Goal: Task Accomplishment & Management: Use online tool/utility

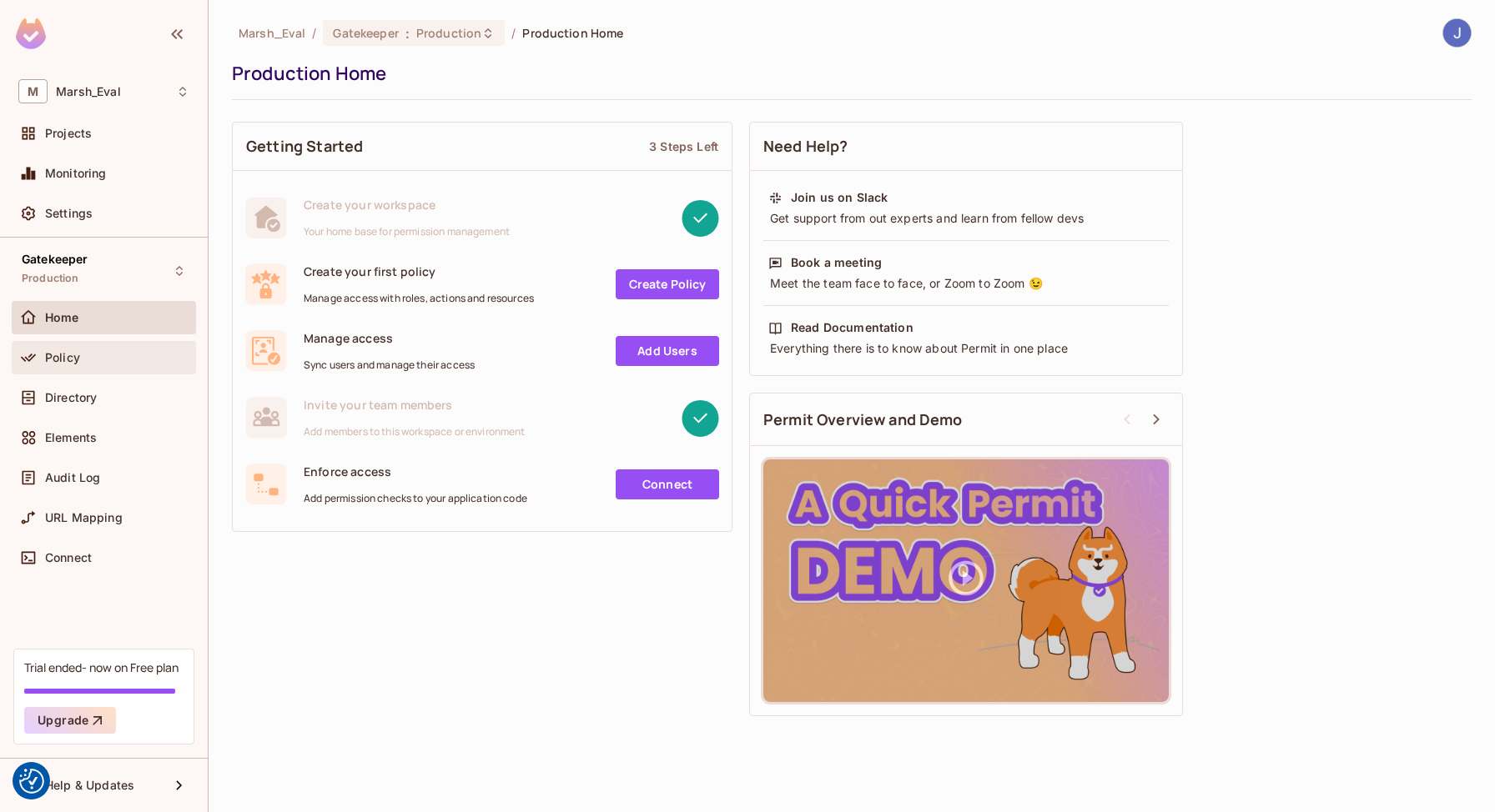
click at [66, 345] on div "Policy" at bounding box center [103, 358] width 184 height 33
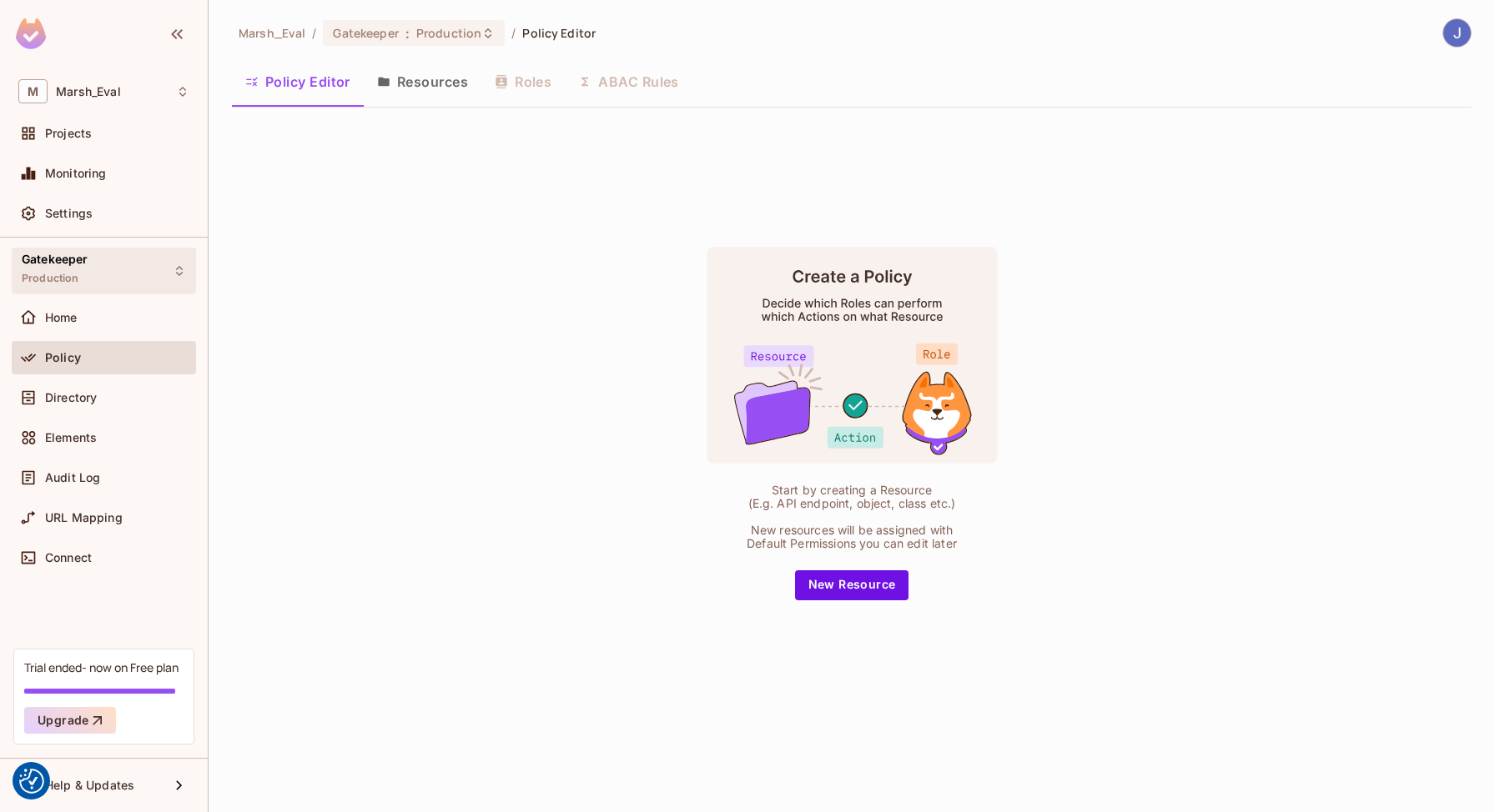
click at [183, 254] on div "Gatekeeper Production" at bounding box center [103, 271] width 184 height 46
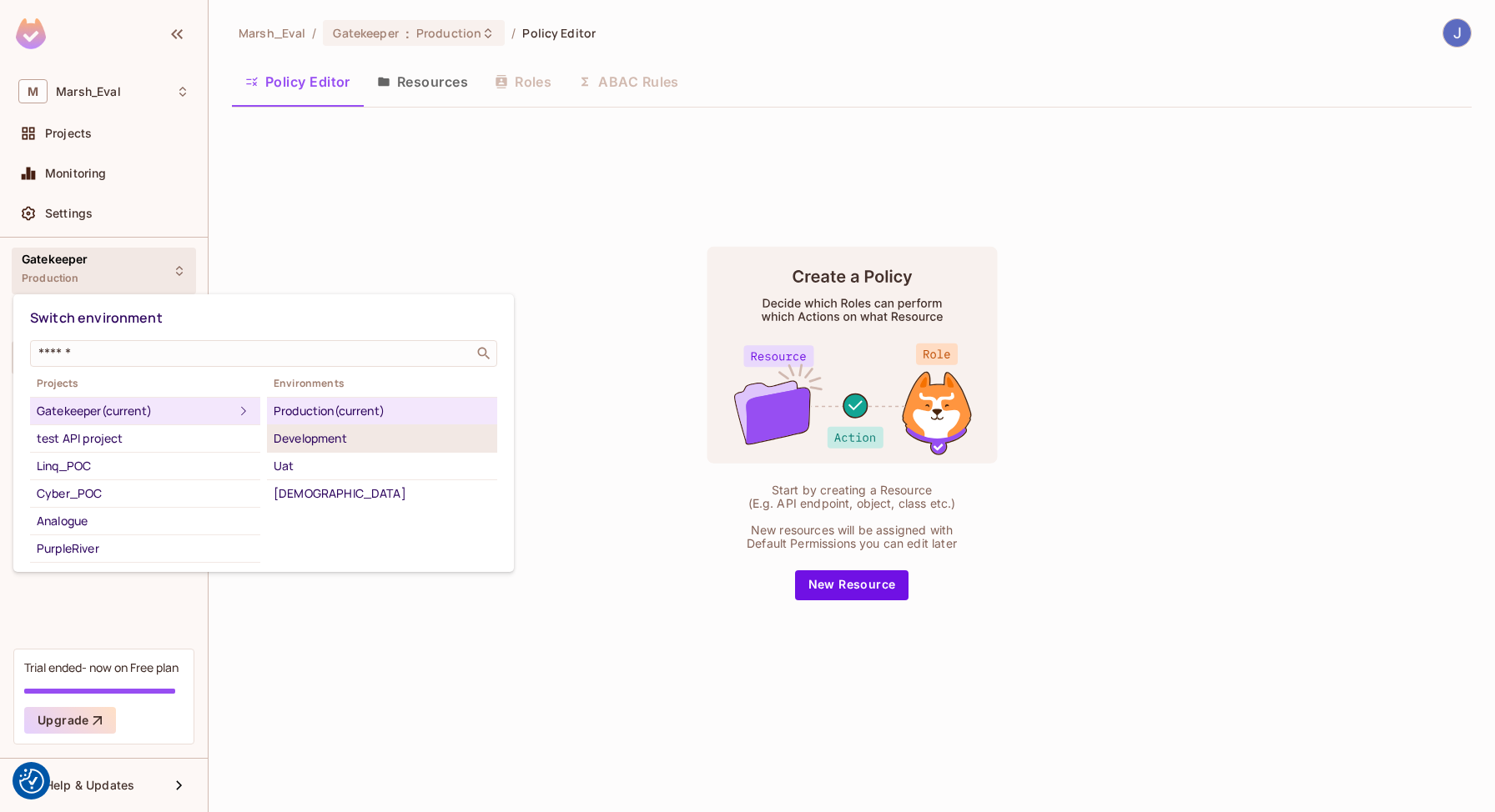
click at [323, 441] on div "Development" at bounding box center [382, 438] width 217 height 20
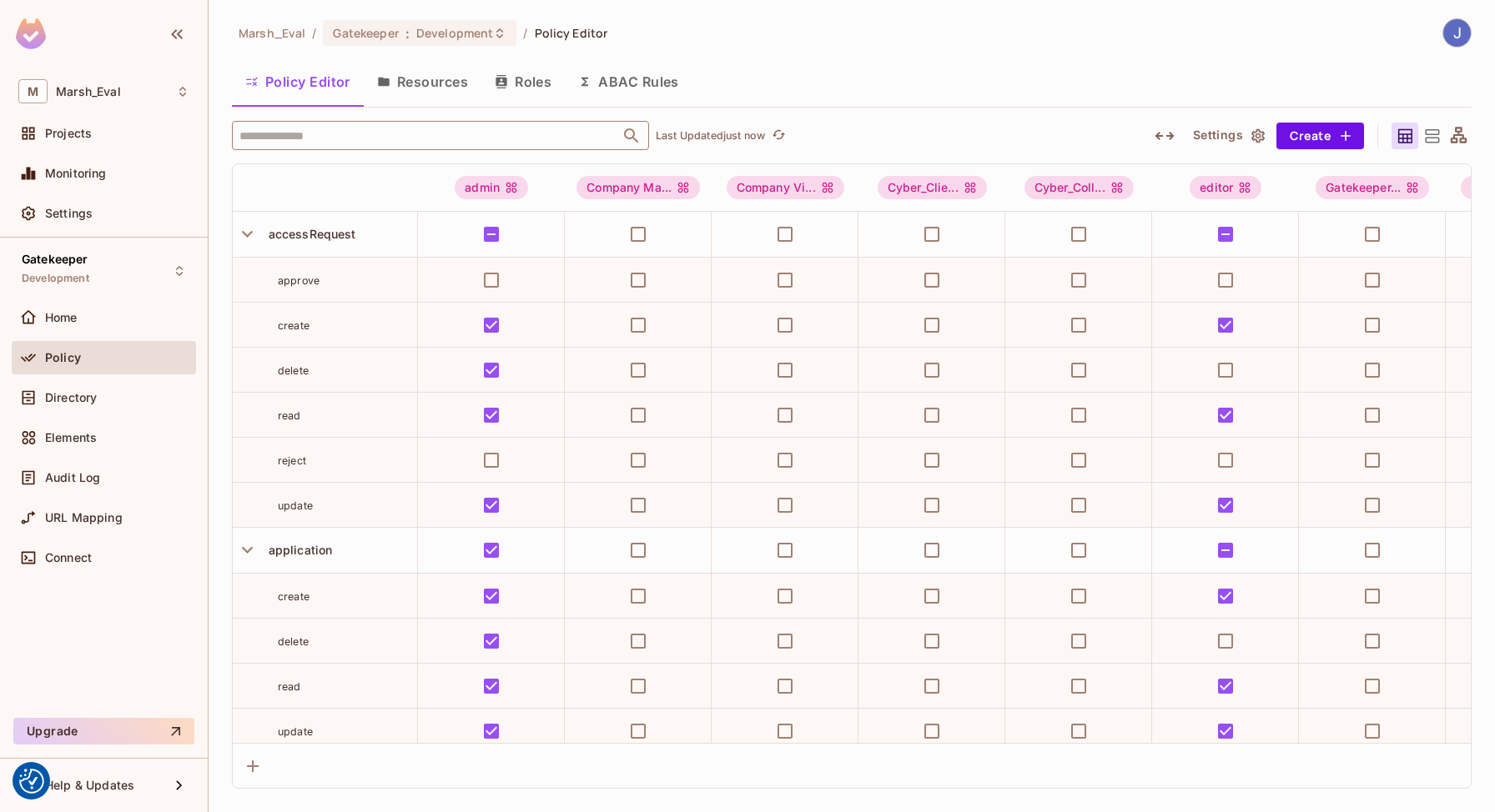
click at [317, 144] on input "text" at bounding box center [426, 135] width 381 height 29
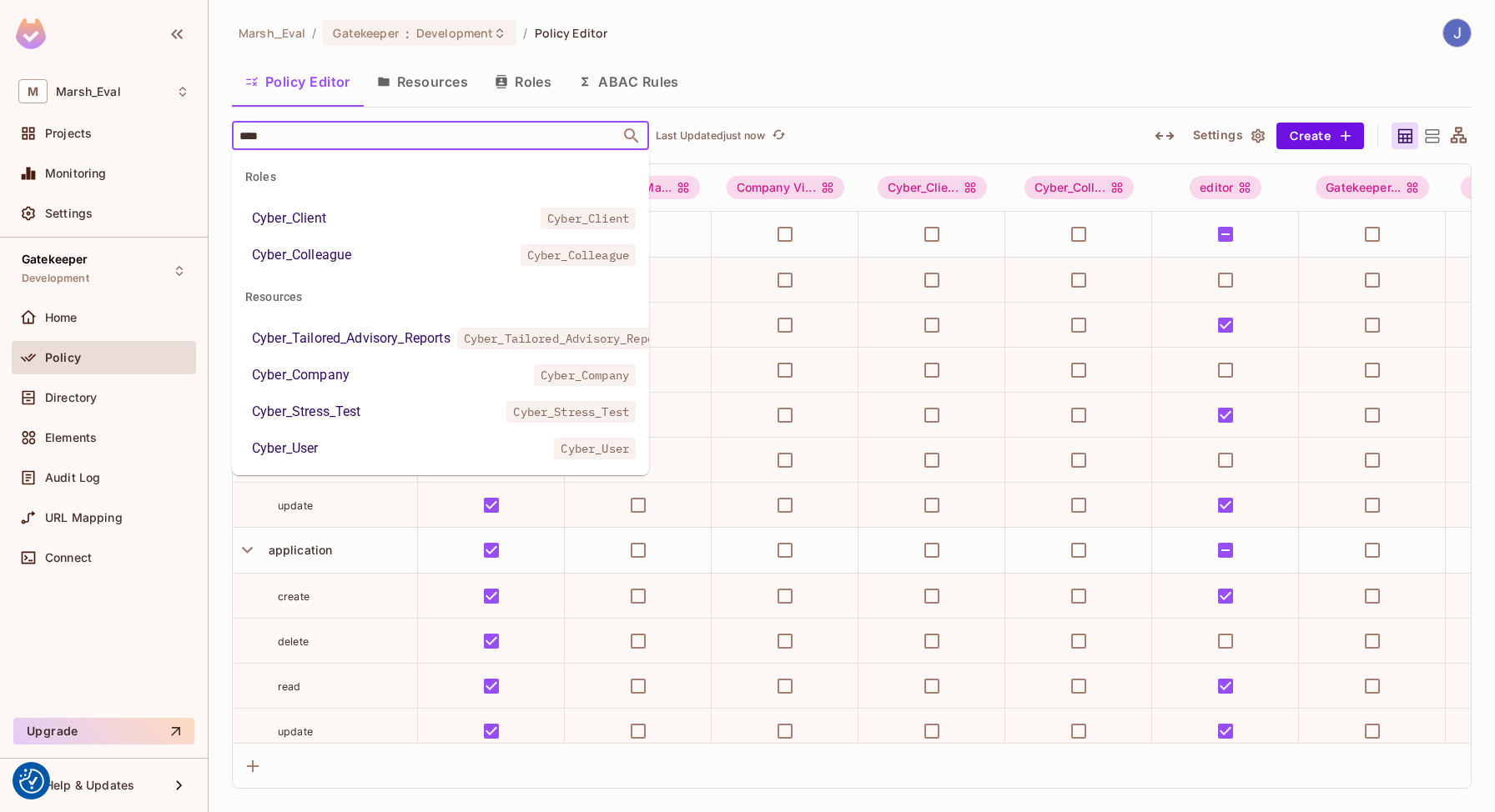
type input "*****"
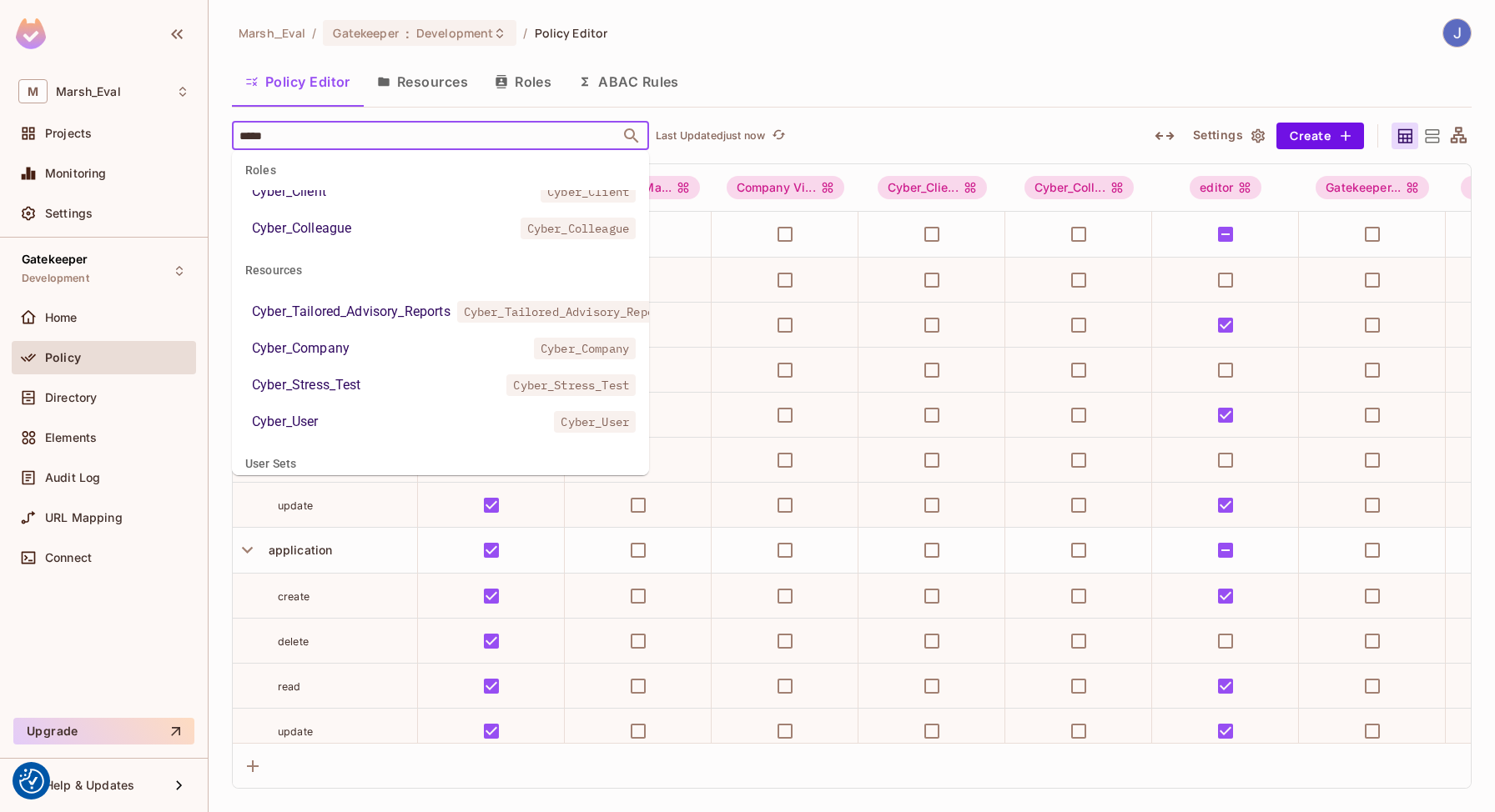
scroll to position [33, 0]
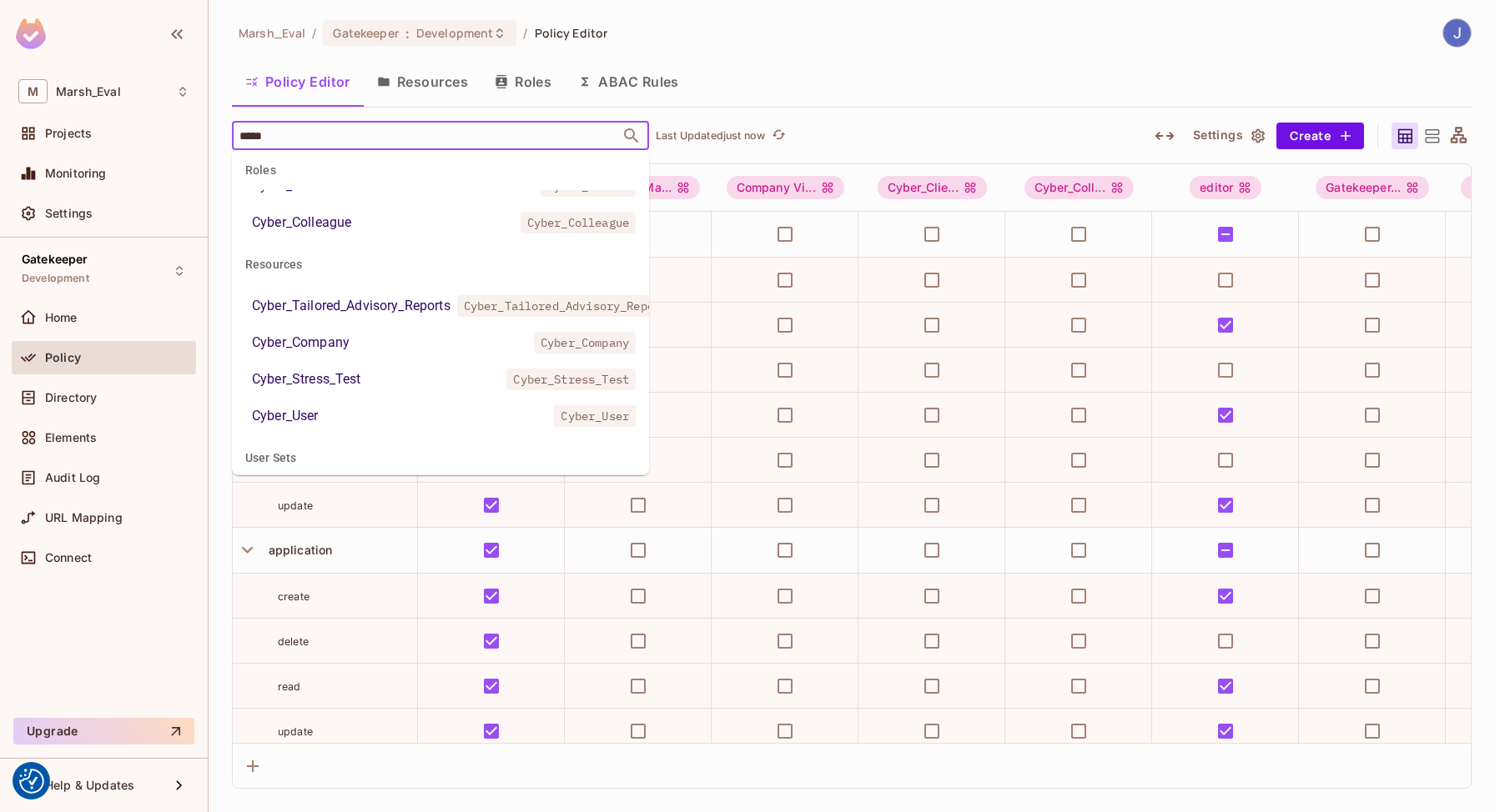
click at [354, 302] on div "Cyber_Tailored_Advisory_Reports" at bounding box center [351, 306] width 199 height 20
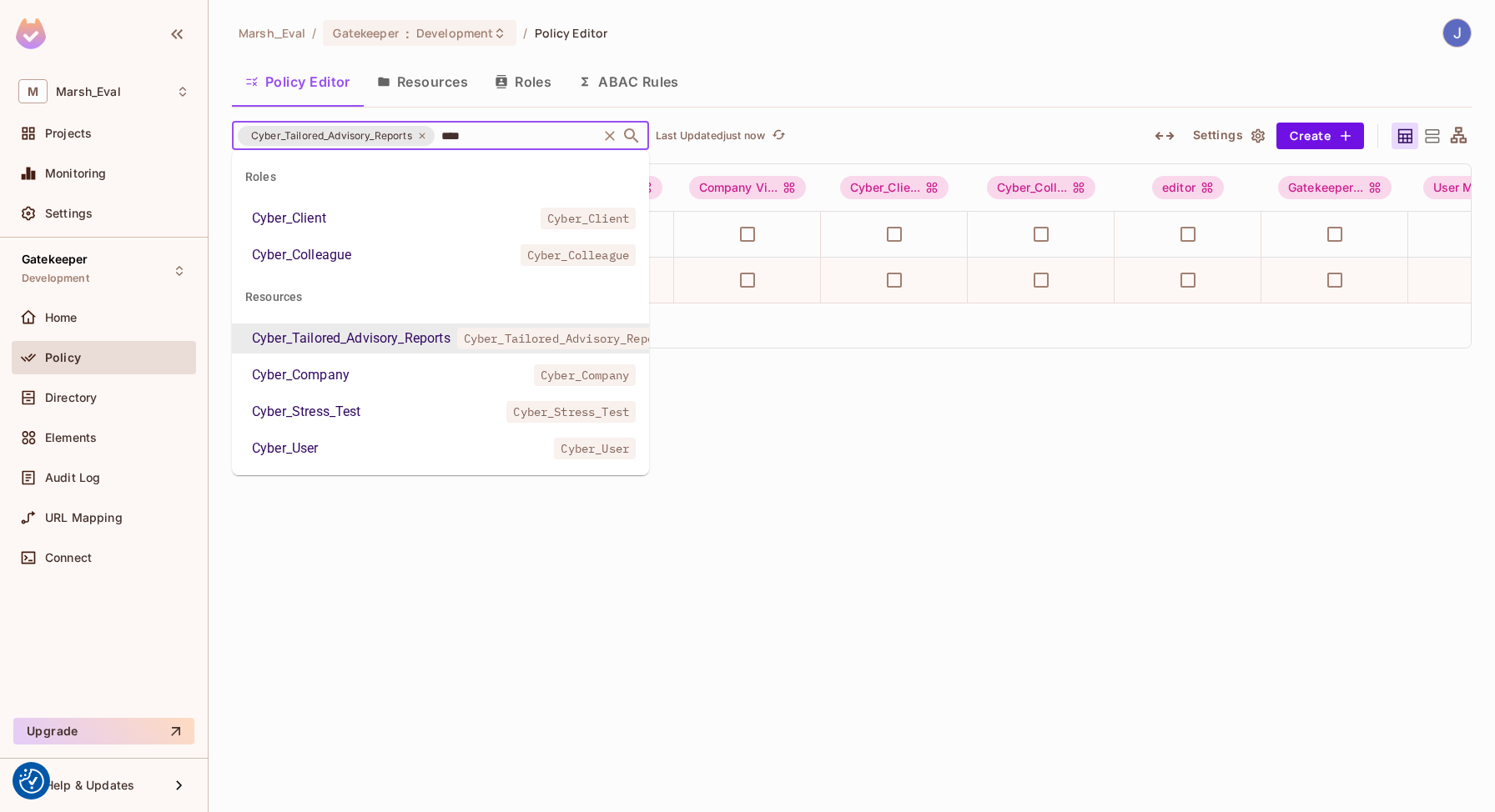
type input "*****"
click at [415, 380] on li "Cyber_Company Cyber_Company" at bounding box center [440, 375] width 417 height 30
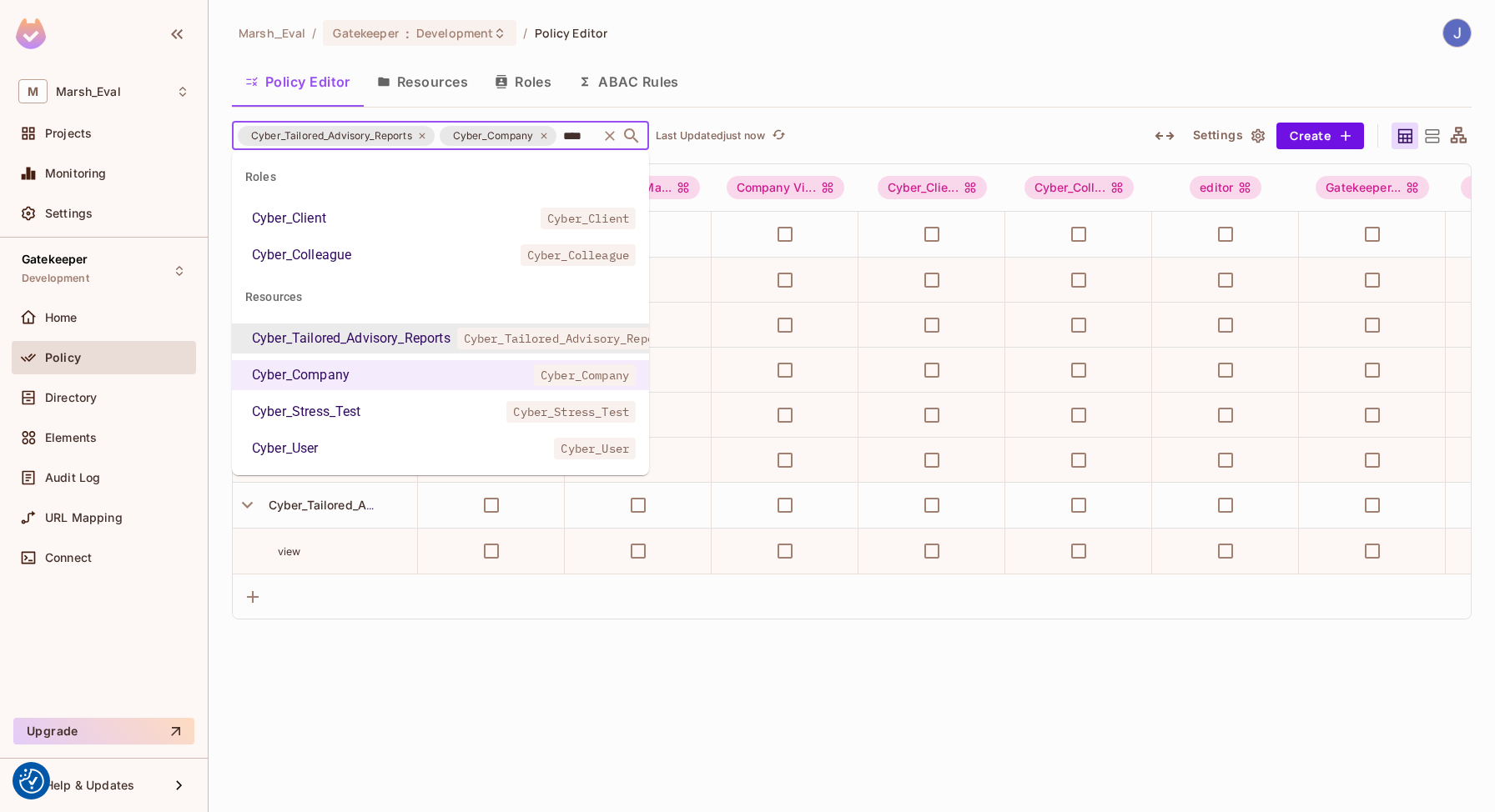
type input "*****"
click at [455, 423] on li "Cyber_Stress_Test Cyber_Stress_Test" at bounding box center [440, 412] width 417 height 30
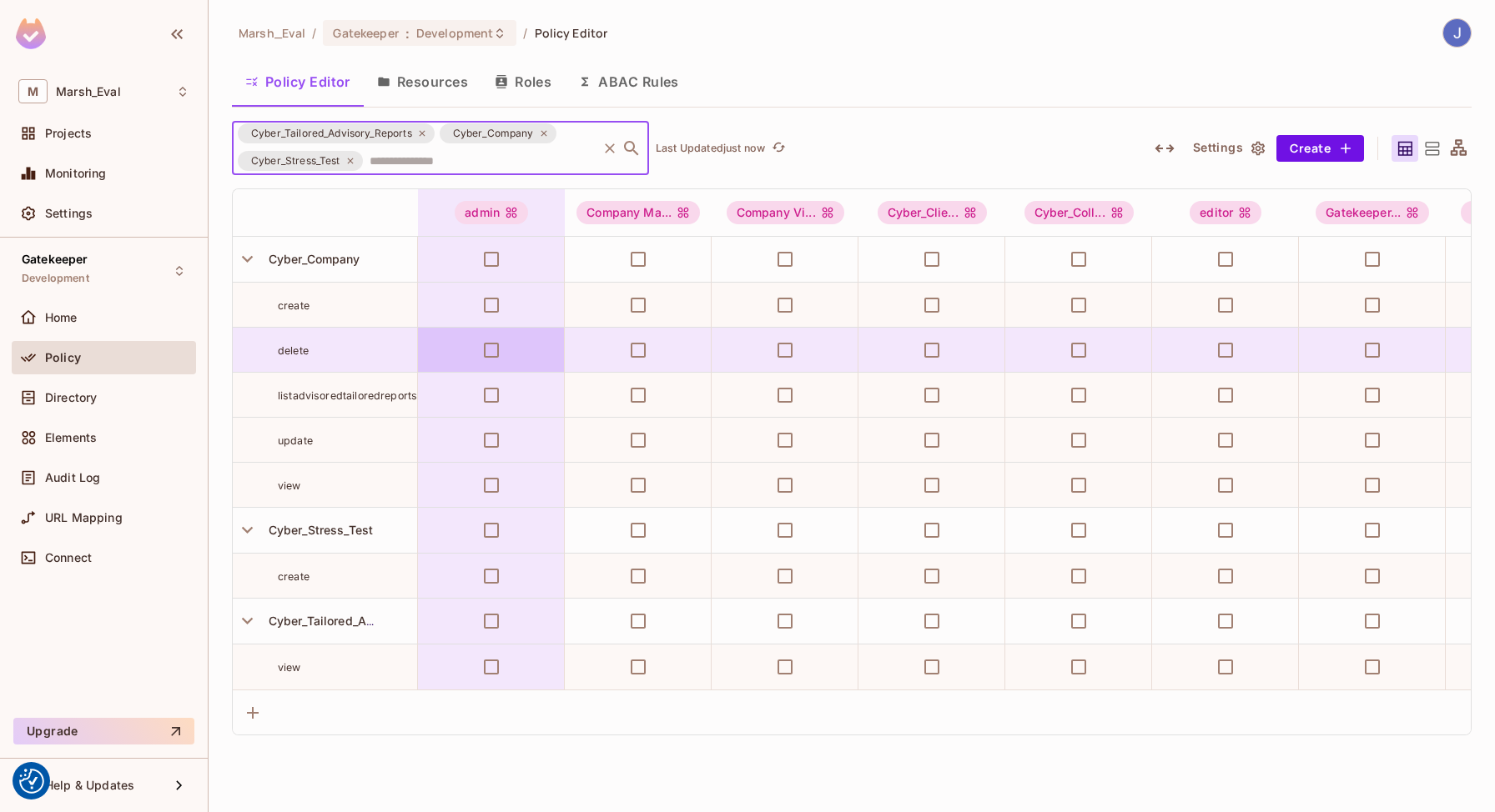
scroll to position [0, 0]
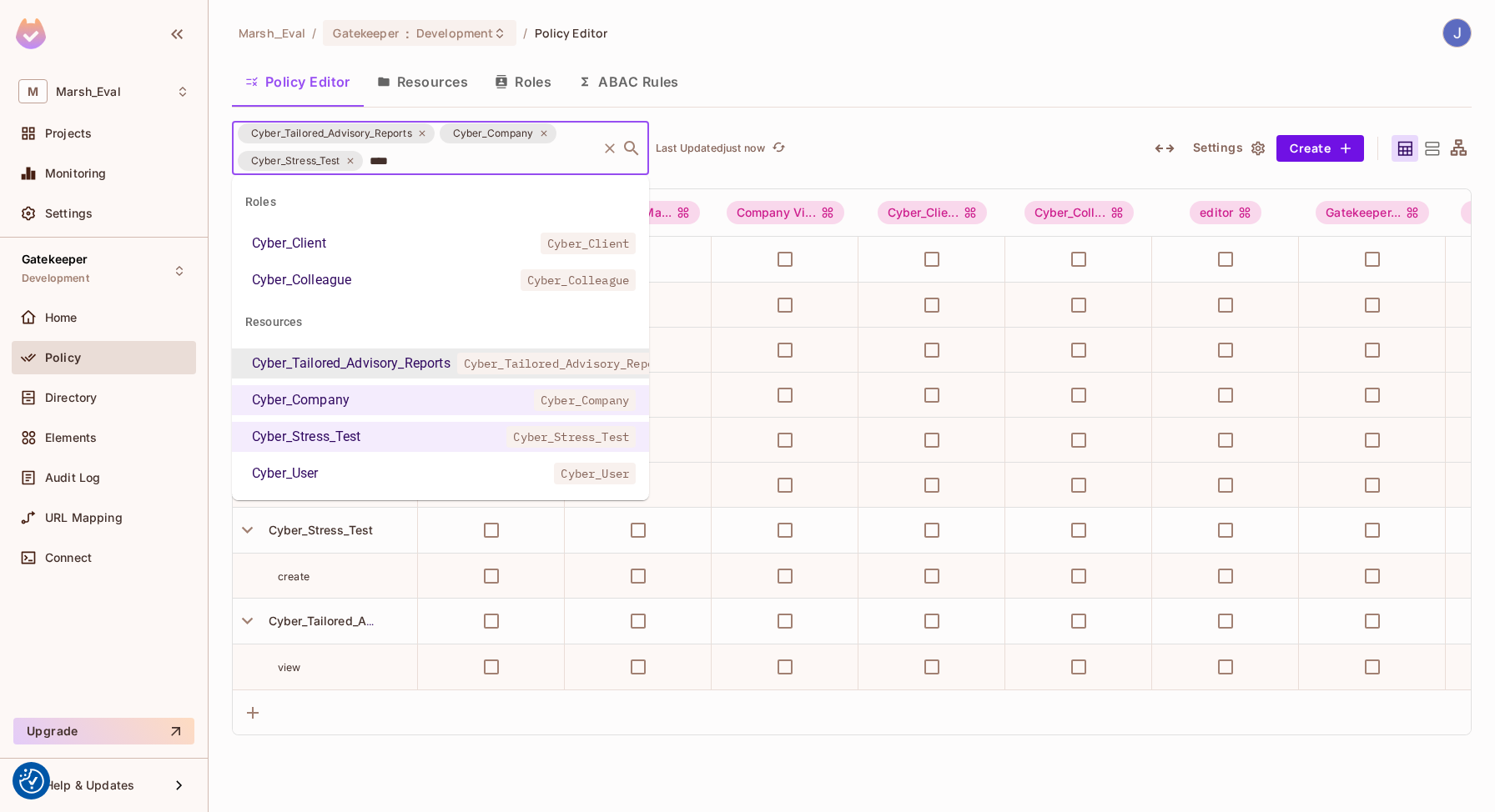
type input "*****"
click at [374, 486] on li "Cyber_User Cyber_User" at bounding box center [440, 473] width 417 height 30
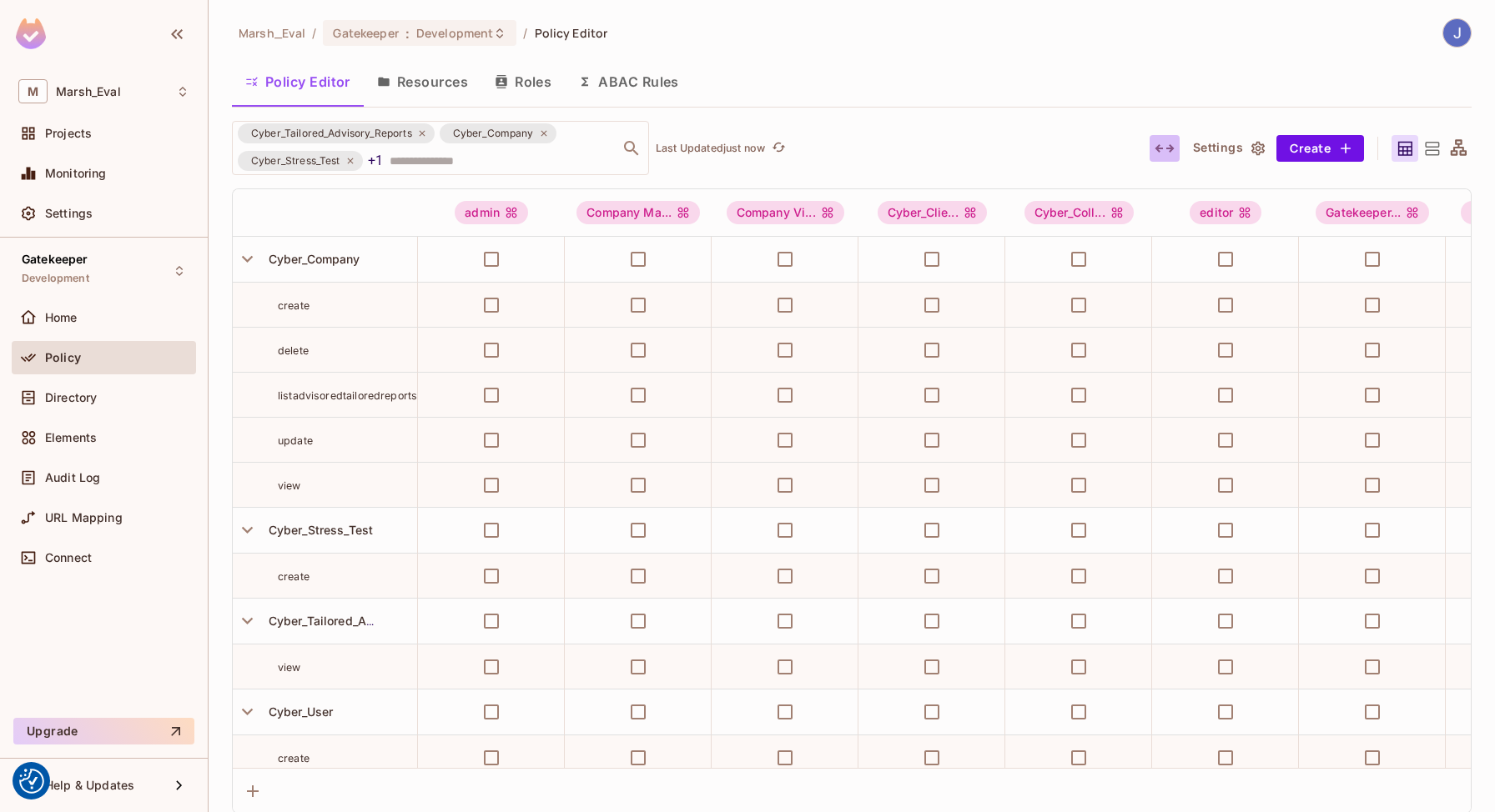
click at [1171, 140] on icon "button" at bounding box center [1165, 148] width 20 height 20
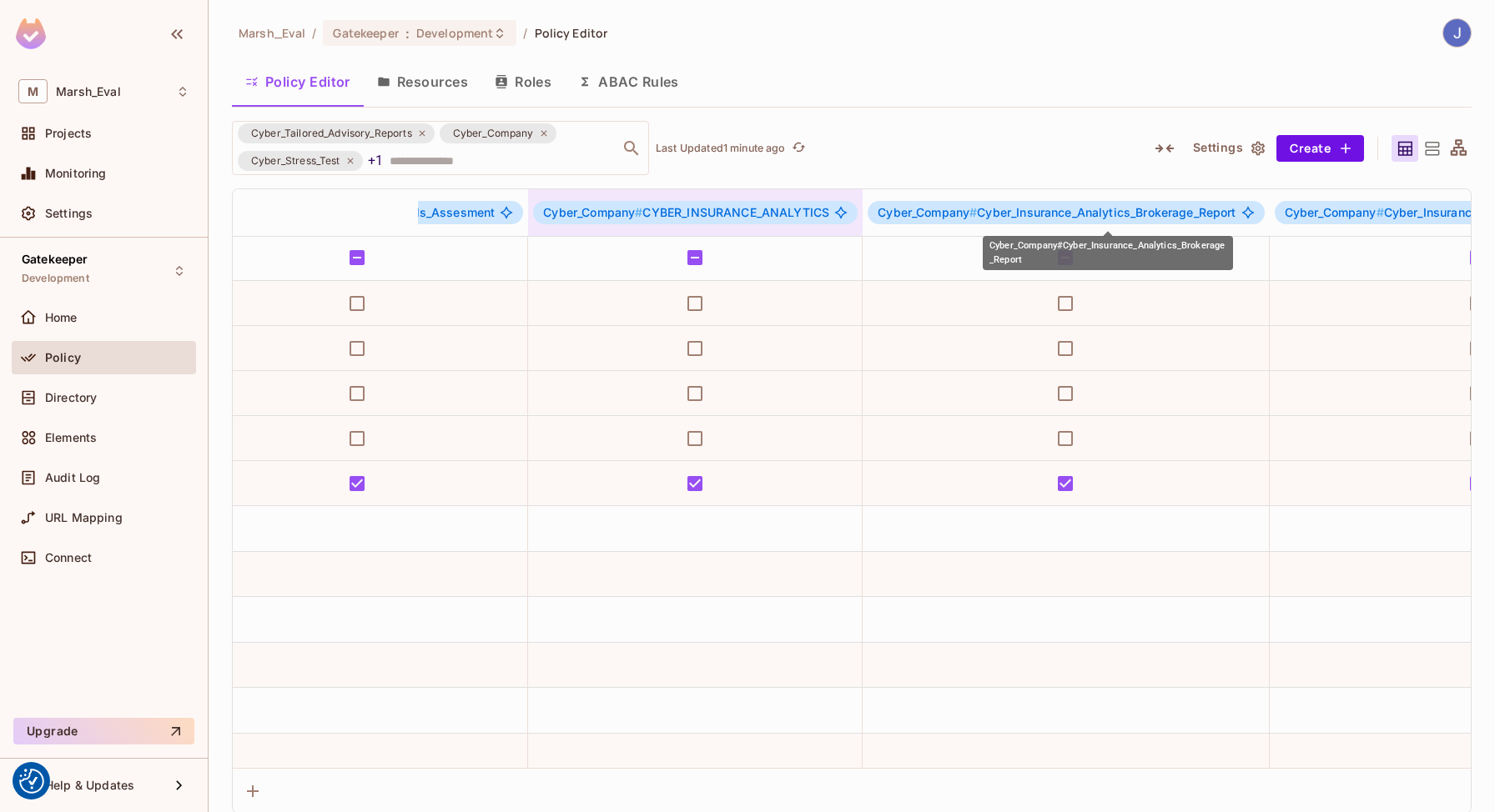
scroll to position [2, 4348]
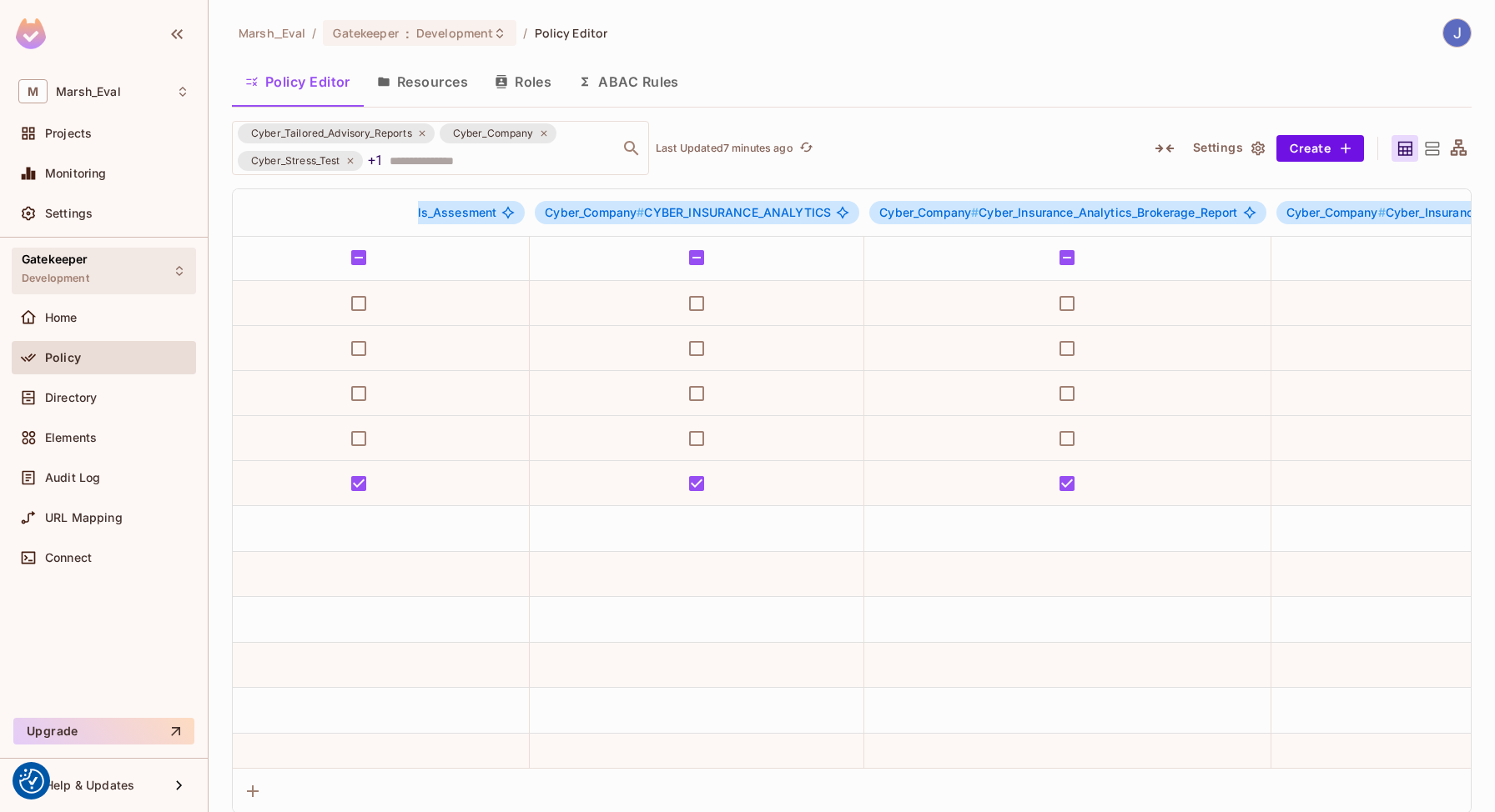
click at [134, 269] on div "Gatekeeper Development" at bounding box center [103, 271] width 184 height 46
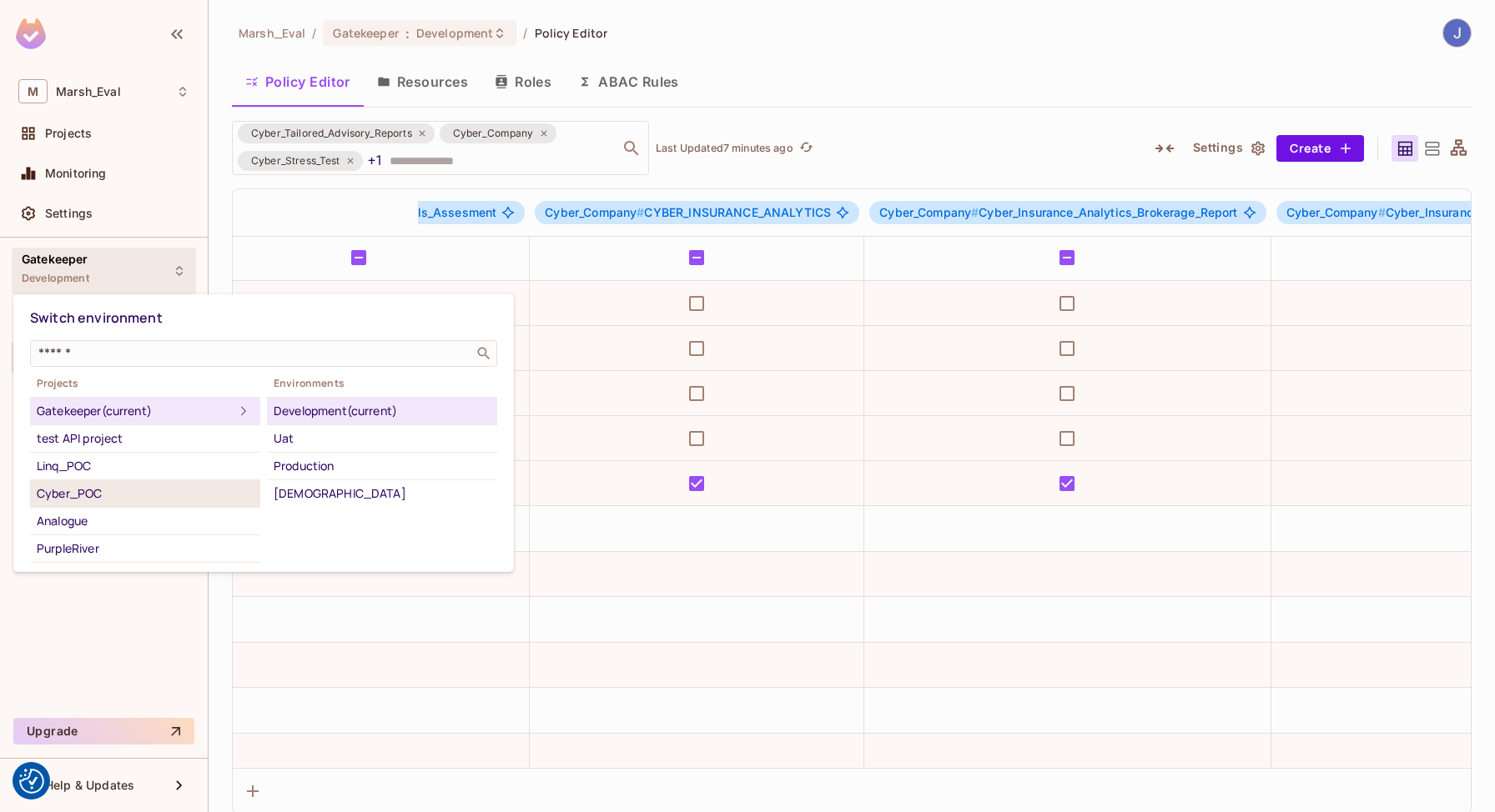
click at [83, 490] on div "Cyber_POC" at bounding box center [145, 493] width 217 height 20
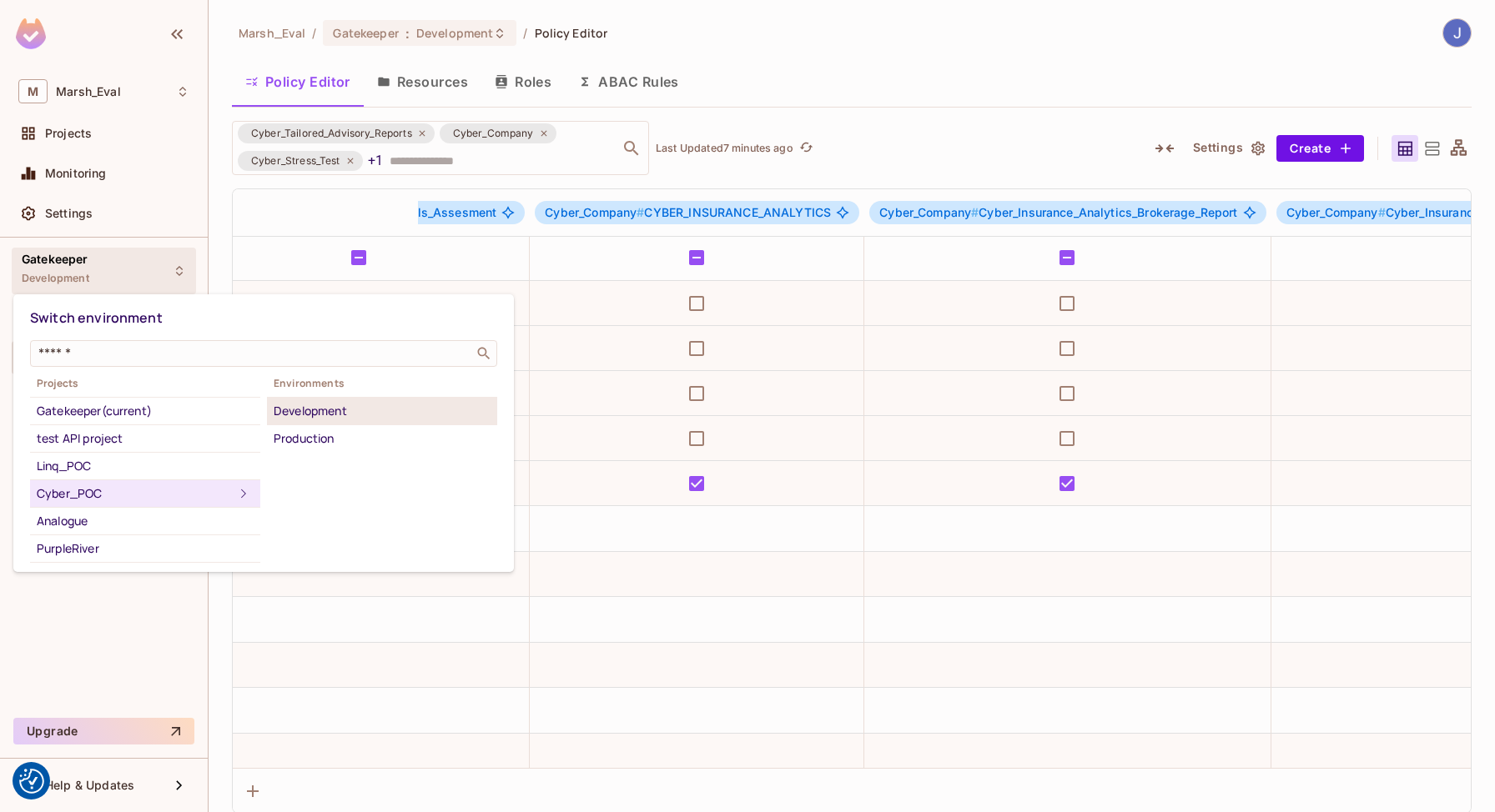
click at [295, 417] on div "Development" at bounding box center [382, 411] width 217 height 20
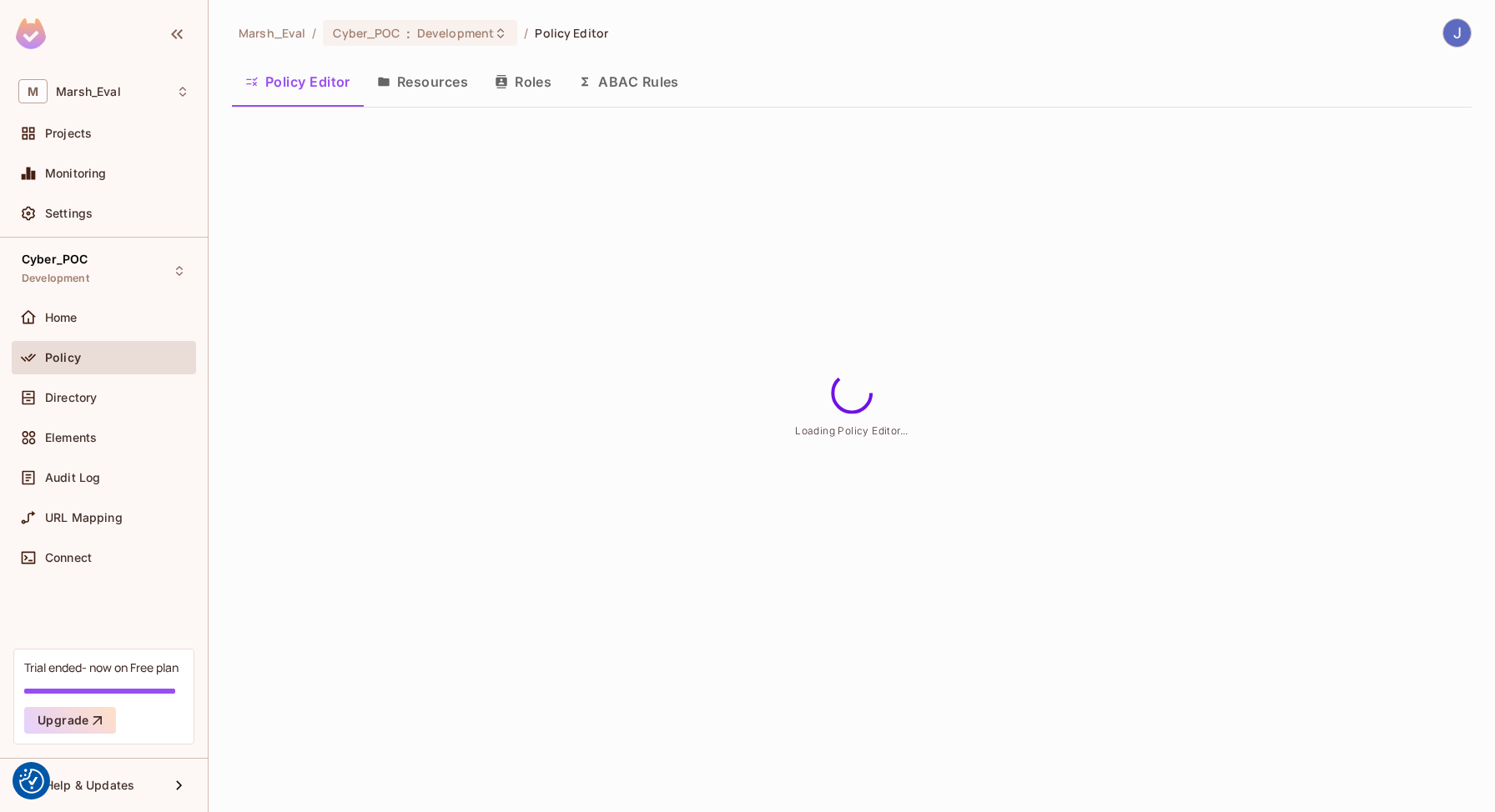
click at [517, 84] on button "Roles" at bounding box center [523, 82] width 83 height 42
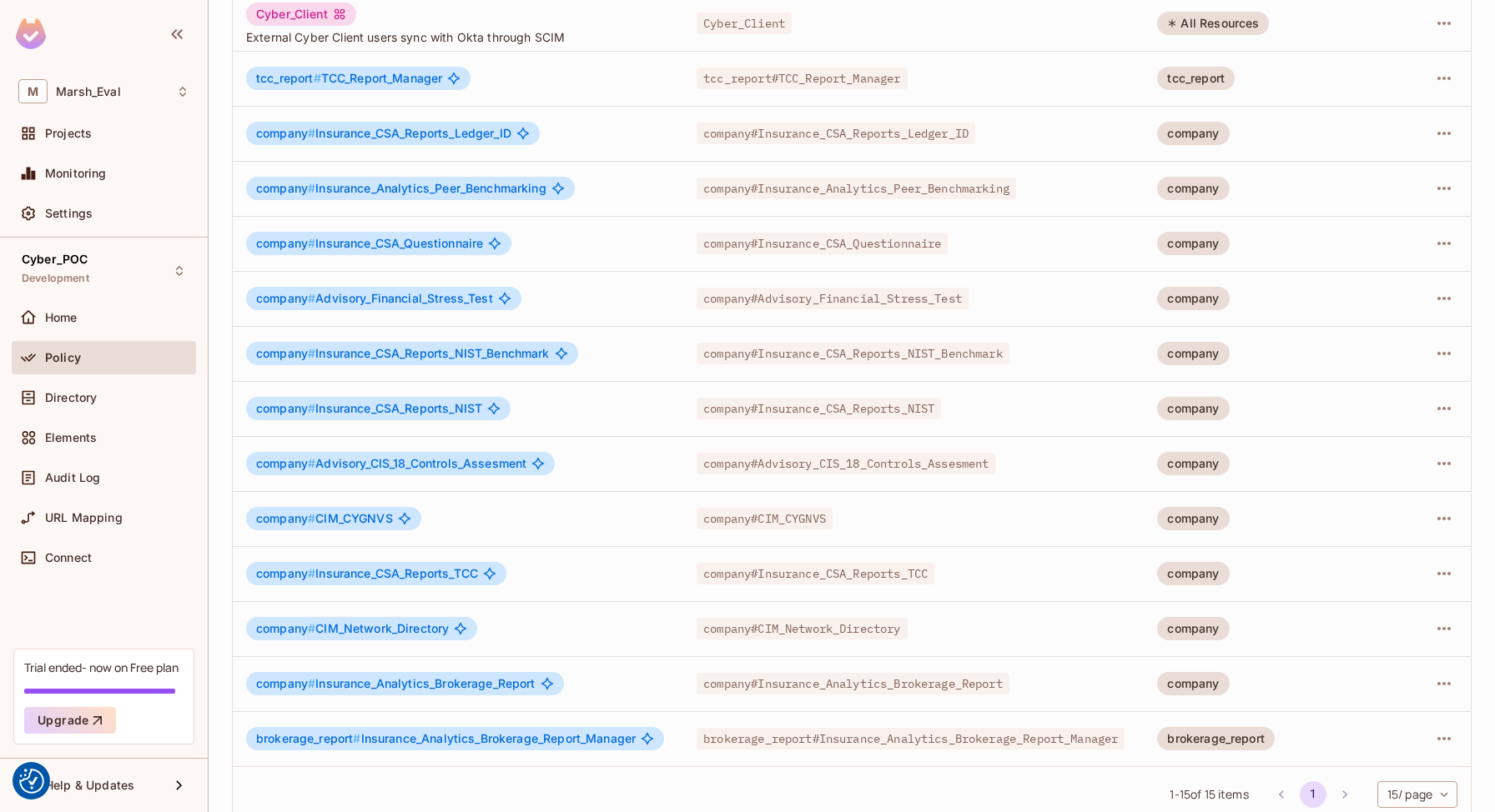
scroll to position [285, 0]
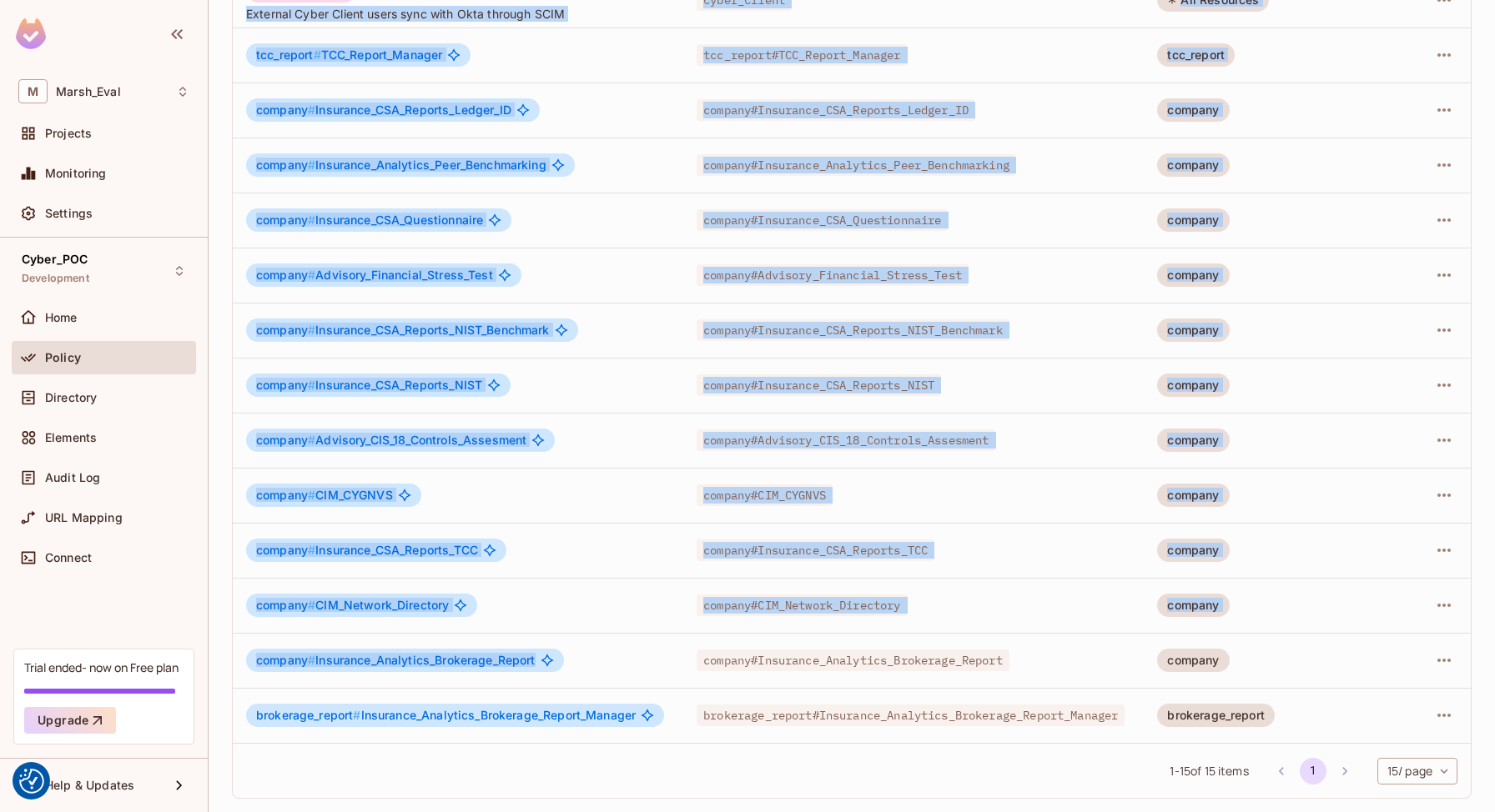
drag, startPoint x: 227, startPoint y: 99, endPoint x: 850, endPoint y: 649, distance: 831.0
click at [850, 649] on div "Marsh_Eval / Cyber_POC : Development / Policy Editor Policy Editor Resources Ro…" at bounding box center [851, 406] width 1286 height 812
click at [1059, 651] on td "company#Insurance_Analytics_Brokerage_Report" at bounding box center [913, 660] width 460 height 55
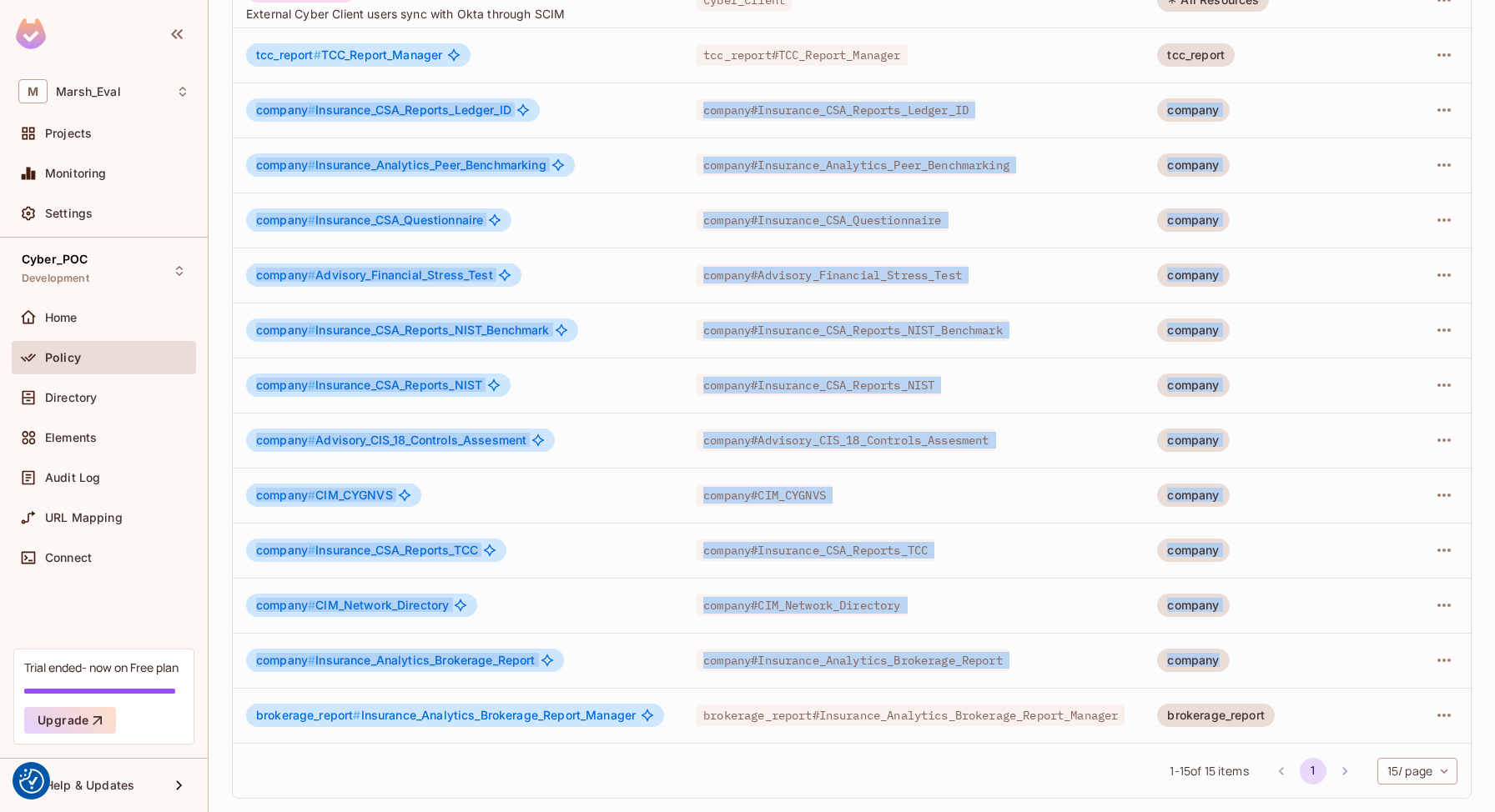
drag, startPoint x: 1265, startPoint y: 668, endPoint x: 250, endPoint y: 109, distance: 1158.8
click at [250, 109] on tbody "Cyber_Colleague Internal Cyber Colleague users sync with Okta through SCIM Cybe…" at bounding box center [851, 330] width 1238 height 826
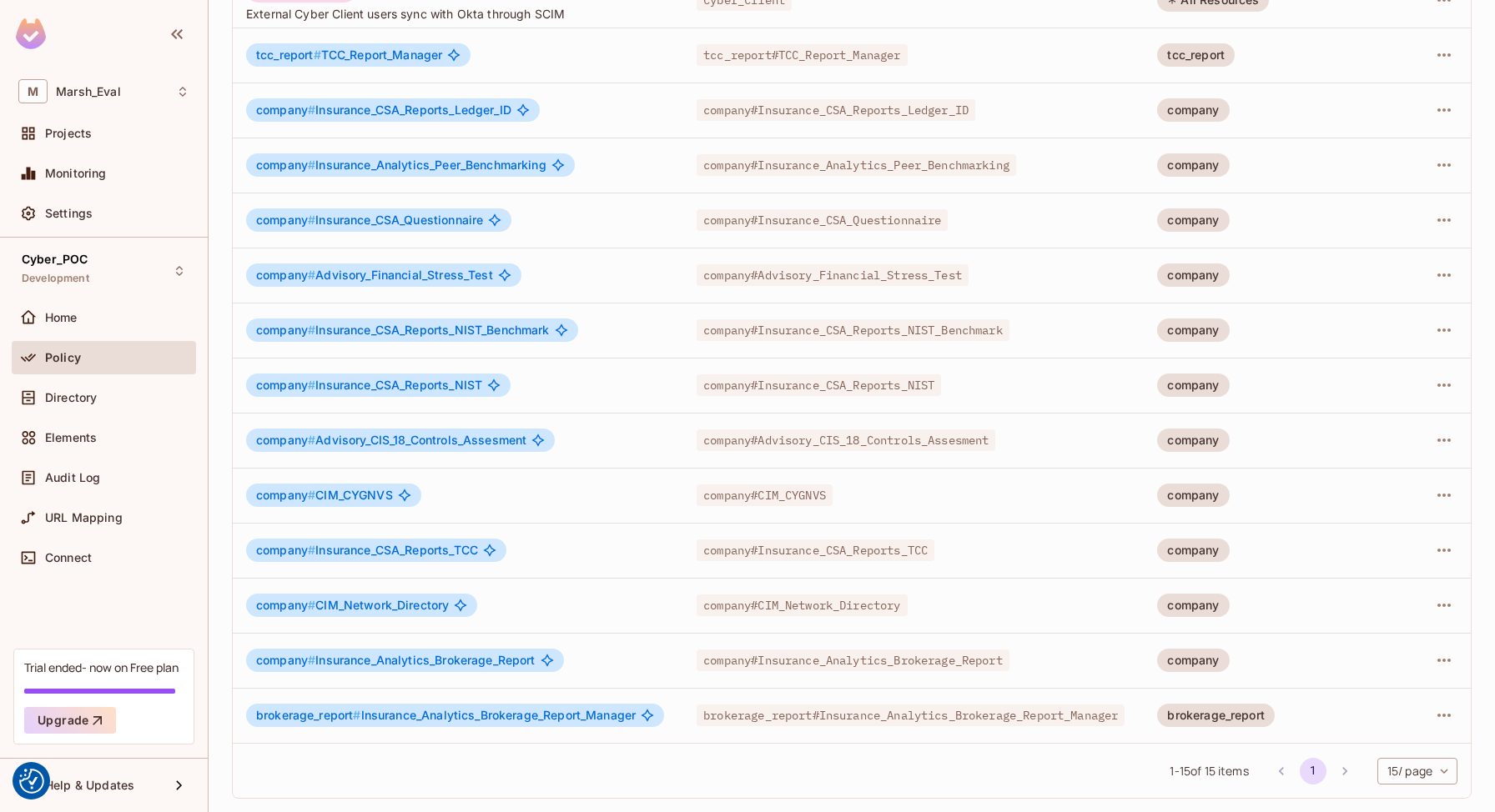
click at [569, 578] on td "company # CIM_Network_Directory" at bounding box center [458, 605] width 450 height 55
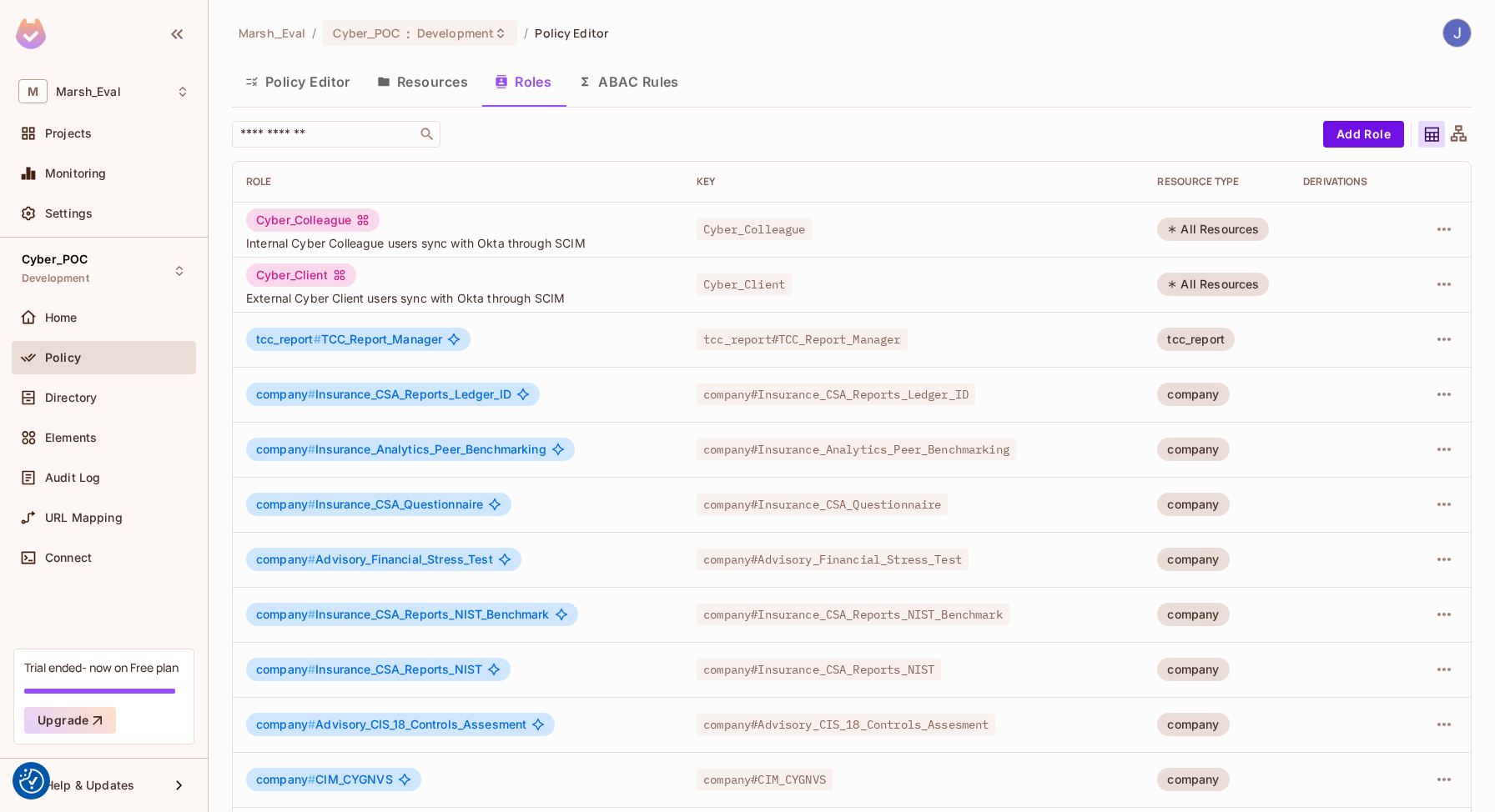
click at [641, 68] on button "ABAC Rules" at bounding box center [628, 82] width 127 height 42
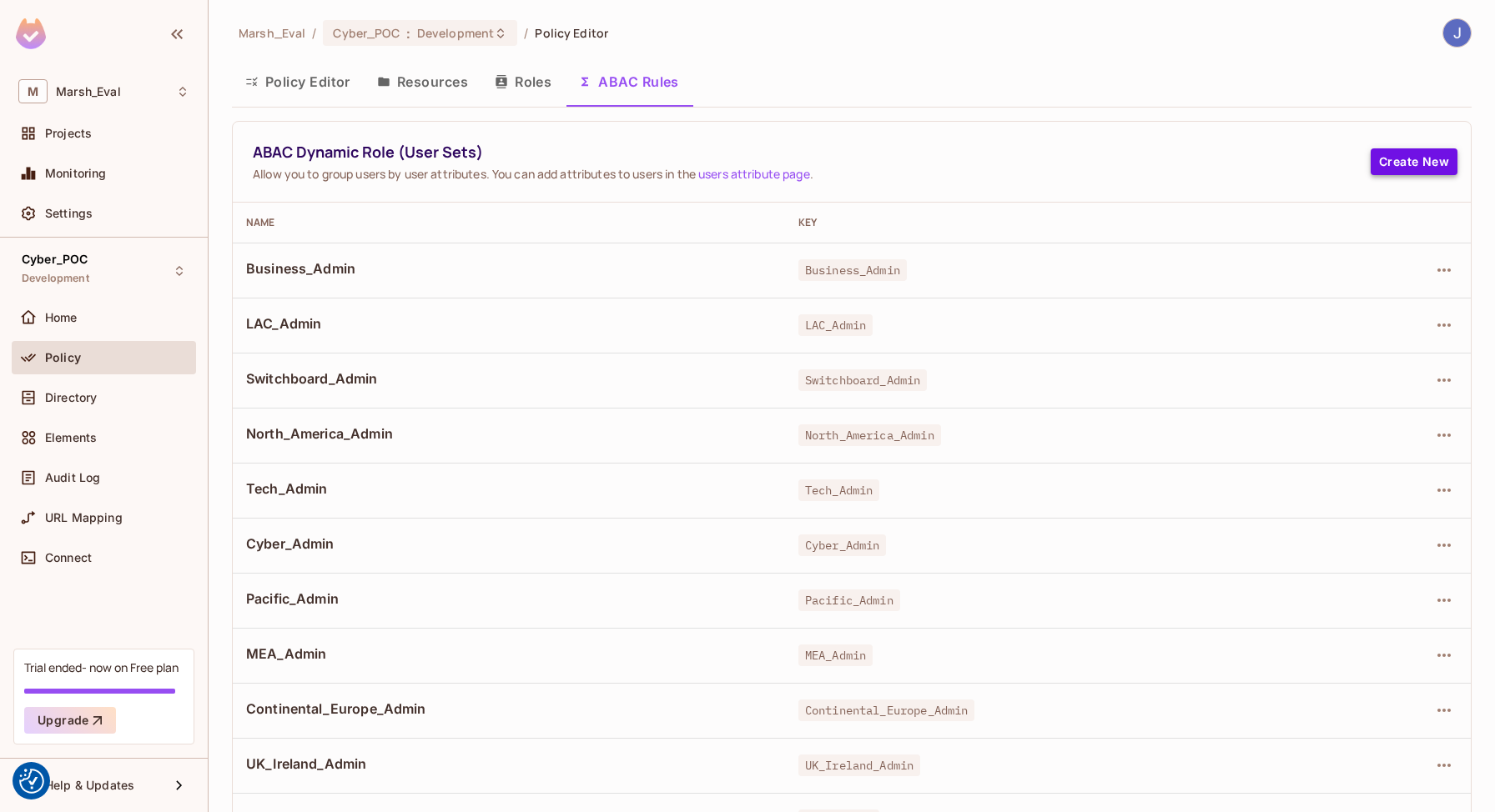
click at [1423, 172] on button "Create New" at bounding box center [1414, 161] width 87 height 27
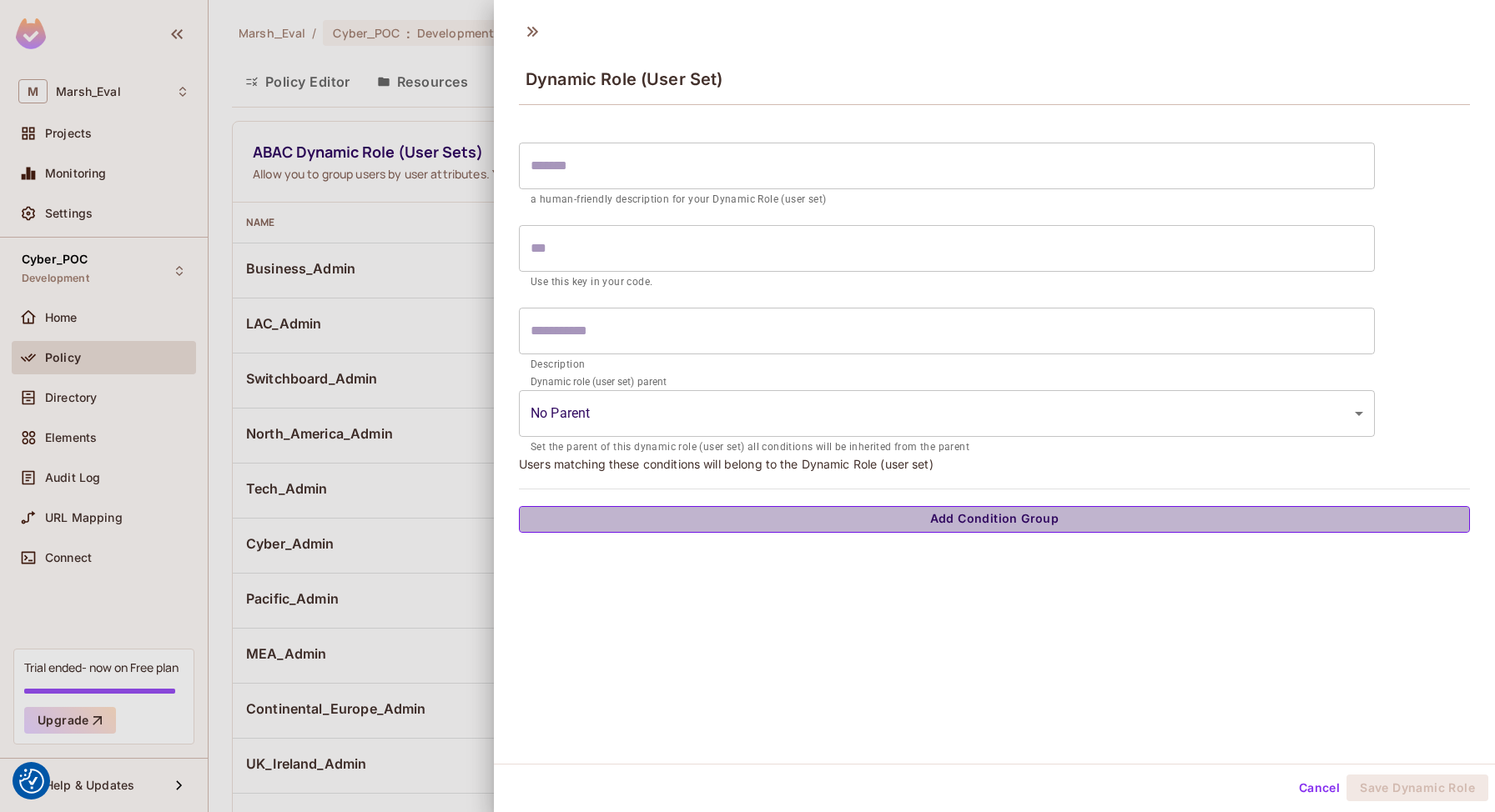
click at [913, 510] on button "Add Condition Group" at bounding box center [994, 519] width 951 height 27
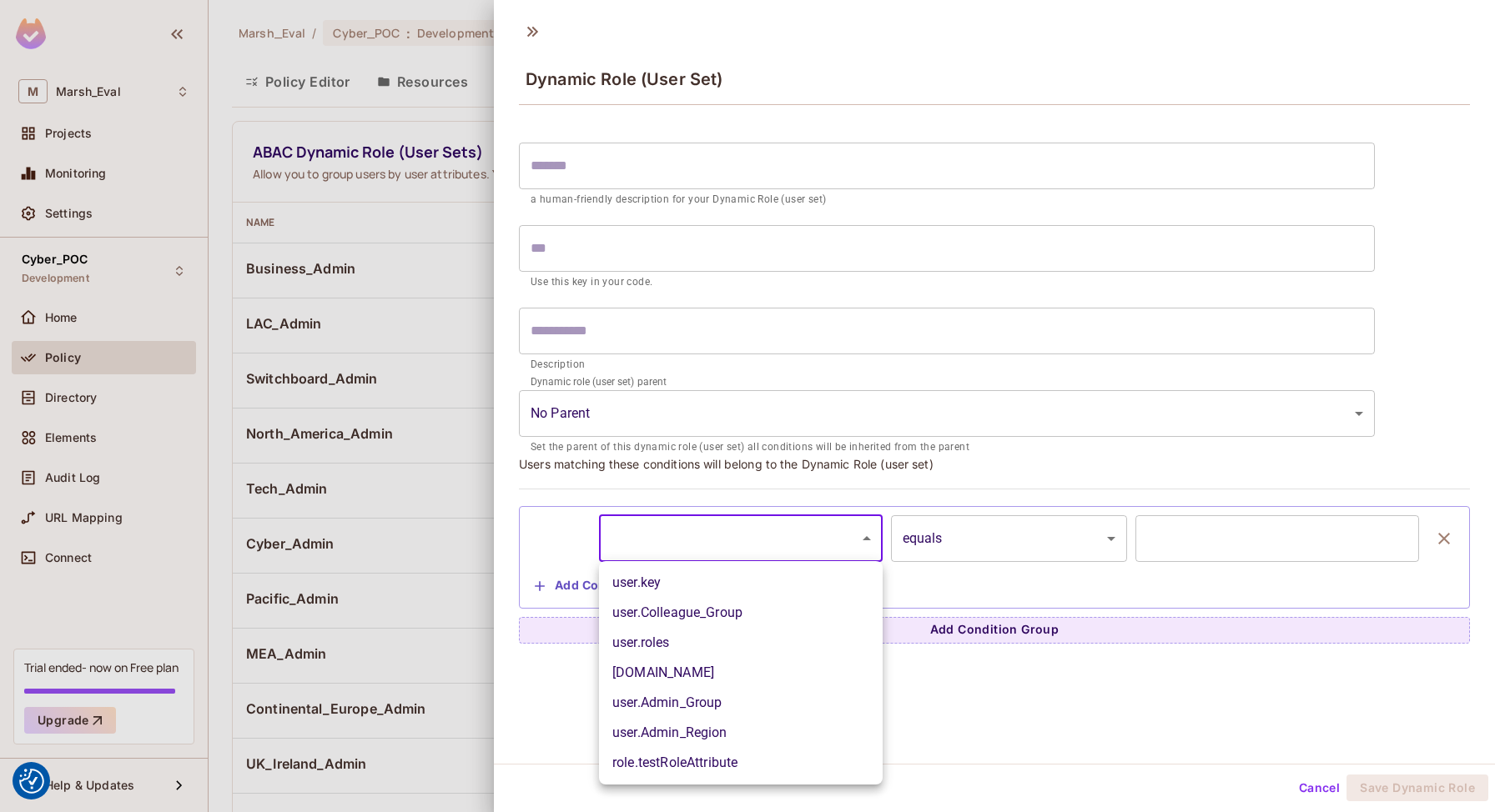
click at [796, 529] on body "We use cookies to enhance your browsing experience, serve personalized ads or c…" at bounding box center [747, 406] width 1495 height 812
click at [567, 595] on div at bounding box center [747, 406] width 1495 height 812
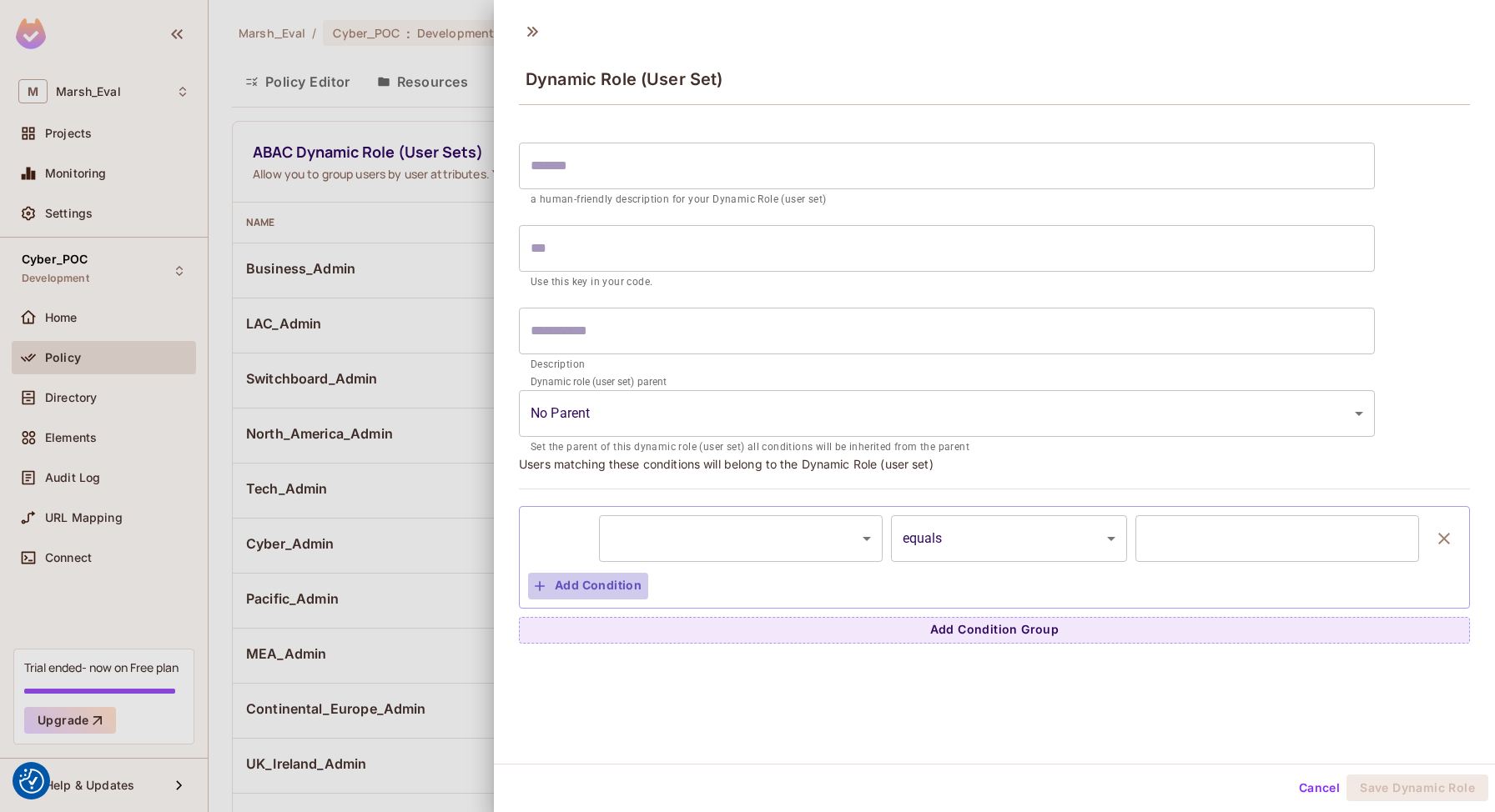
click at [612, 579] on button "Add Condition" at bounding box center [588, 586] width 120 height 27
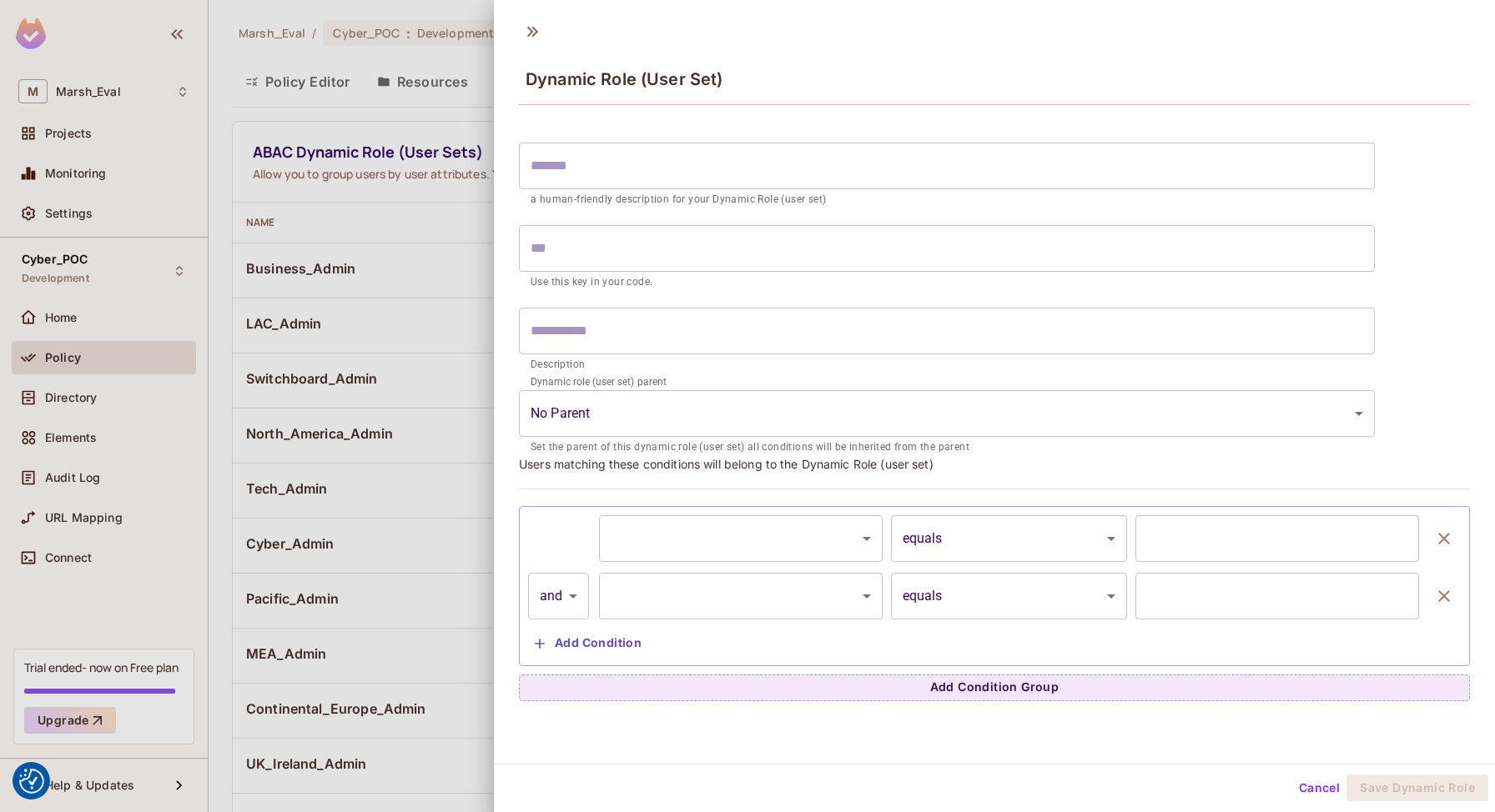
click at [559, 598] on body "We use cookies to enhance your browsing experience, serve personalized ads or c…" at bounding box center [747, 406] width 1495 height 812
click at [563, 668] on li "or" at bounding box center [558, 670] width 61 height 30
type input "*****"
click at [444, 352] on div at bounding box center [747, 406] width 1495 height 812
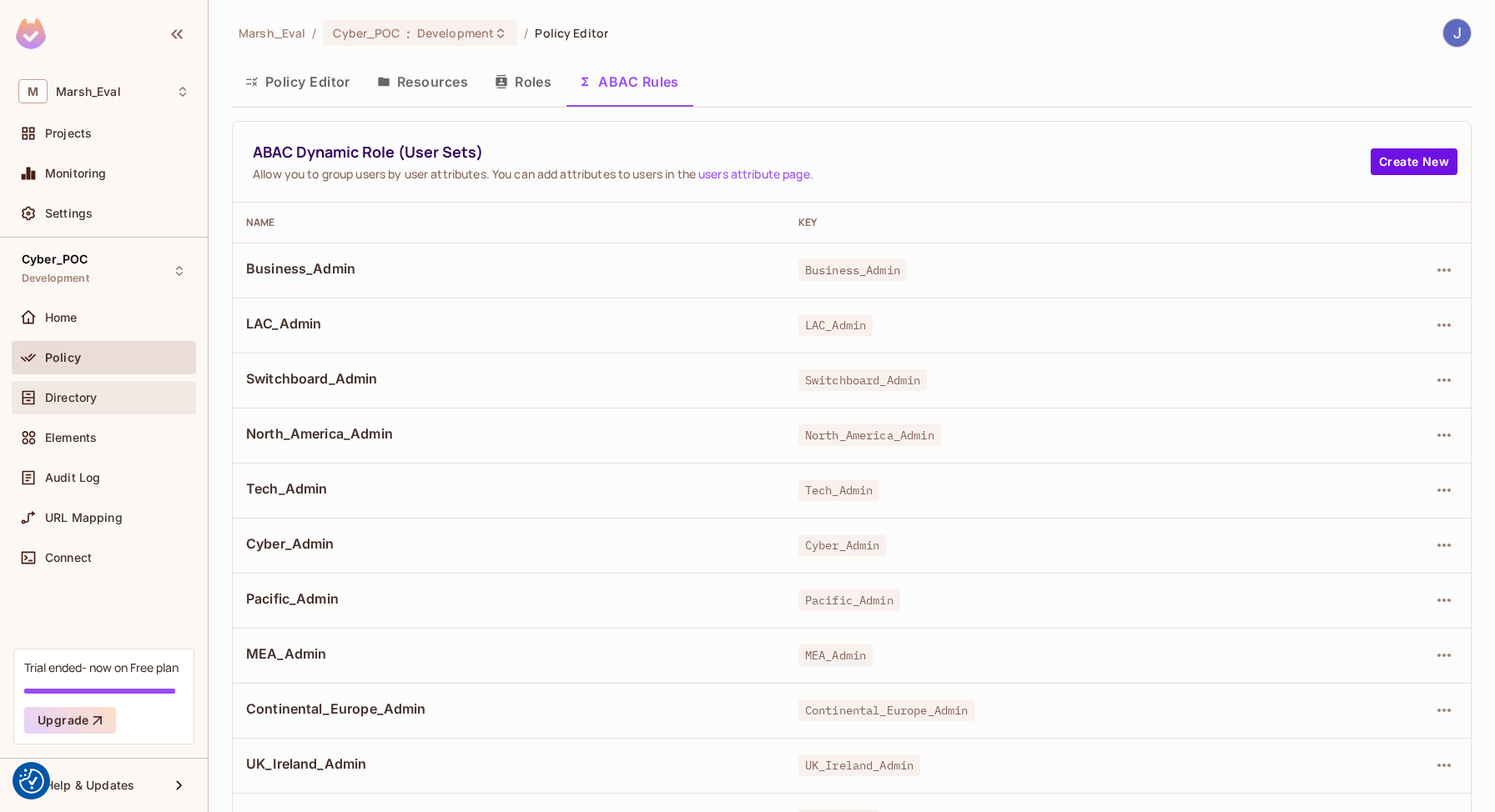
click at [81, 395] on span "Directory" at bounding box center [70, 397] width 51 height 14
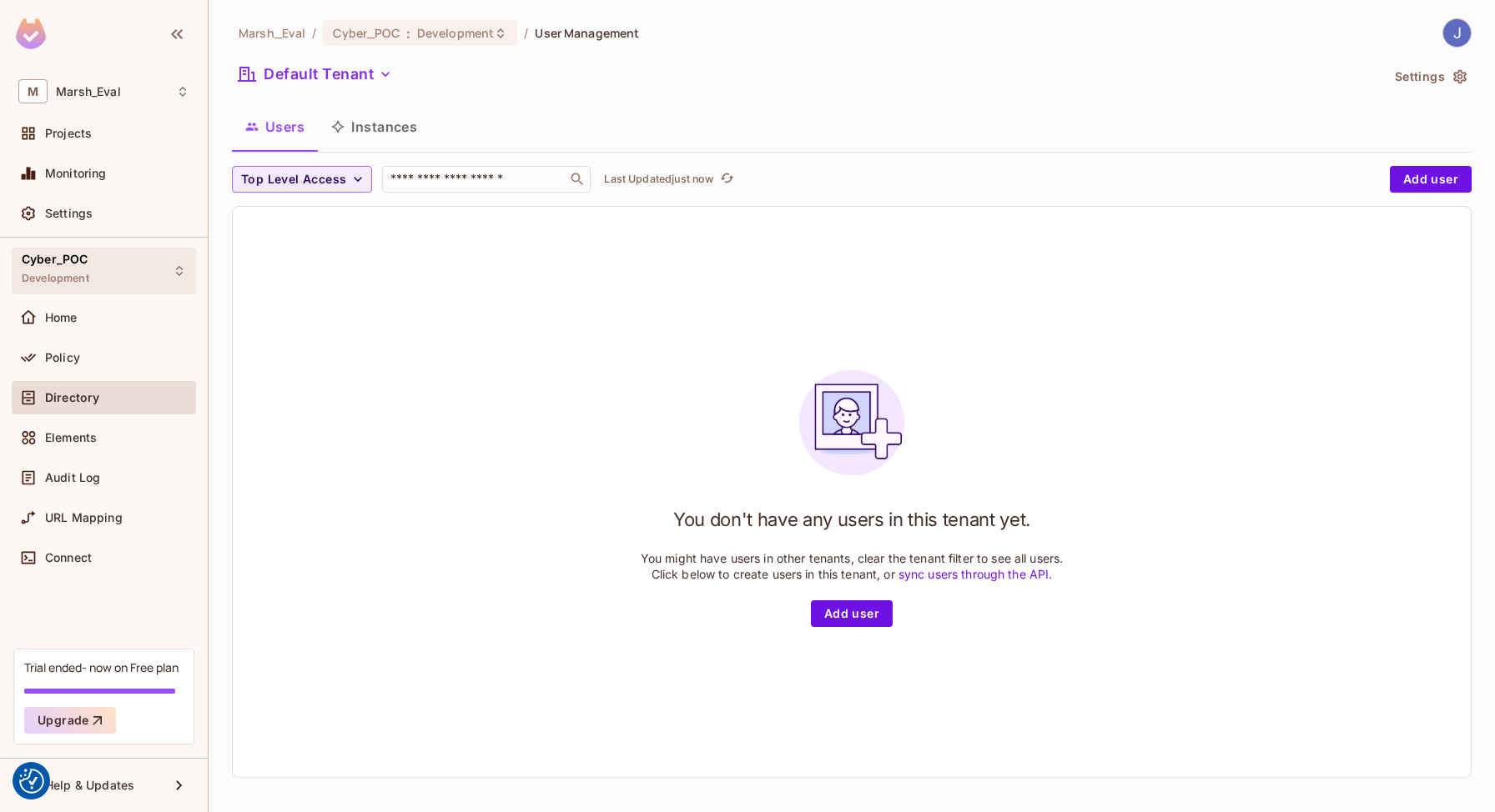
click at [142, 286] on div "Cyber_POC Development" at bounding box center [103, 271] width 184 height 46
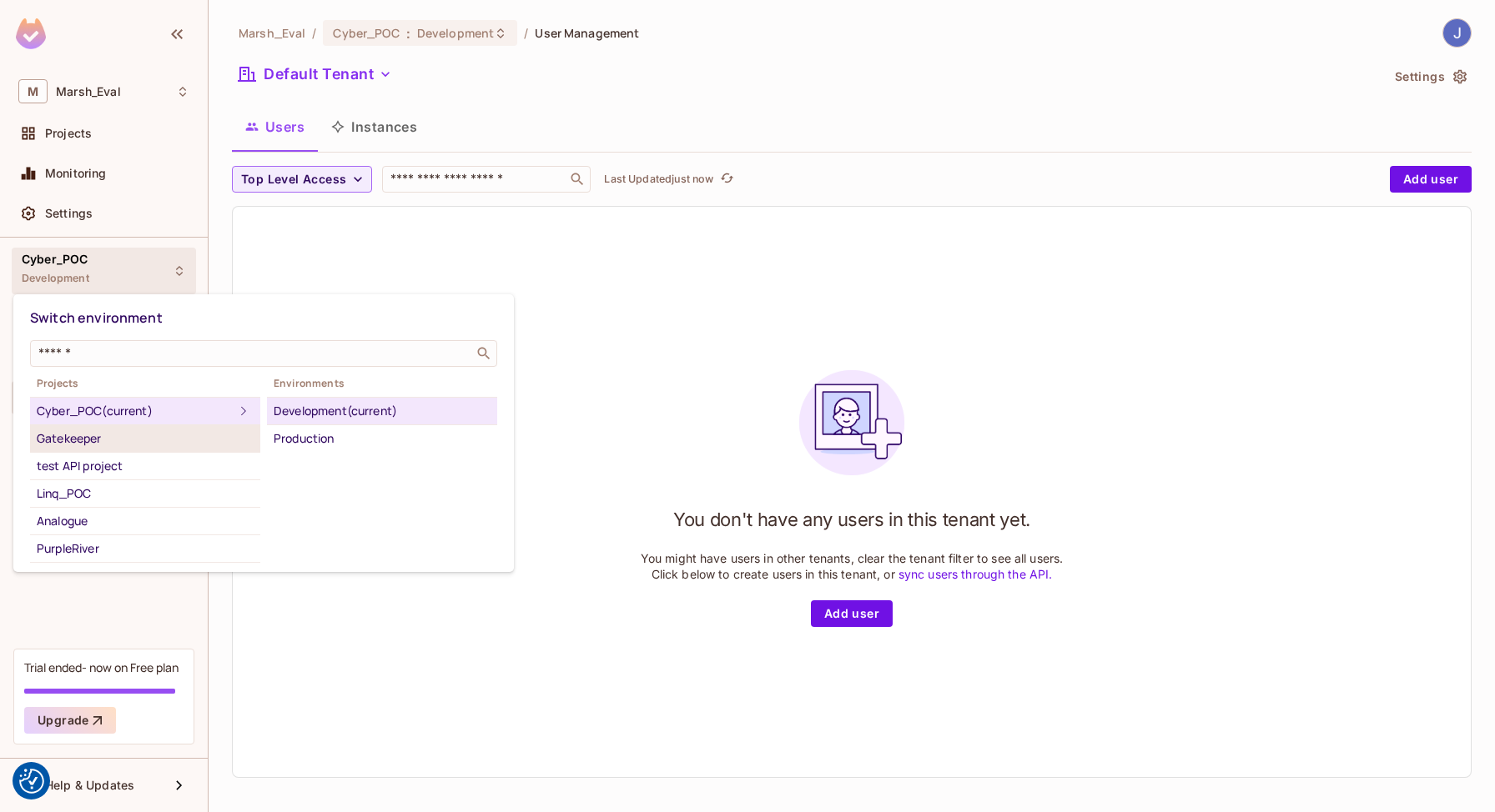
click at [169, 436] on div "Gatekeeper" at bounding box center [145, 438] width 217 height 20
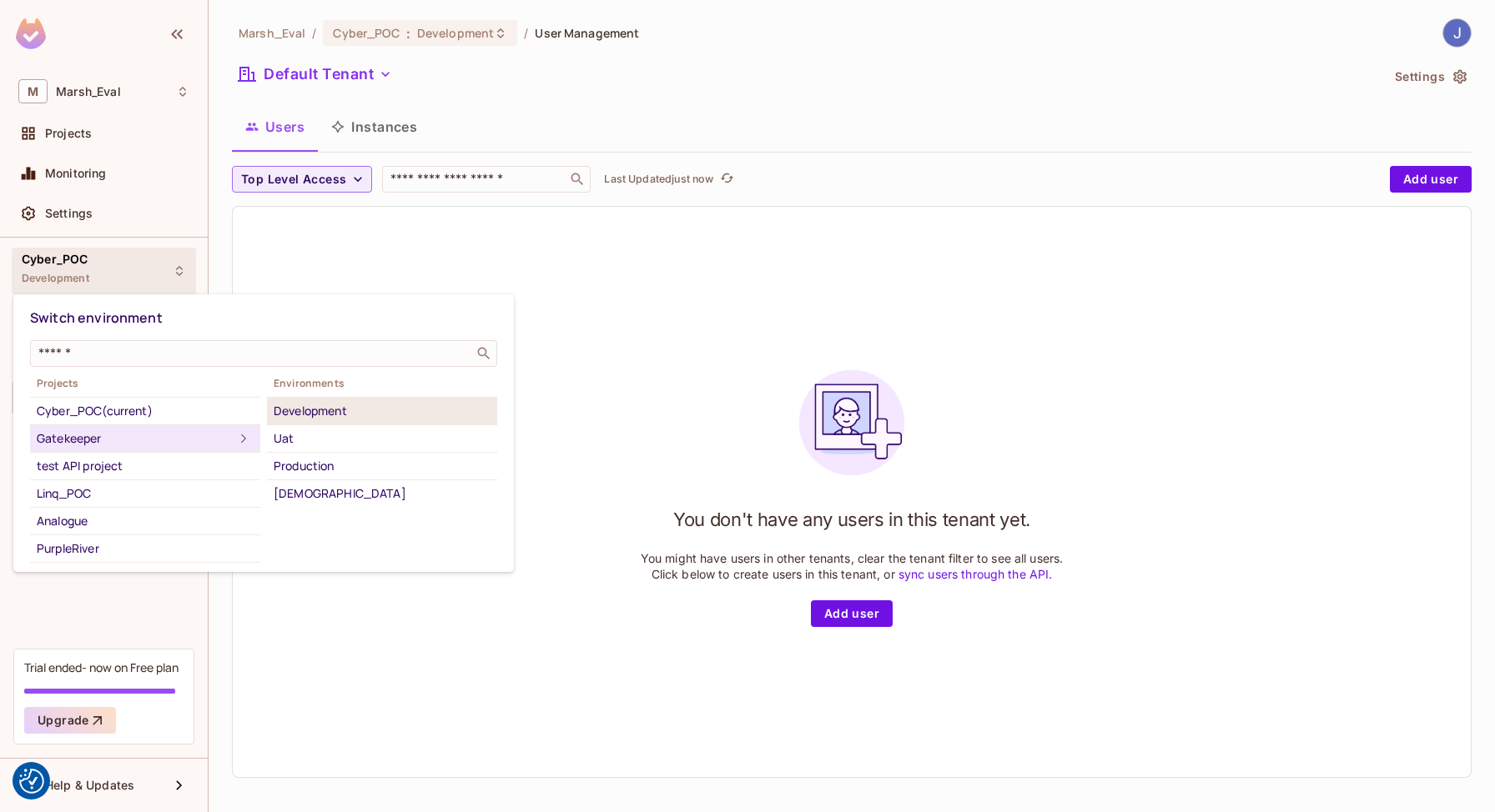
click at [298, 407] on div "Development" at bounding box center [382, 411] width 217 height 20
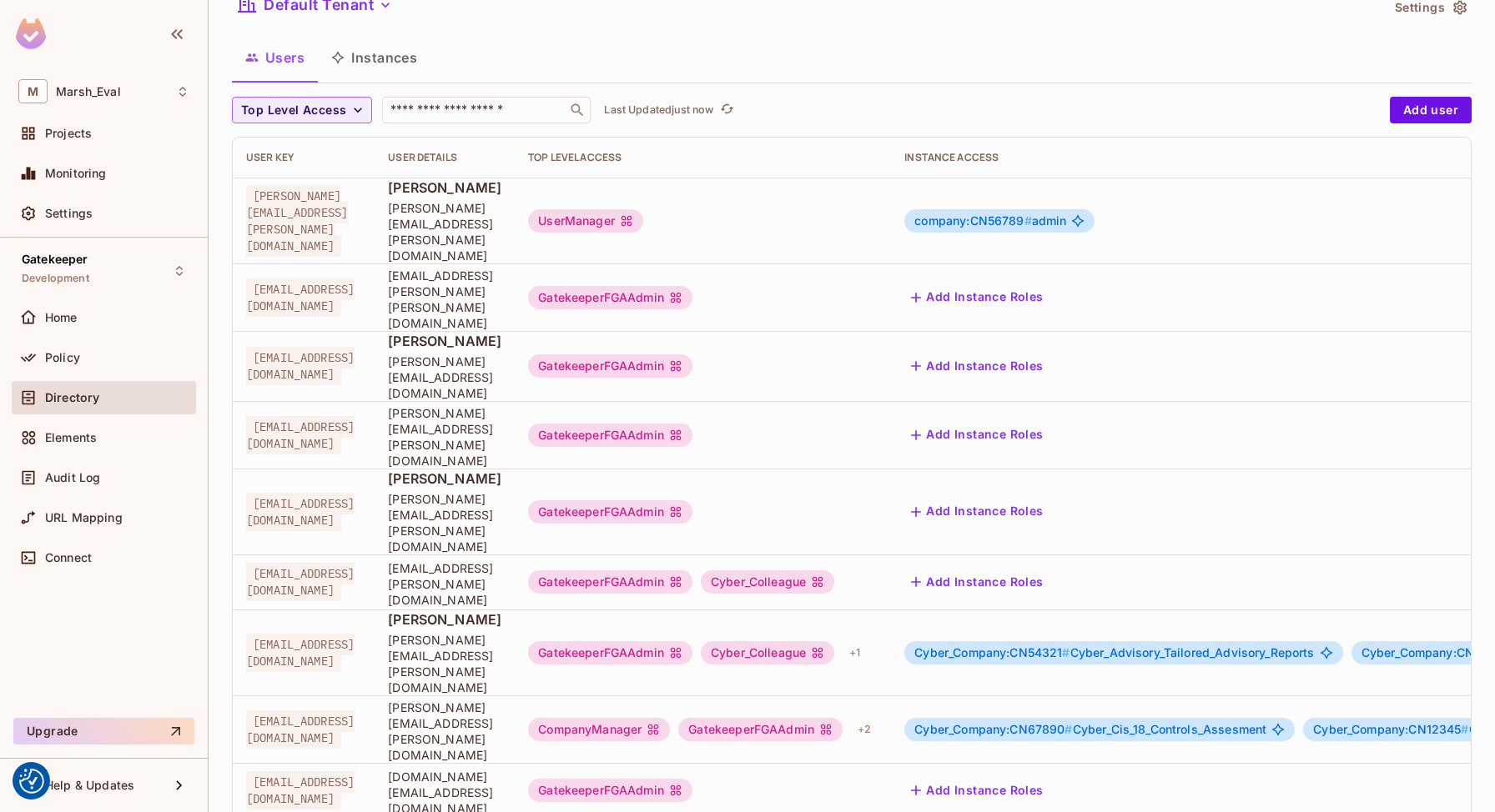
scroll to position [70, 0]
click at [1359, 609] on td "Cyber_Company:CN54321 # Cyber_Advisory_Tailored_Advisory_Reports Cyber_Company:…" at bounding box center [1333, 652] width 885 height 86
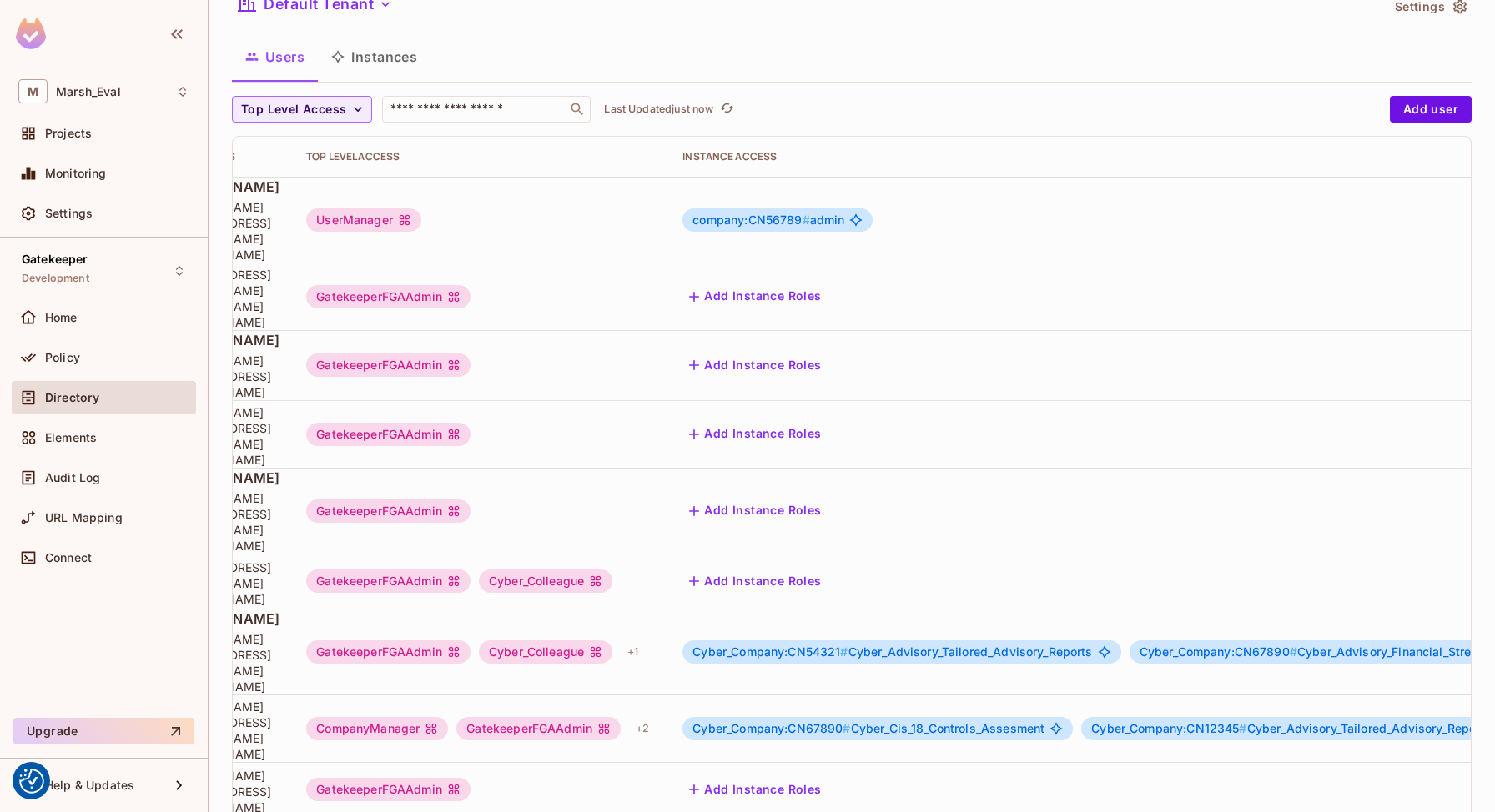
scroll to position [0, 502]
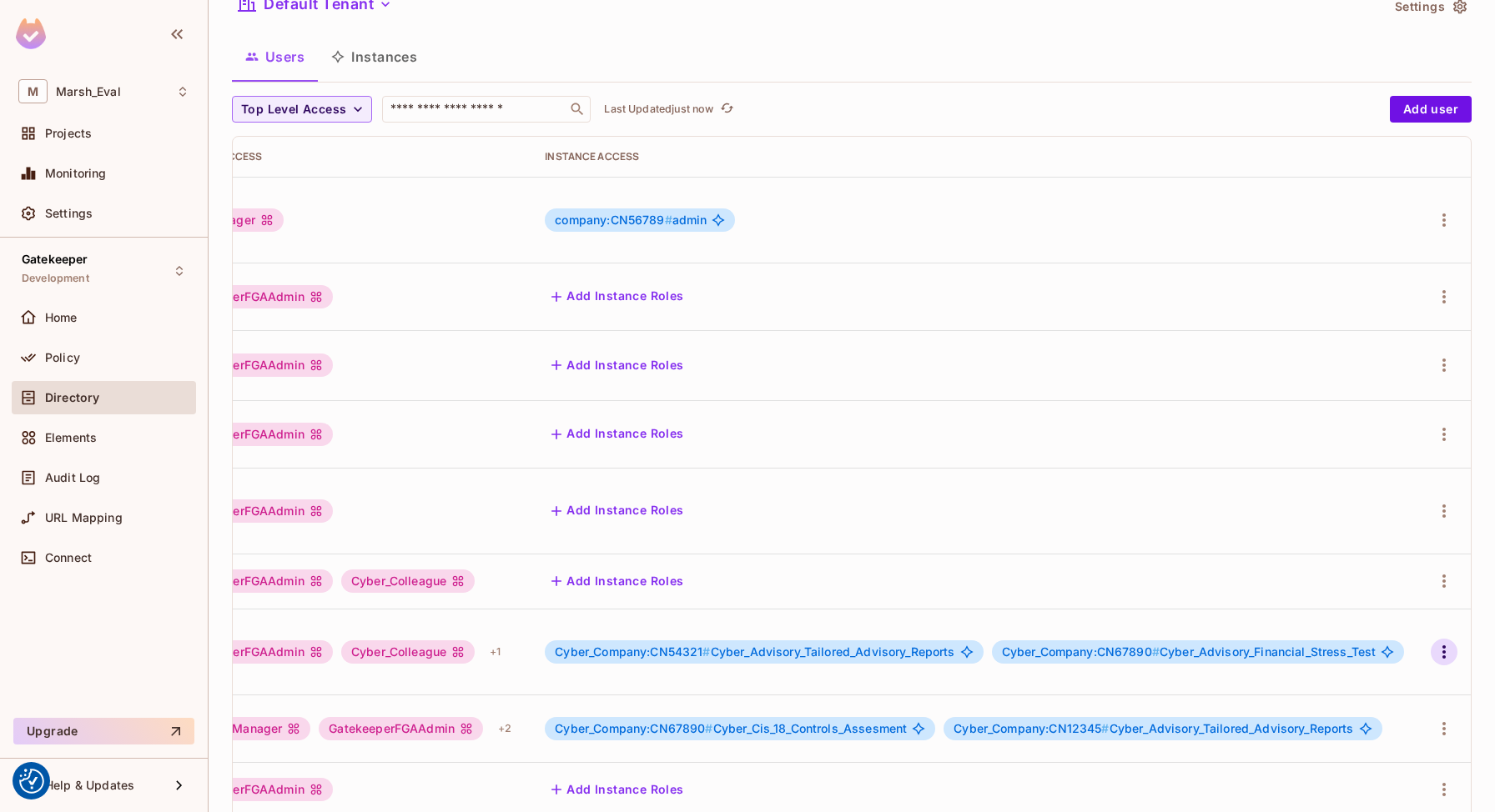
click at [1444, 642] on icon "button" at bounding box center [1444, 652] width 20 height 20
click at [1387, 601] on span "Edit Attributes" at bounding box center [1385, 609] width 92 height 27
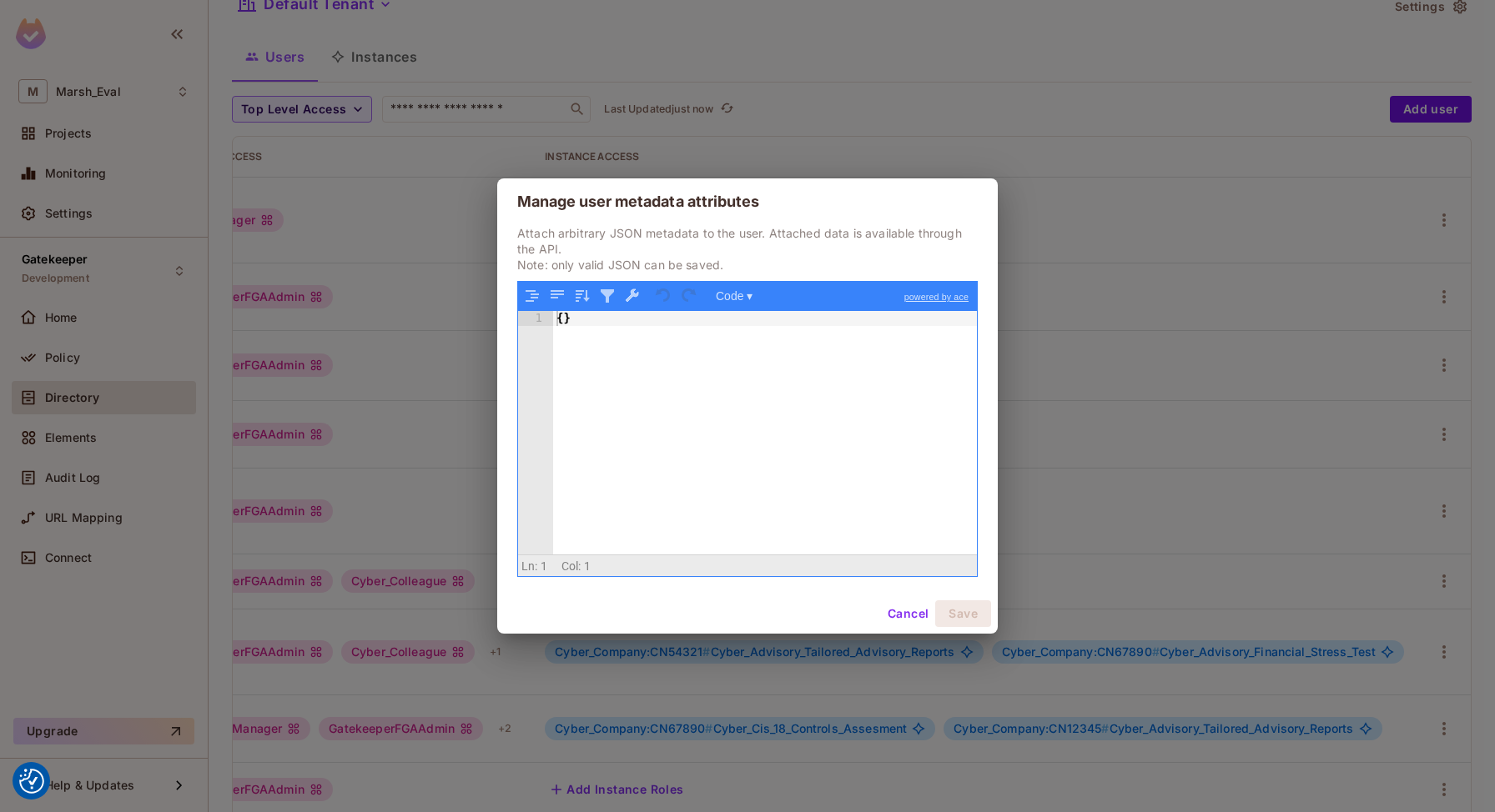
click at [860, 431] on div "{ }" at bounding box center [764, 449] width 424 height 275
click at [669, 340] on div "{ "companies" : [ ] }" at bounding box center [764, 449] width 424 height 275
click at [905, 617] on button "Cancel" at bounding box center [907, 613] width 54 height 27
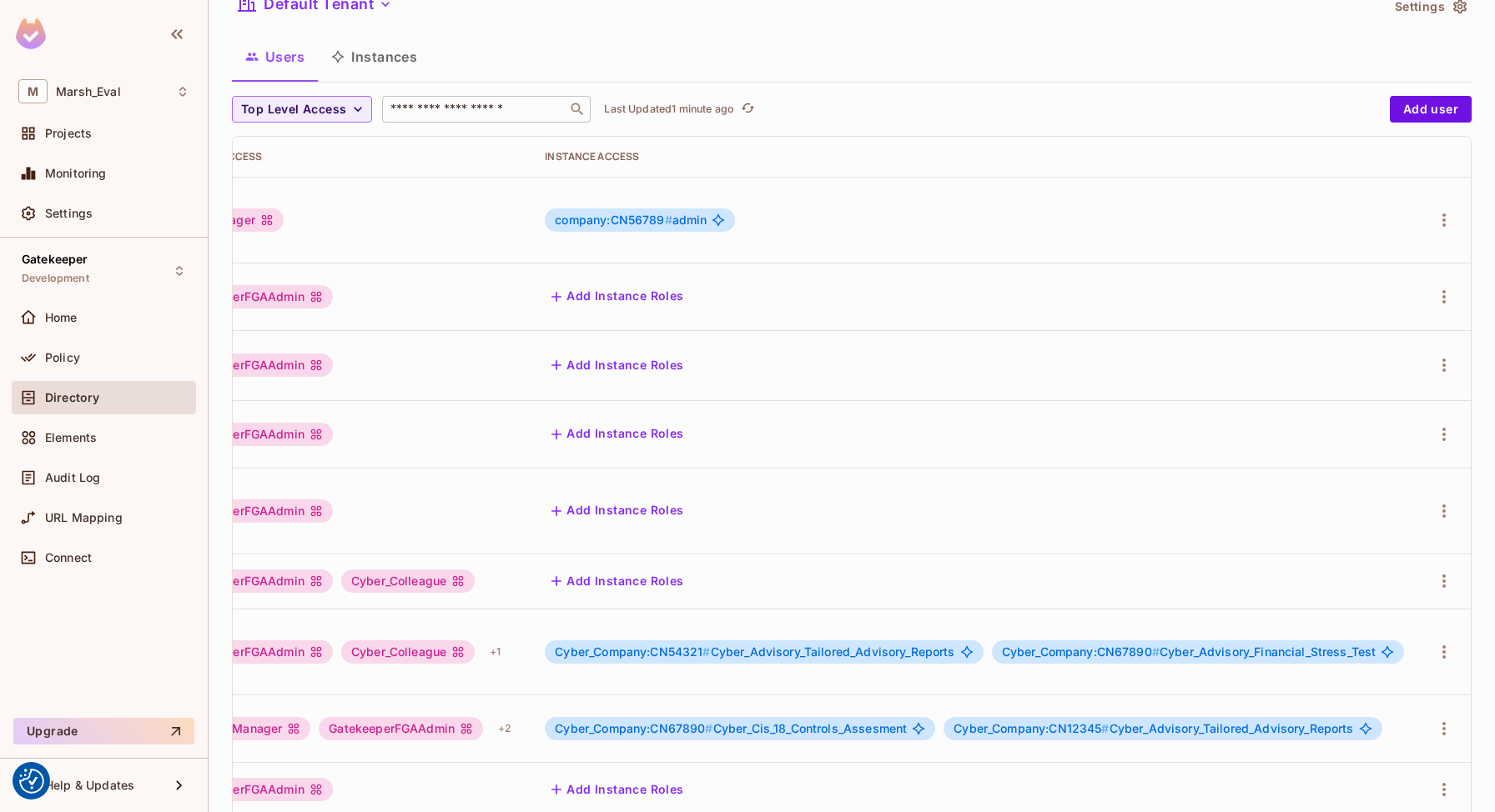
scroll to position [0, 0]
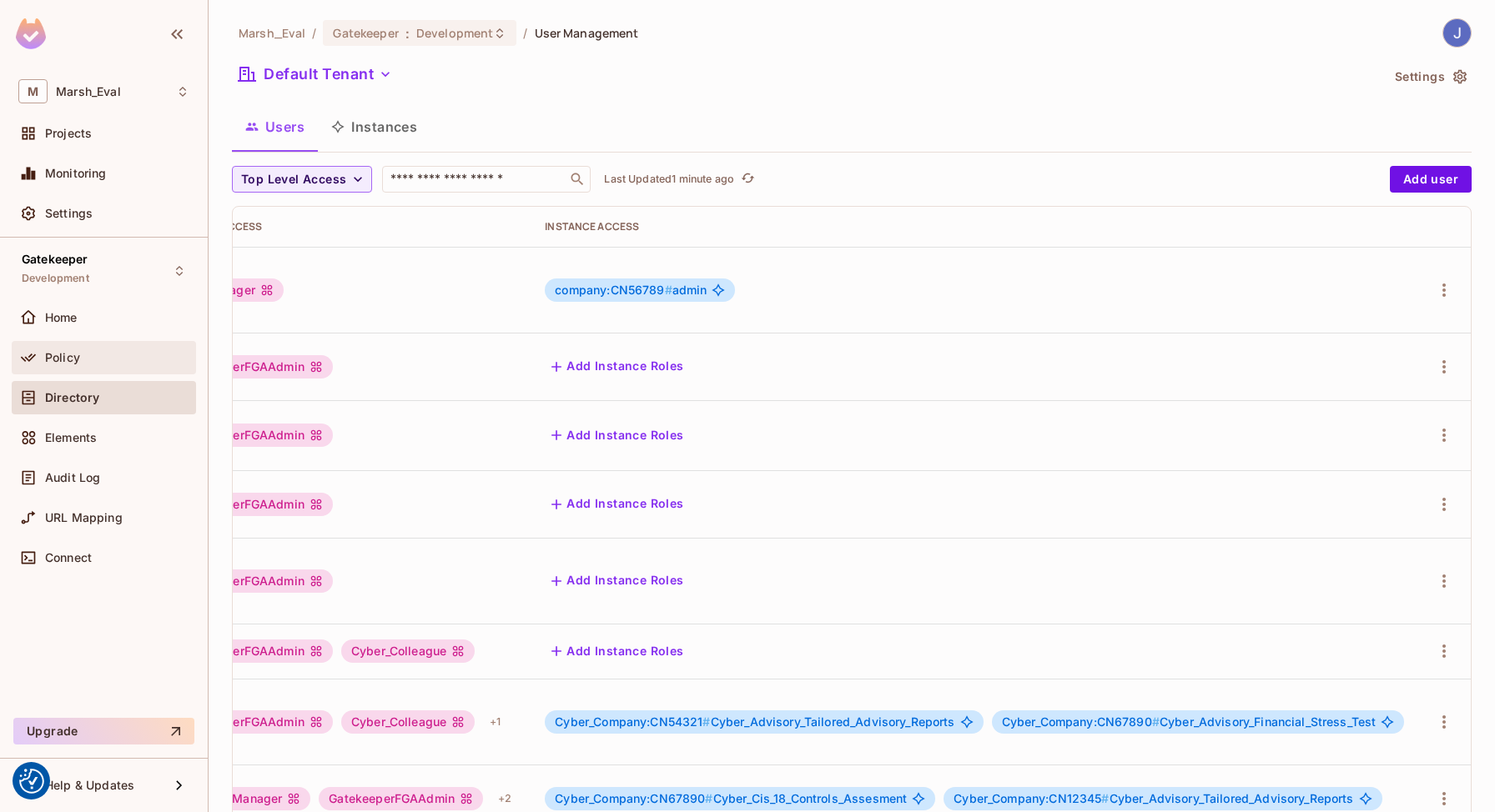
click at [41, 344] on div "Policy" at bounding box center [103, 358] width 184 height 33
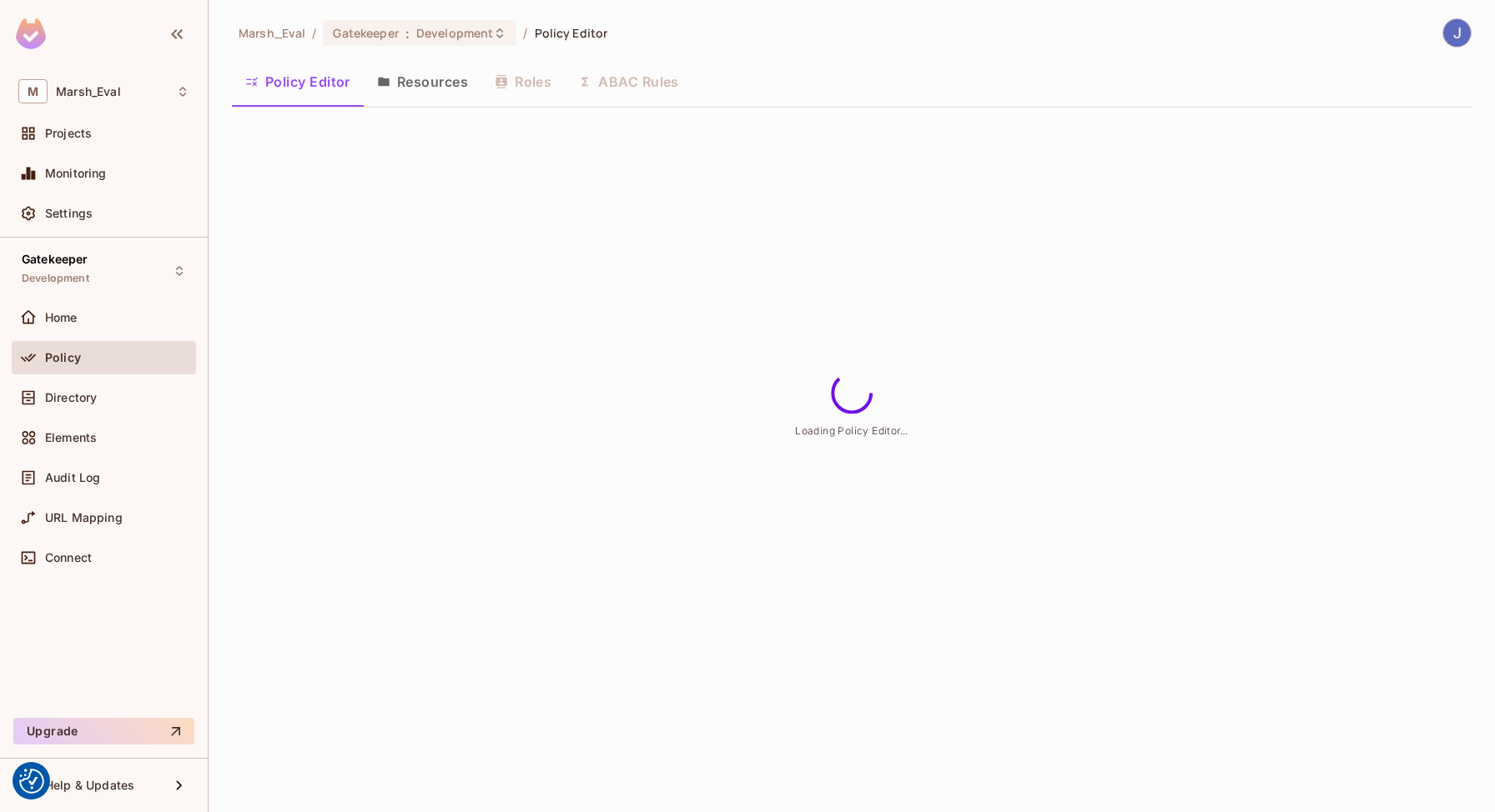
click at [645, 88] on button "ABAC Rules" at bounding box center [628, 82] width 127 height 42
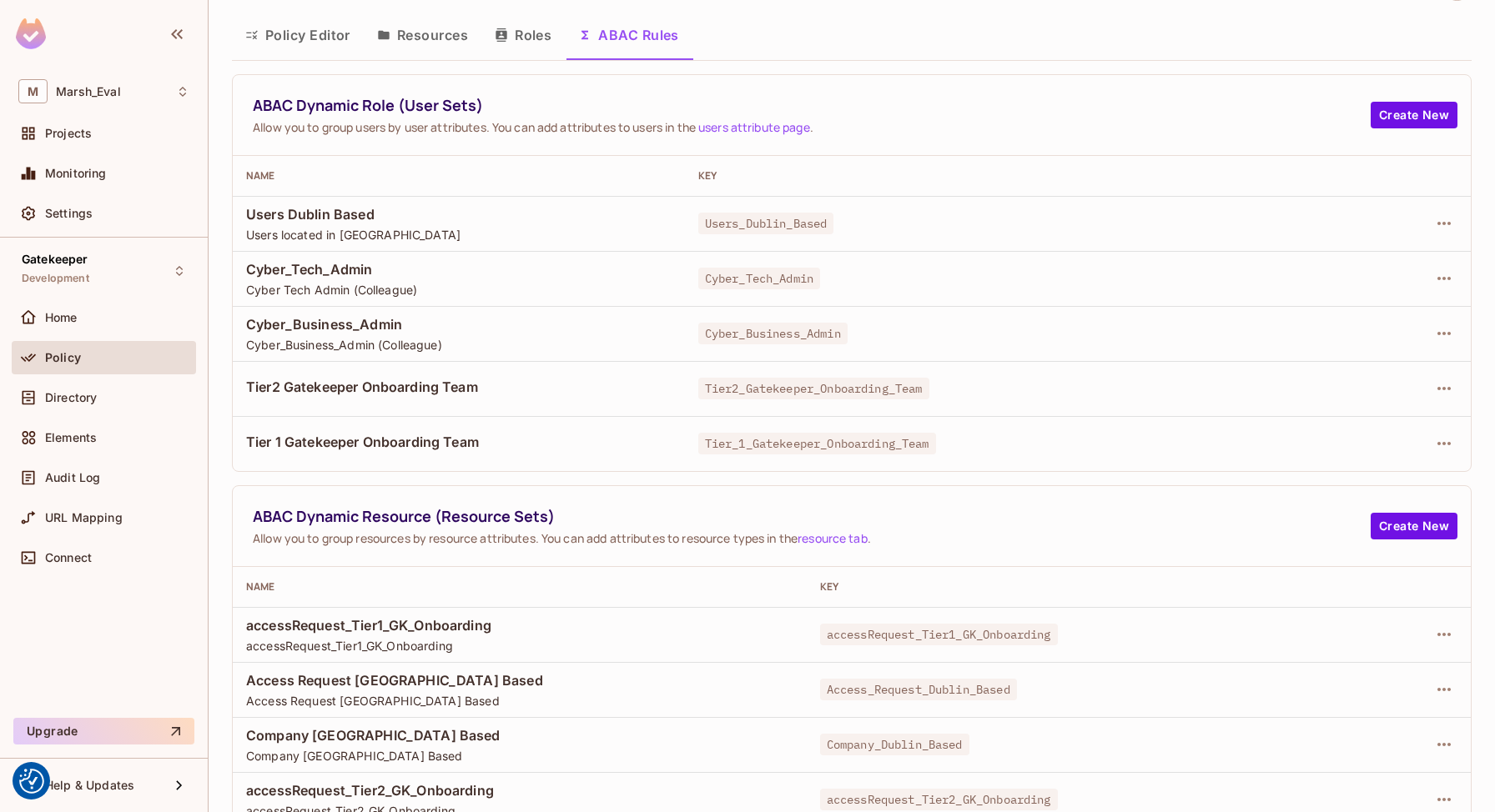
scroll to position [117, 0]
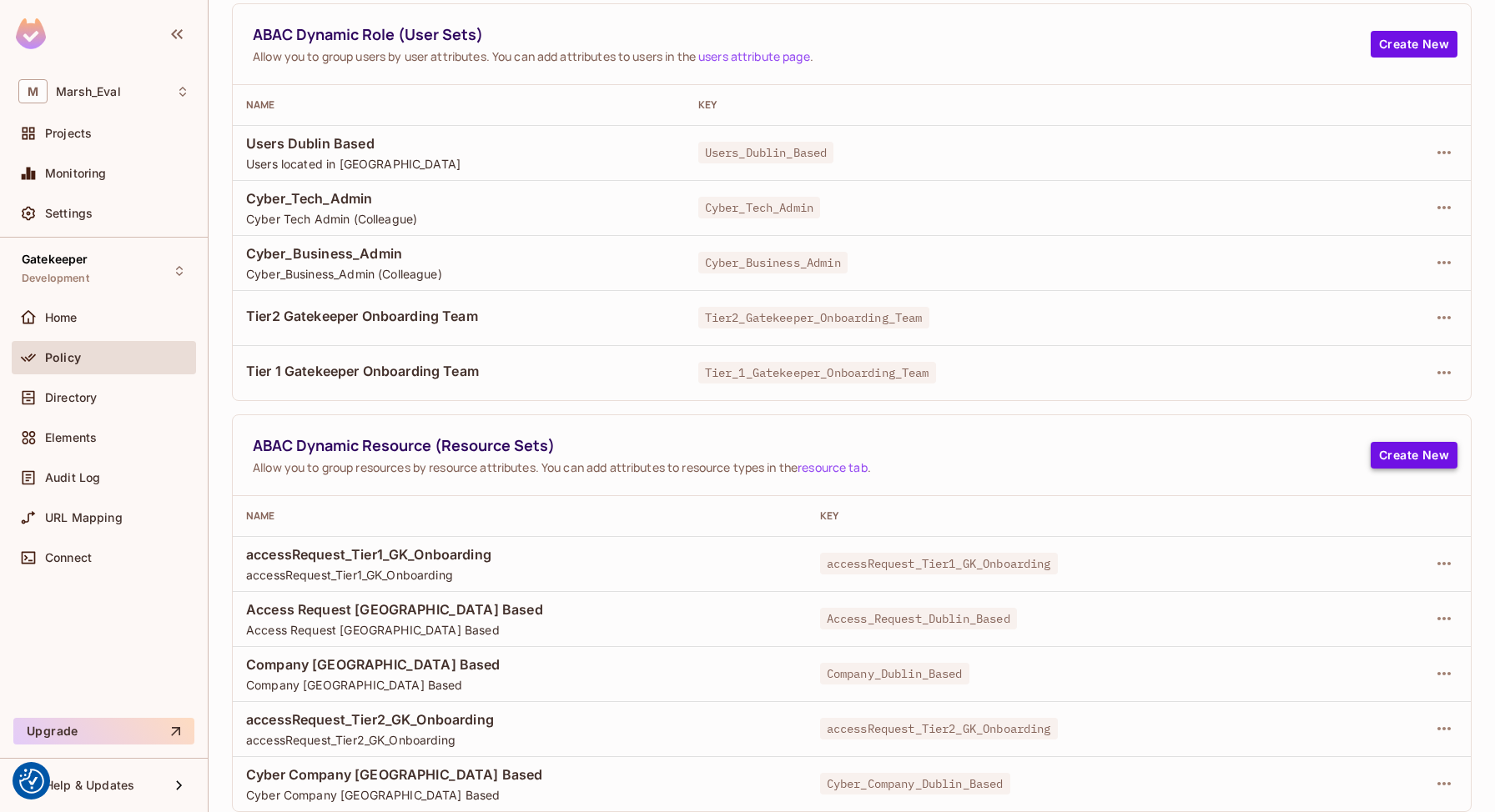
click at [1421, 454] on button "Create New" at bounding box center [1414, 455] width 87 height 27
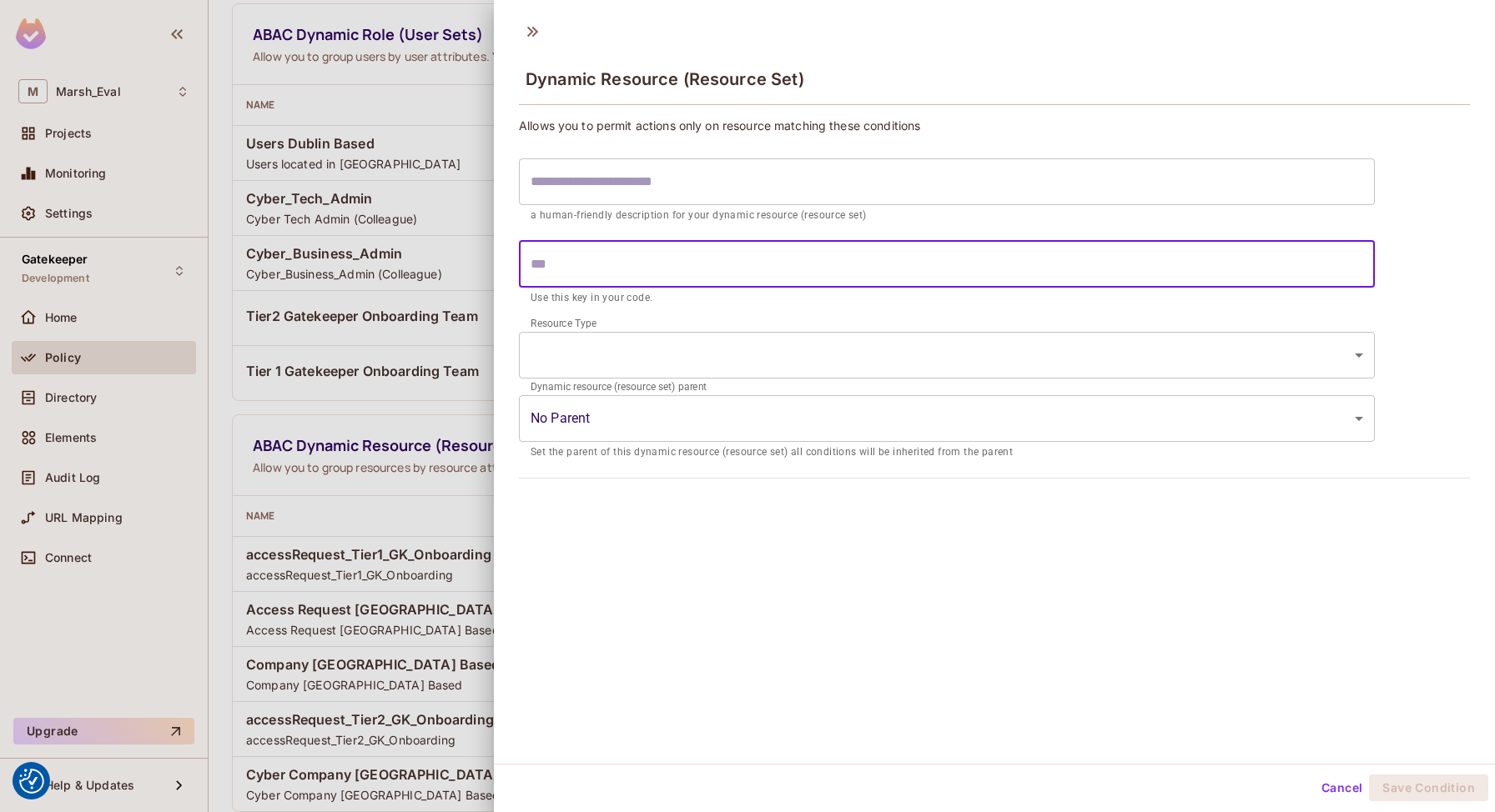
click at [549, 272] on input "text" at bounding box center [947, 264] width 856 height 47
click at [583, 350] on body "We use cookies to enhance your browsing experience, serve personalized ads or c…" at bounding box center [747, 406] width 1495 height 812
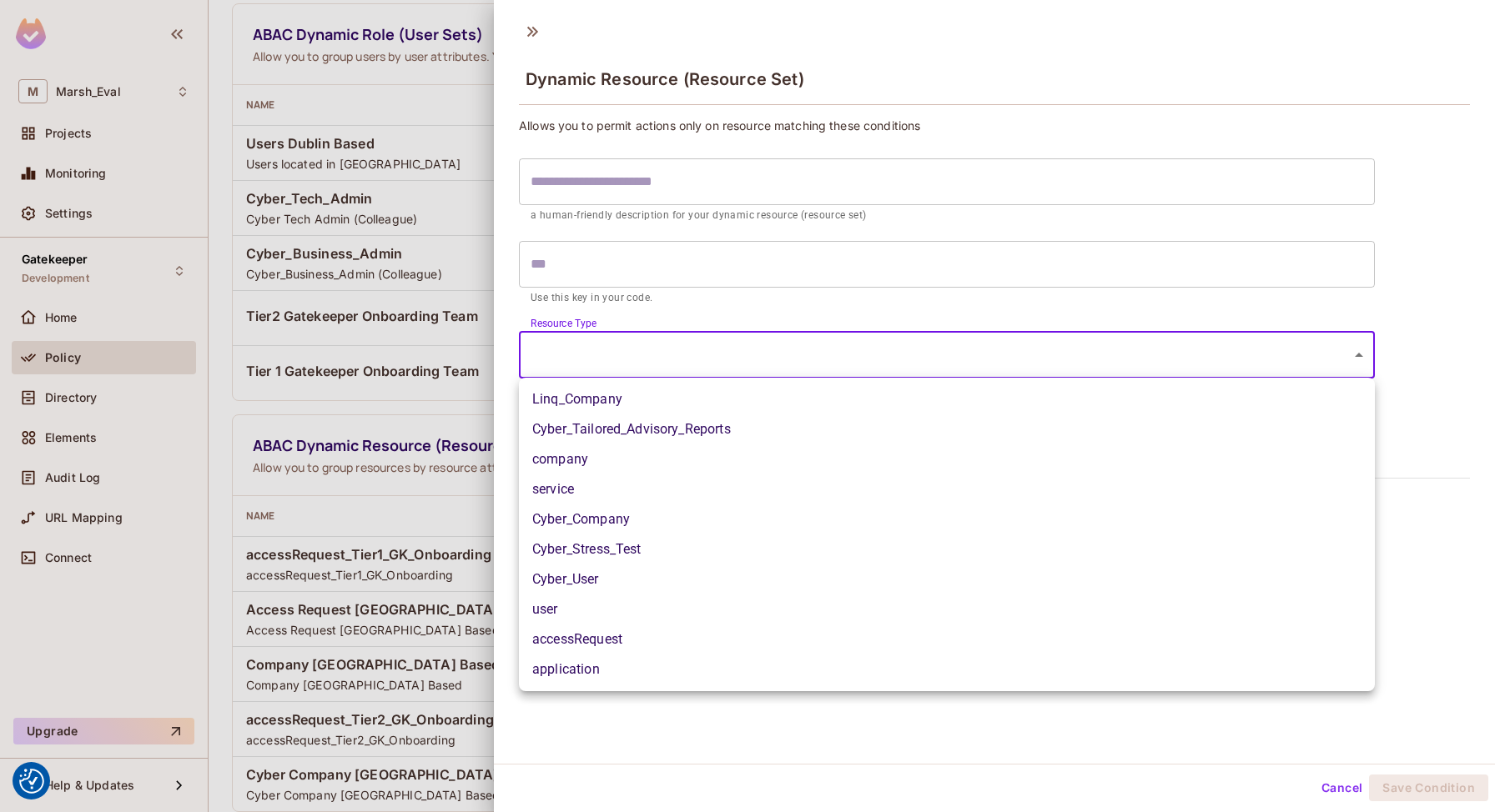
click at [571, 465] on li "company" at bounding box center [947, 460] width 856 height 30
type input "*******"
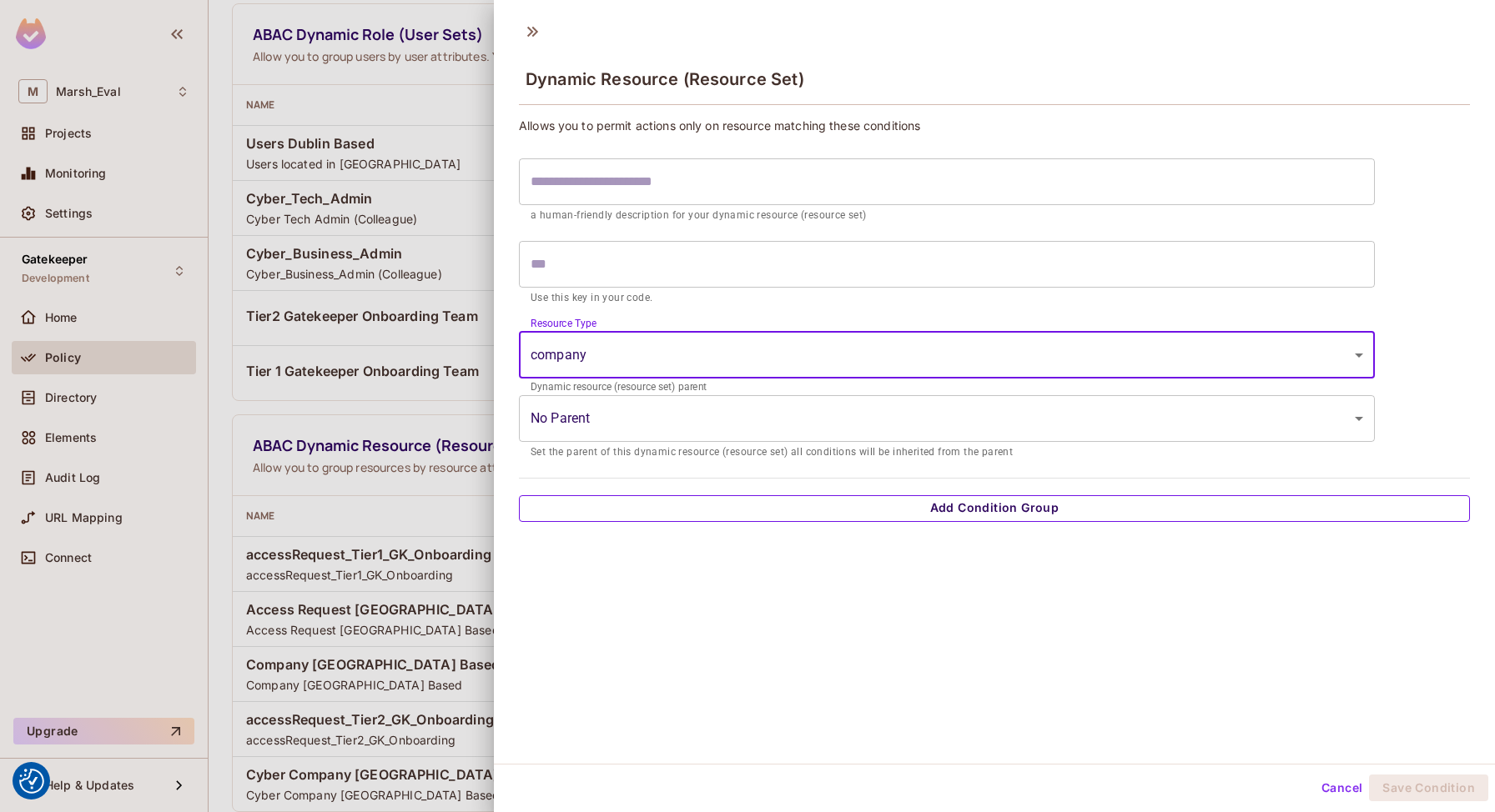
click at [617, 502] on button "Add Condition Group" at bounding box center [994, 508] width 951 height 27
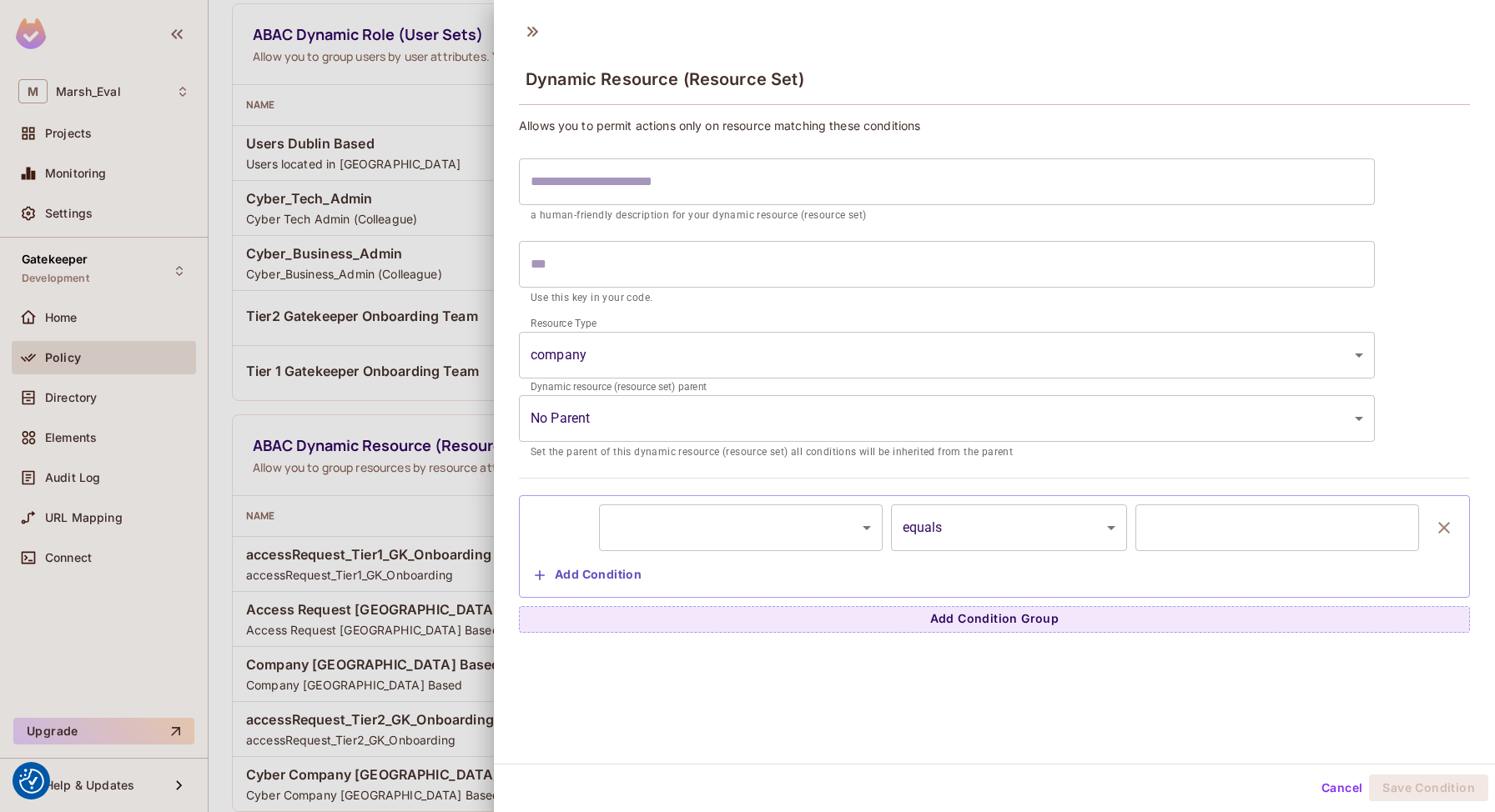
click at [707, 539] on body "We use cookies to enhance your browsing experience, serve personalized ads or c…" at bounding box center [747, 406] width 1495 height 812
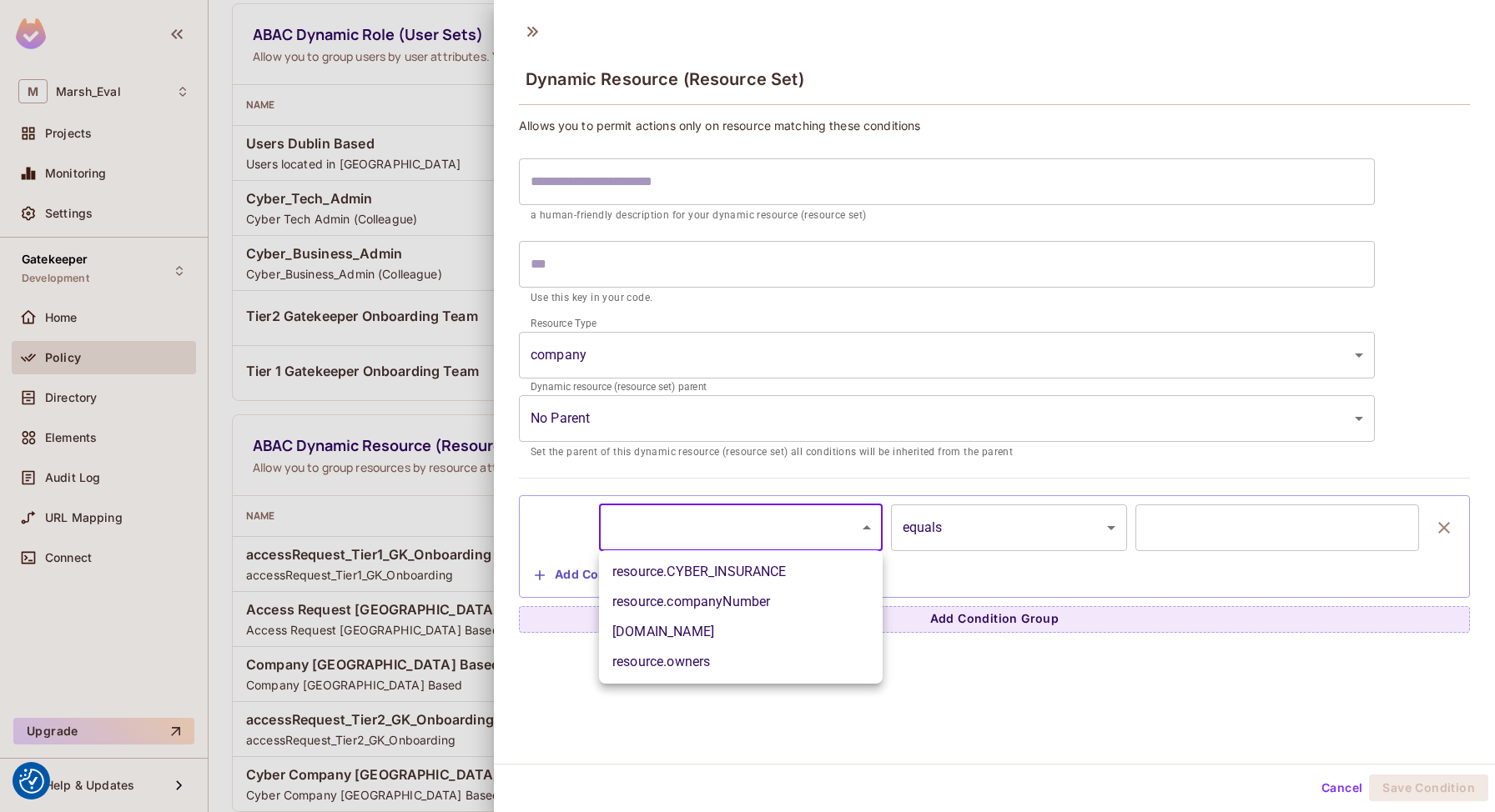
click at [730, 514] on div at bounding box center [747, 406] width 1495 height 812
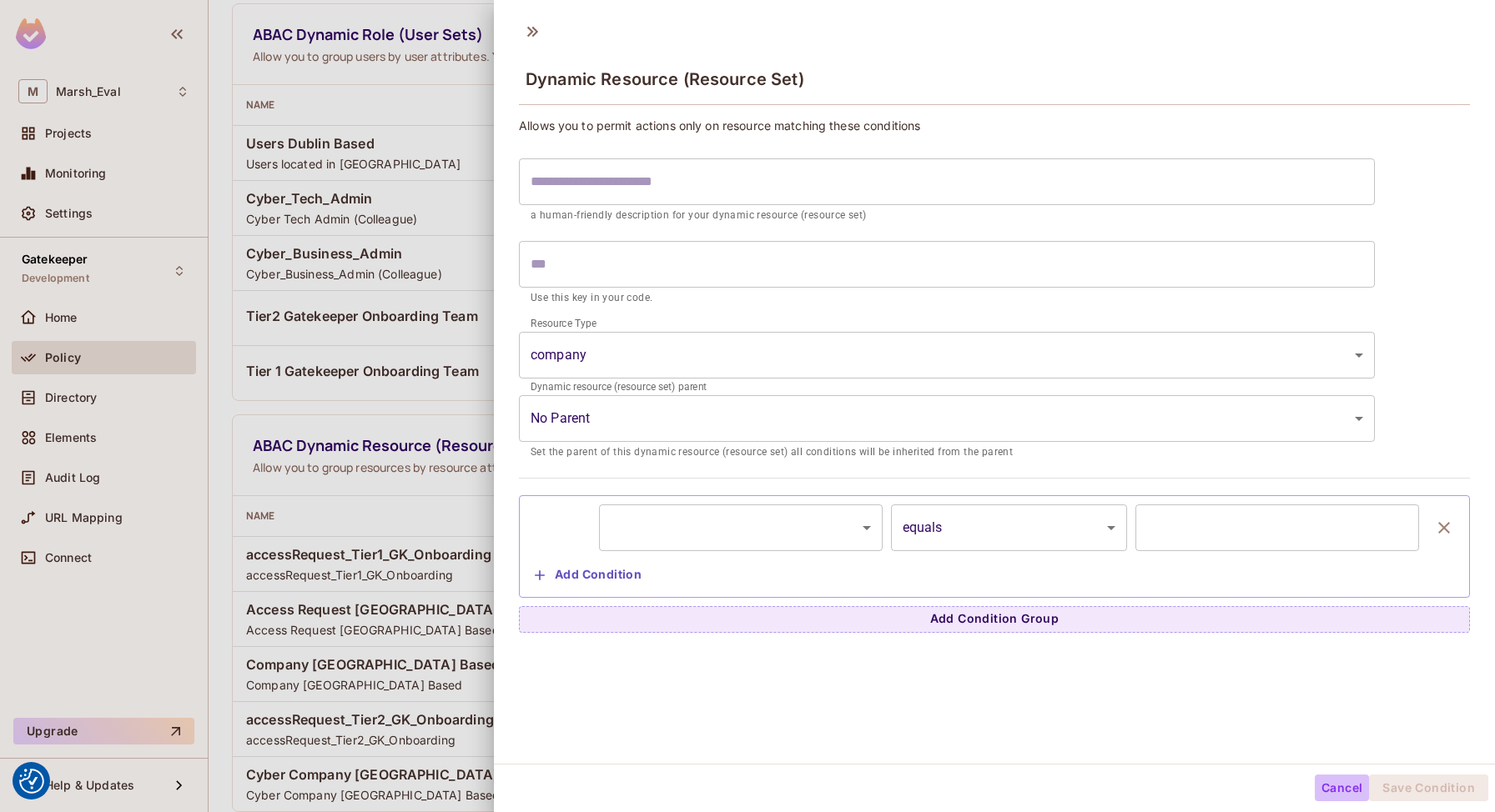
click at [1329, 787] on button "Cancel" at bounding box center [1341, 787] width 54 height 27
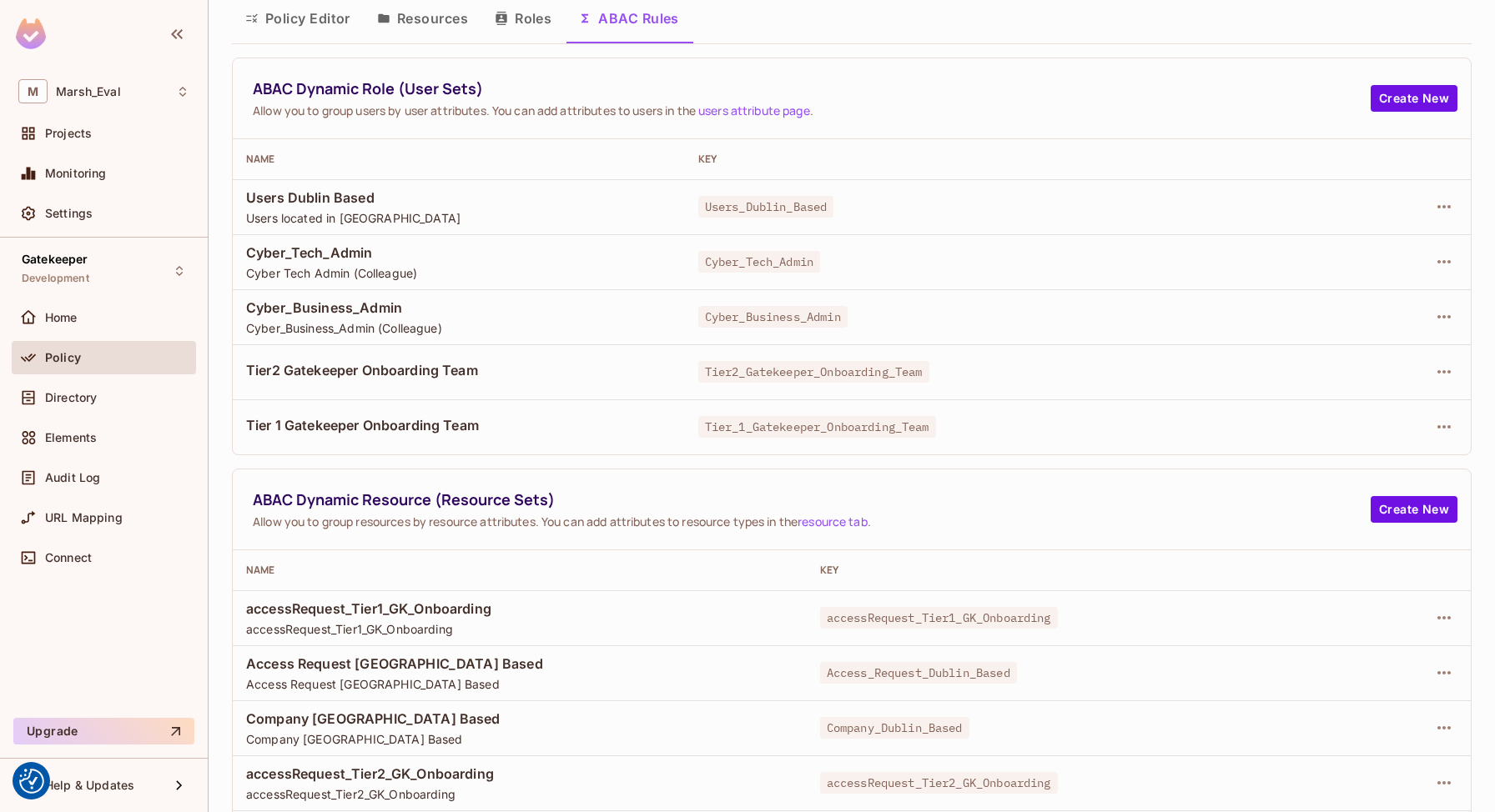
scroll to position [61, 0]
click at [1421, 96] on button "Create New" at bounding box center [1414, 100] width 87 height 27
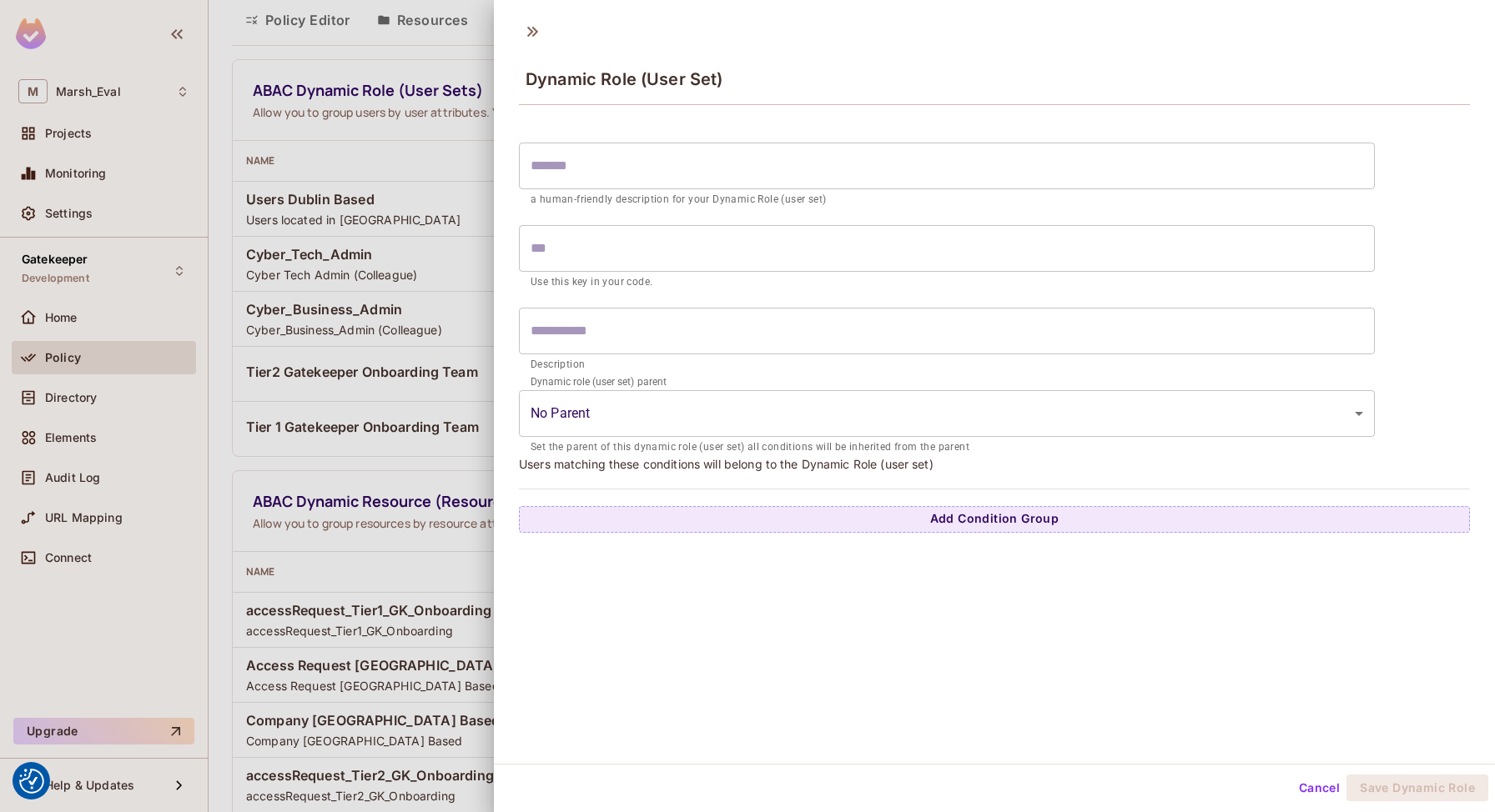
click at [634, 325] on input "text" at bounding box center [947, 330] width 856 height 47
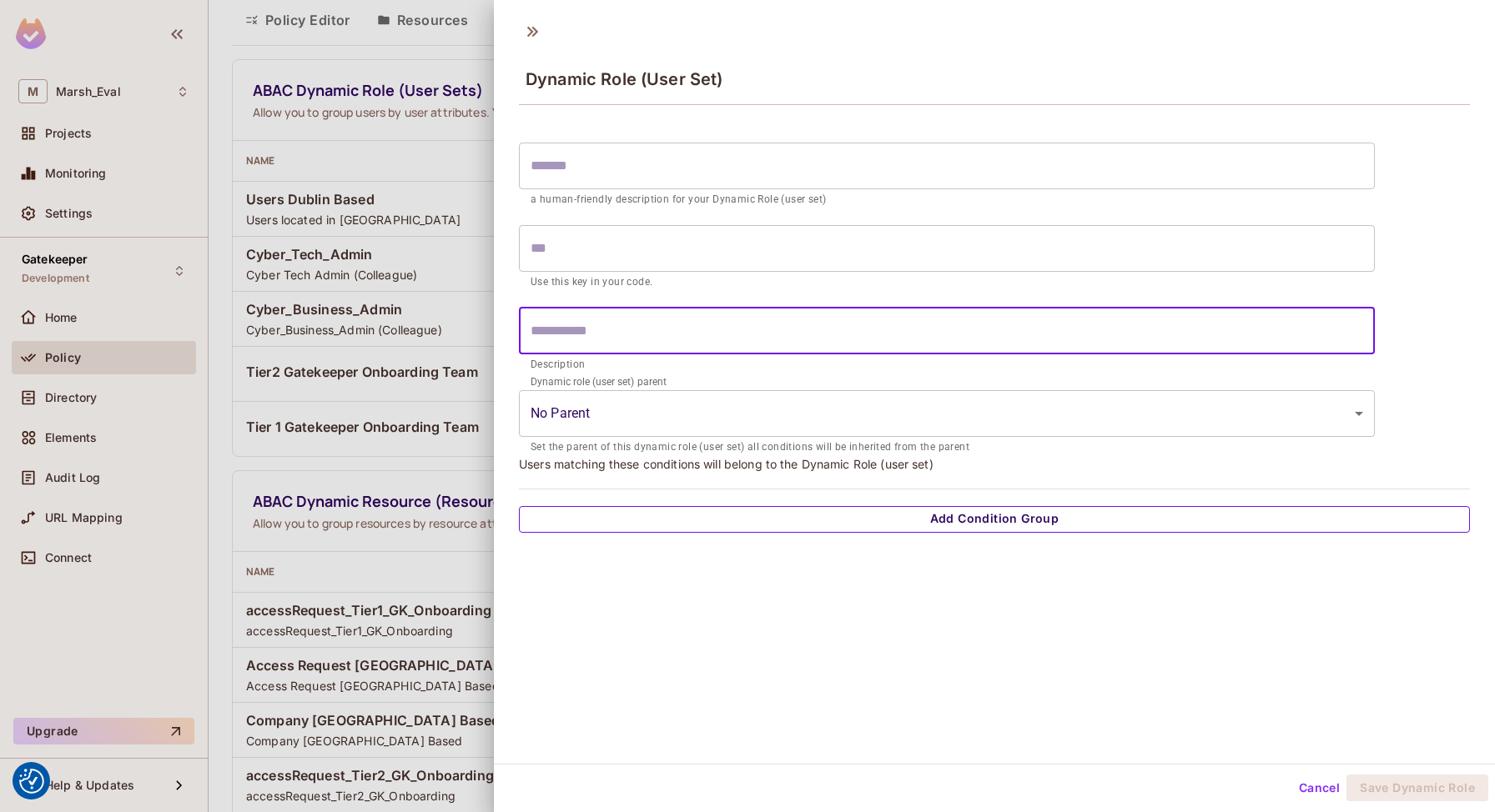
click at [658, 510] on button "Add Condition Group" at bounding box center [994, 519] width 951 height 27
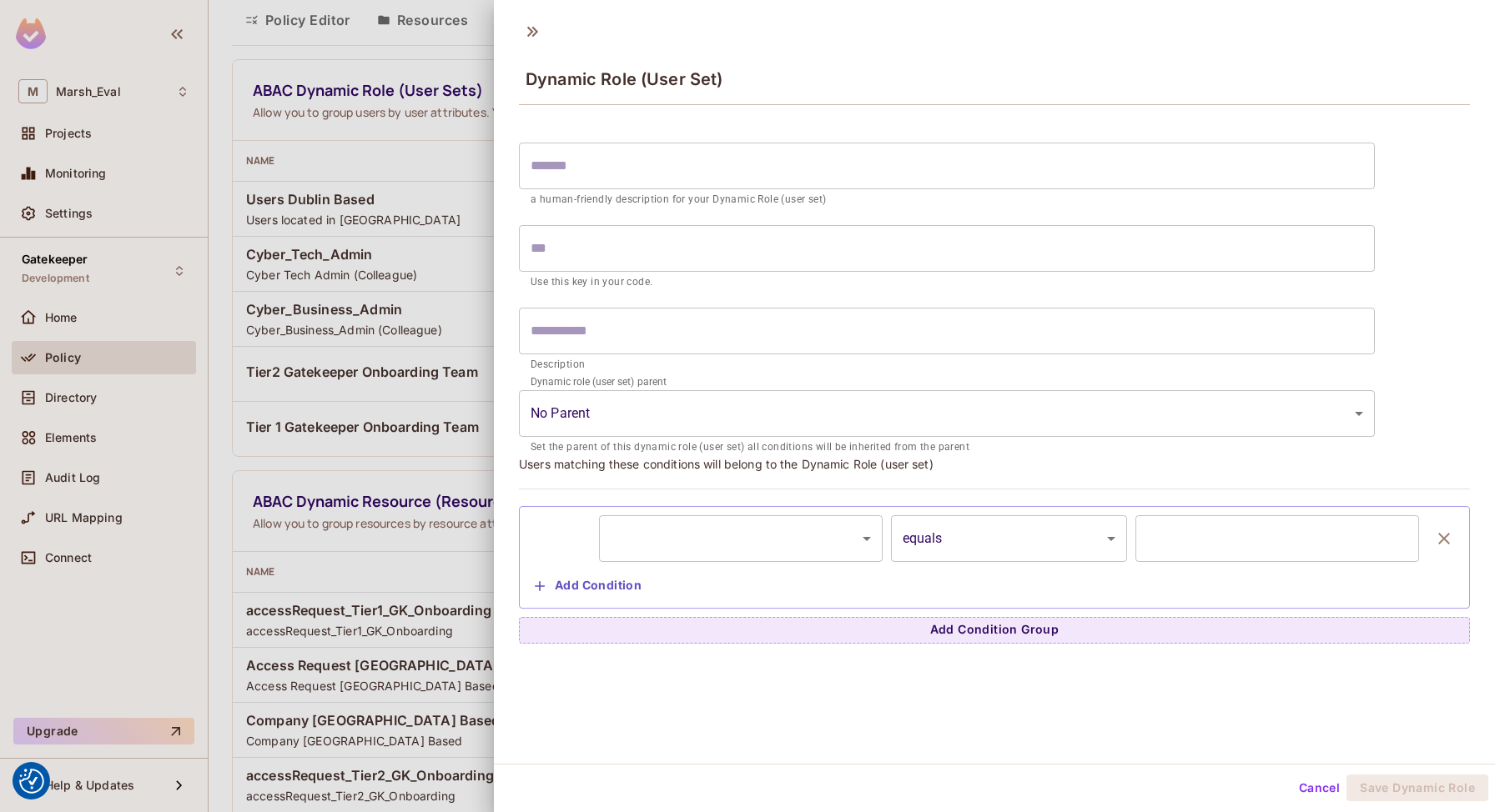
click at [675, 533] on body "We use cookies to enhance your browsing experience, serve personalized ads or c…" at bounding box center [747, 406] width 1495 height 812
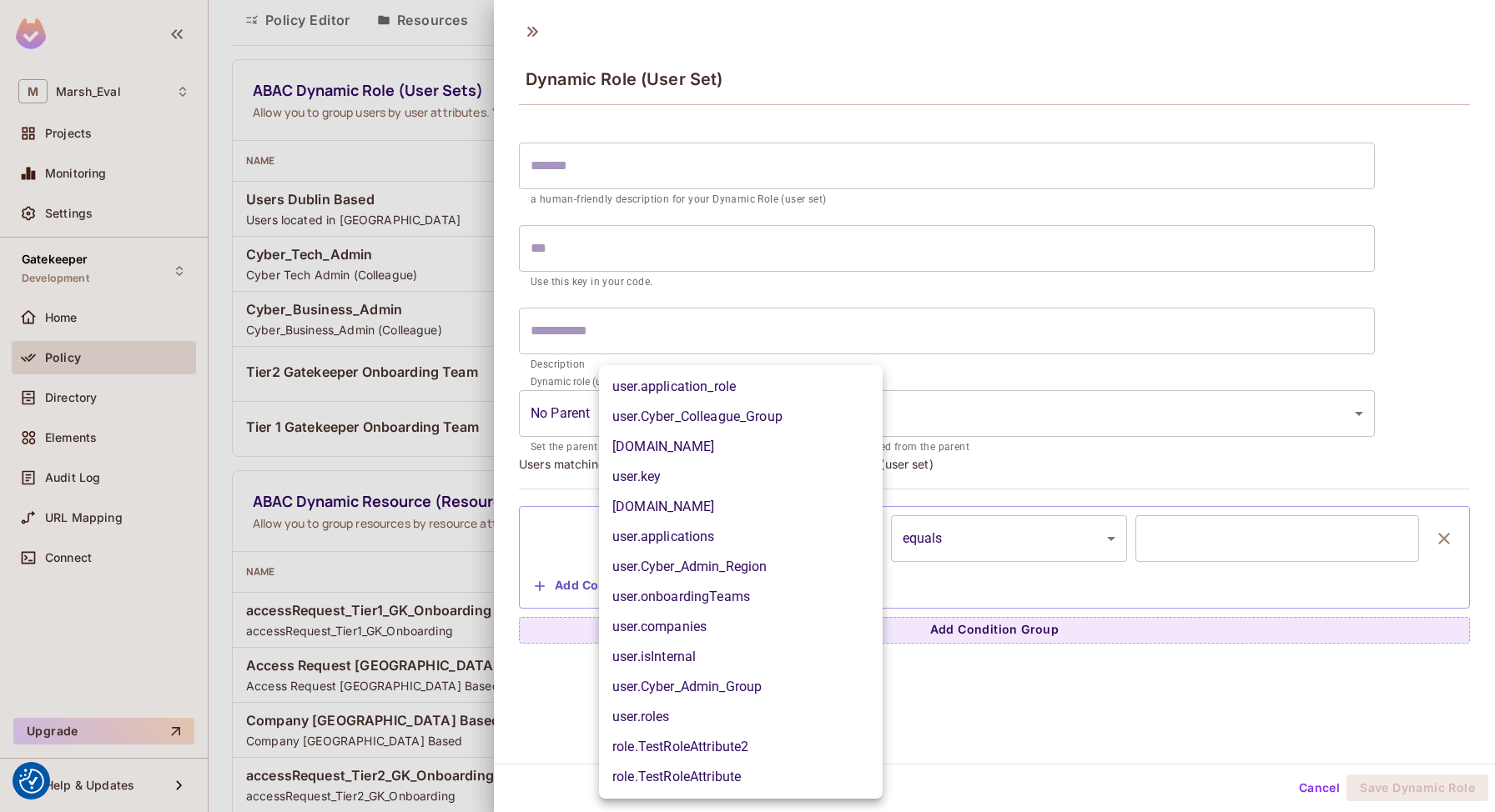
click at [1318, 786] on div at bounding box center [747, 406] width 1495 height 812
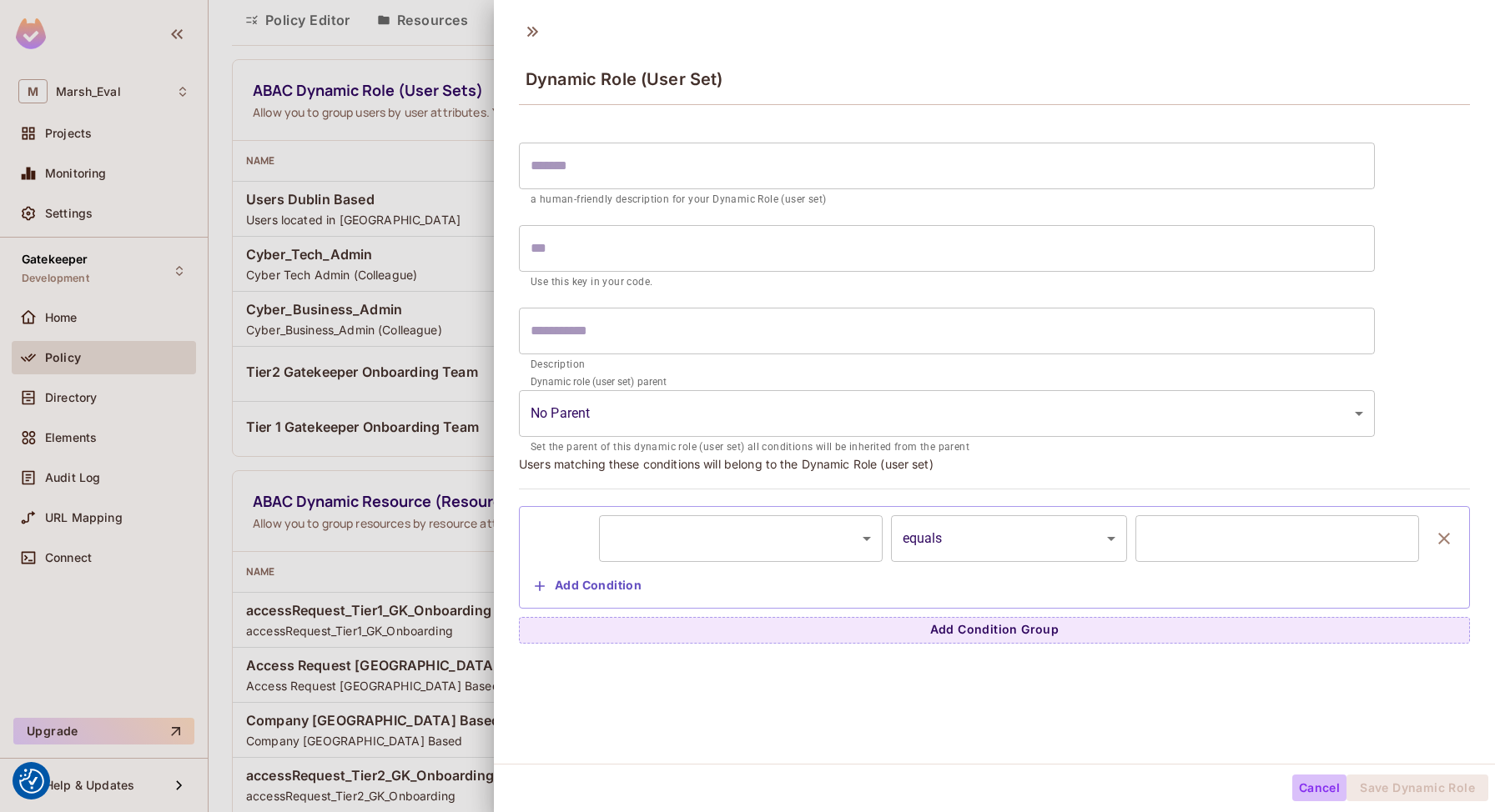
click at [1316, 786] on button "Cancel" at bounding box center [1318, 787] width 54 height 27
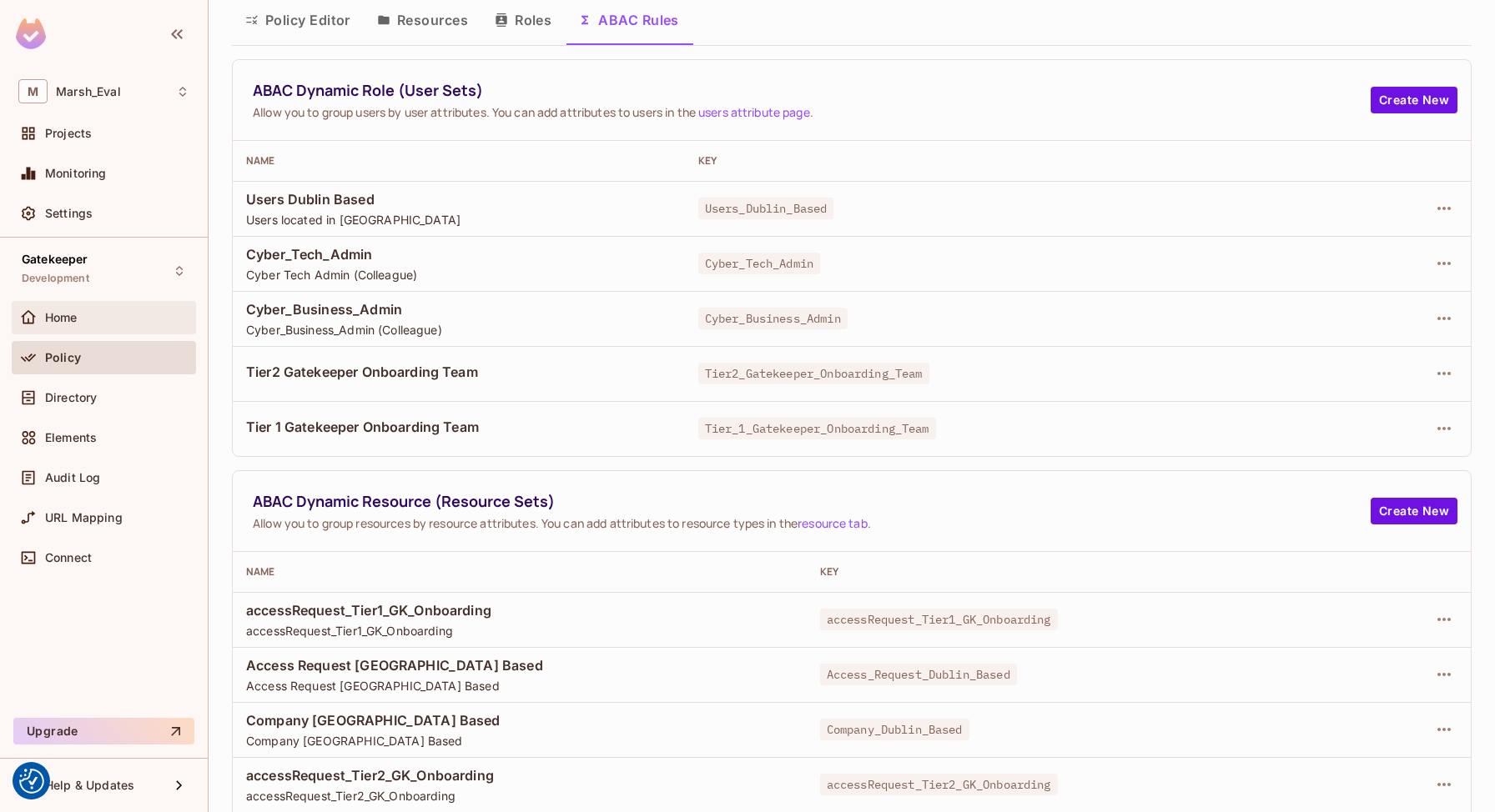
click at [84, 316] on div "Home" at bounding box center [117, 318] width 145 height 14
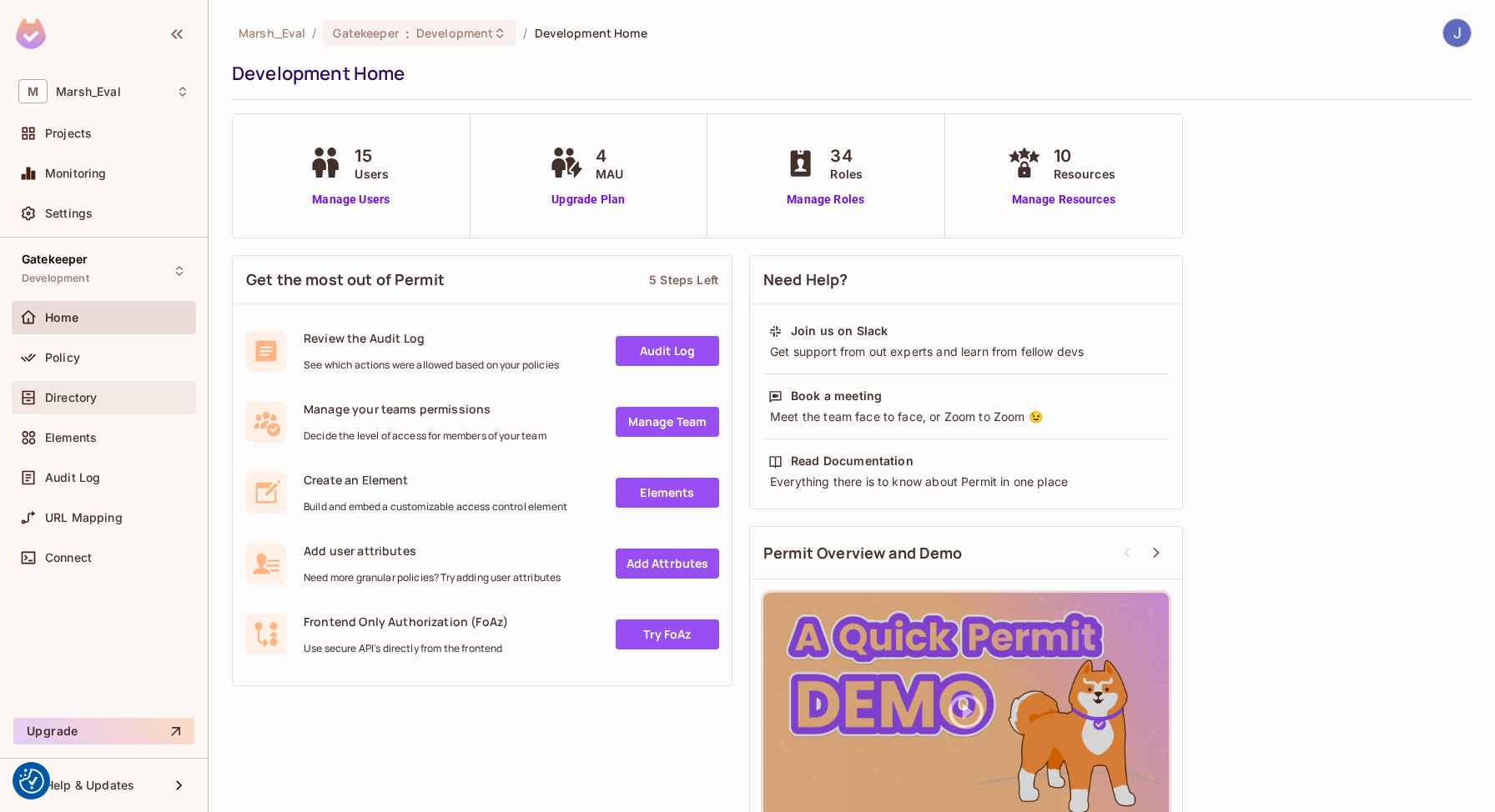
click at [43, 381] on div "Directory" at bounding box center [103, 397] width 184 height 33
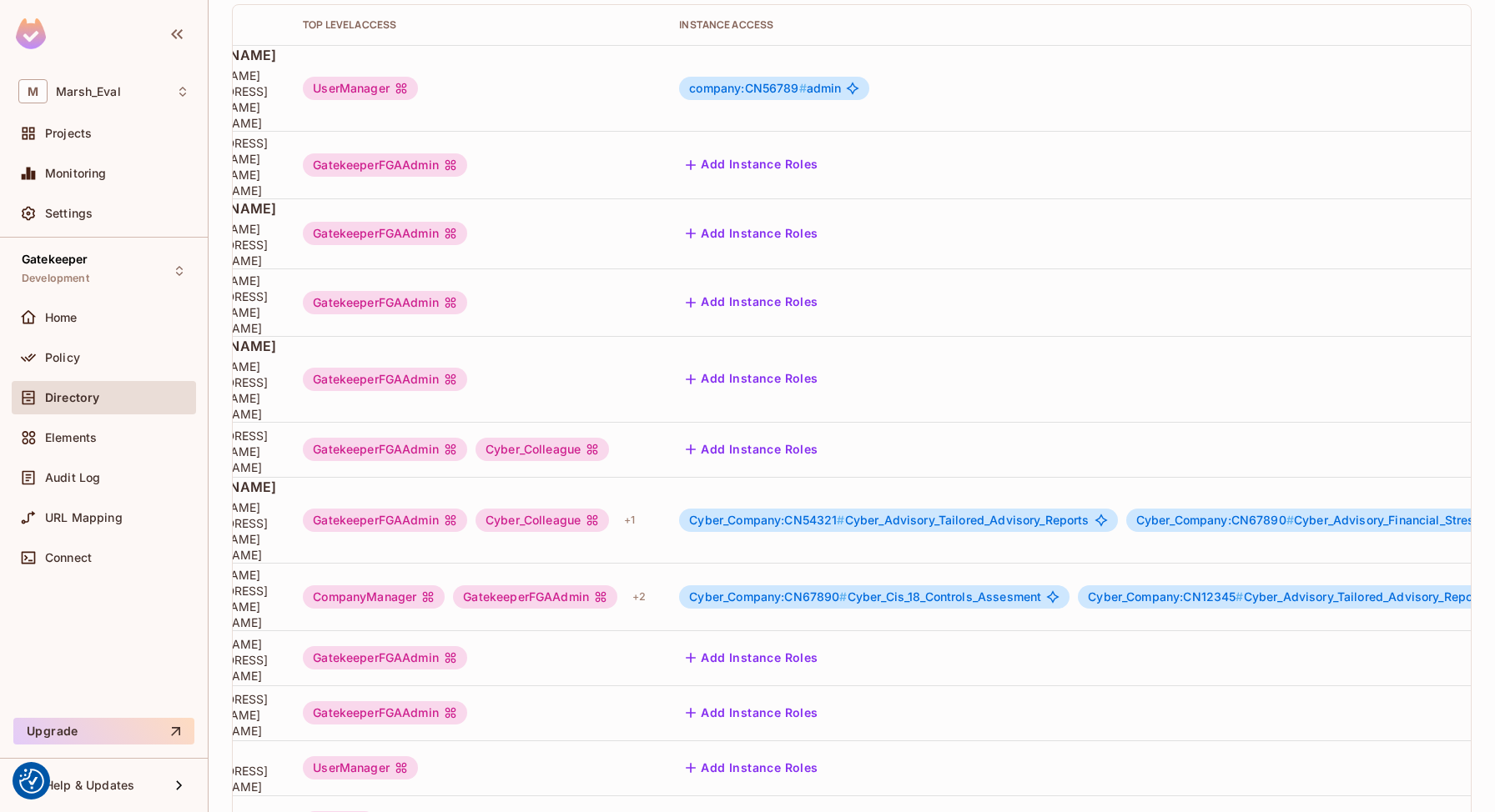
scroll to position [0, 502]
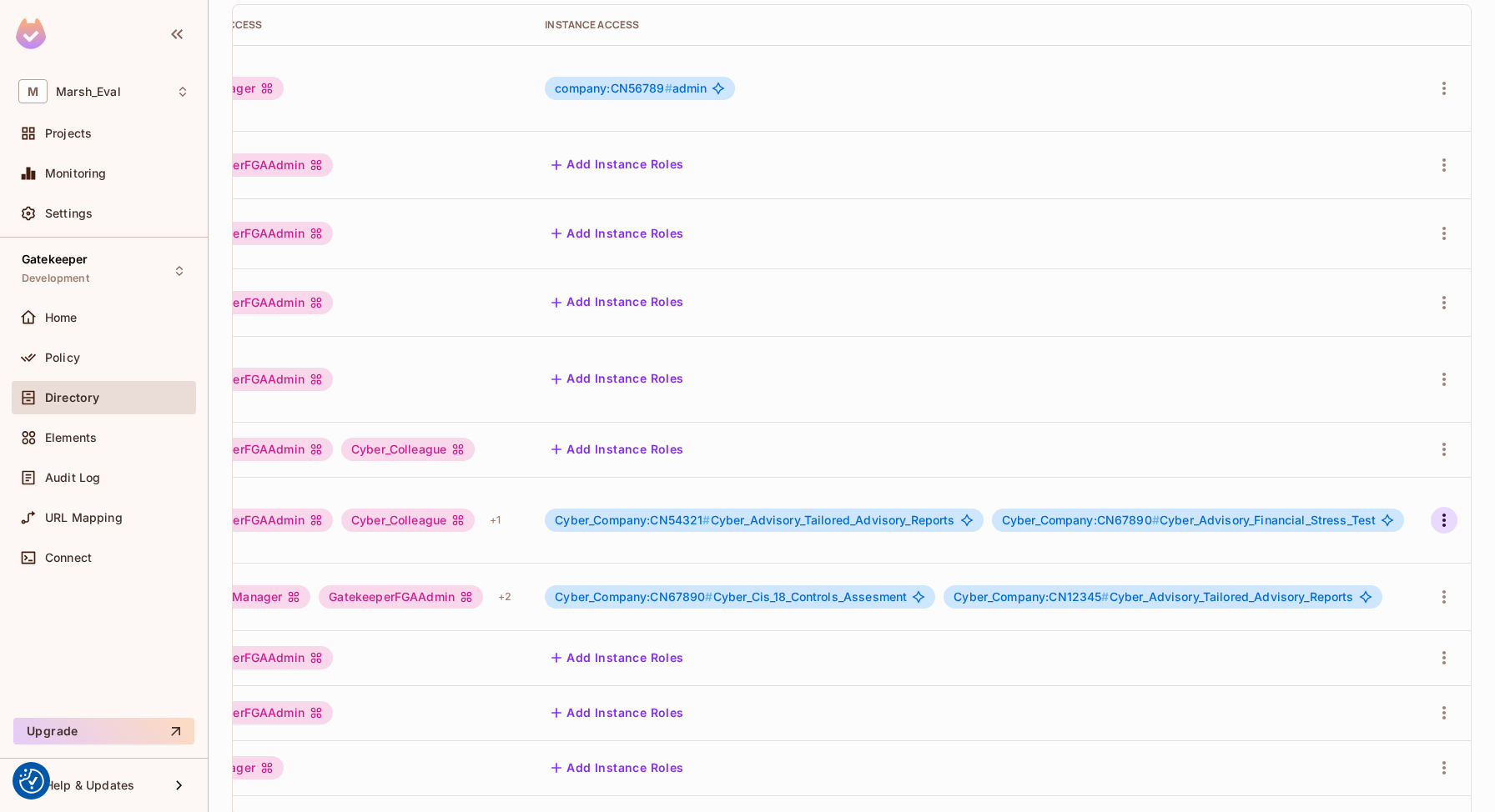
click at [1450, 511] on icon "button" at bounding box center [1444, 521] width 20 height 20
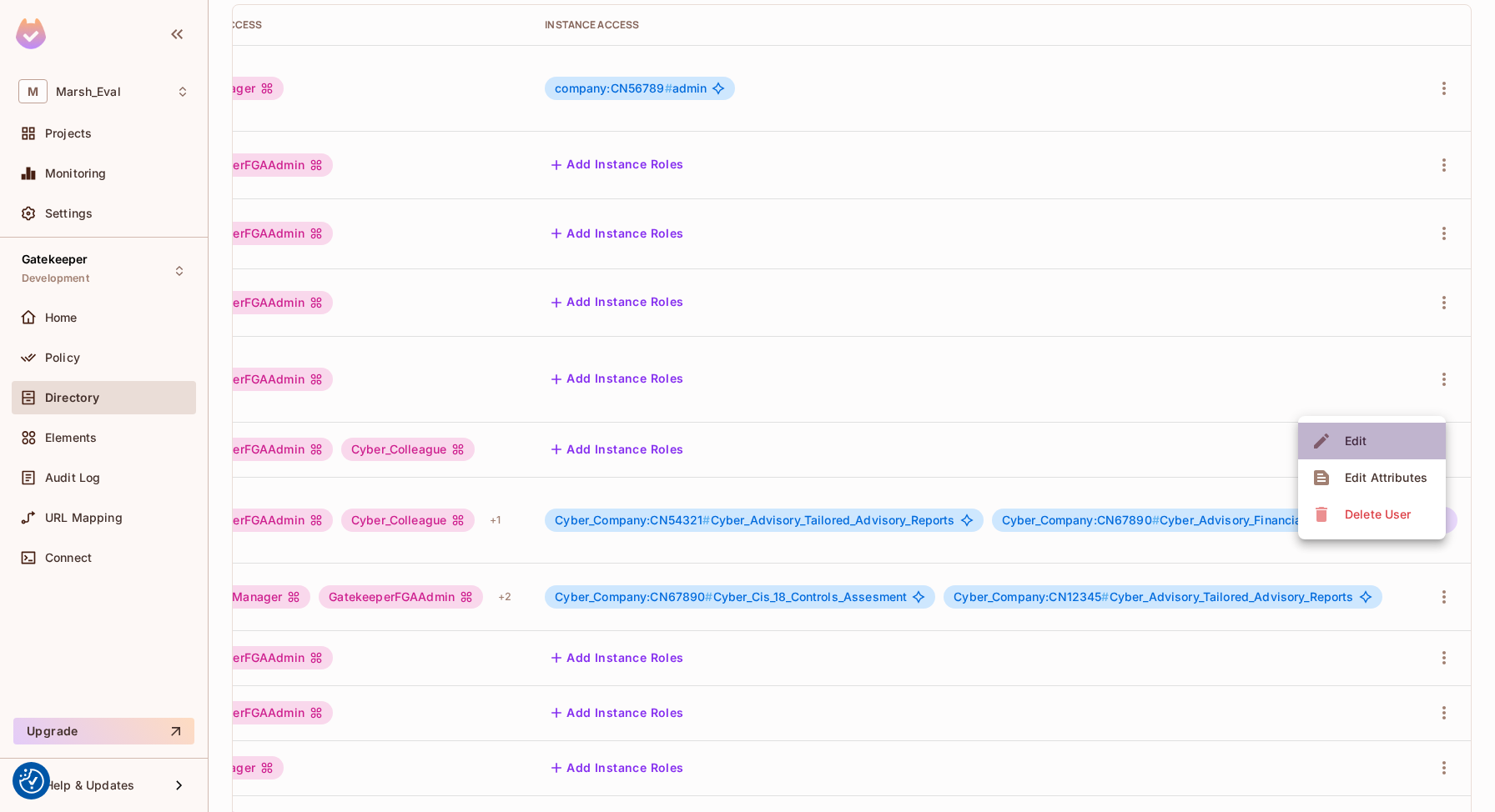
click at [1385, 445] on li "Edit" at bounding box center [1371, 441] width 147 height 37
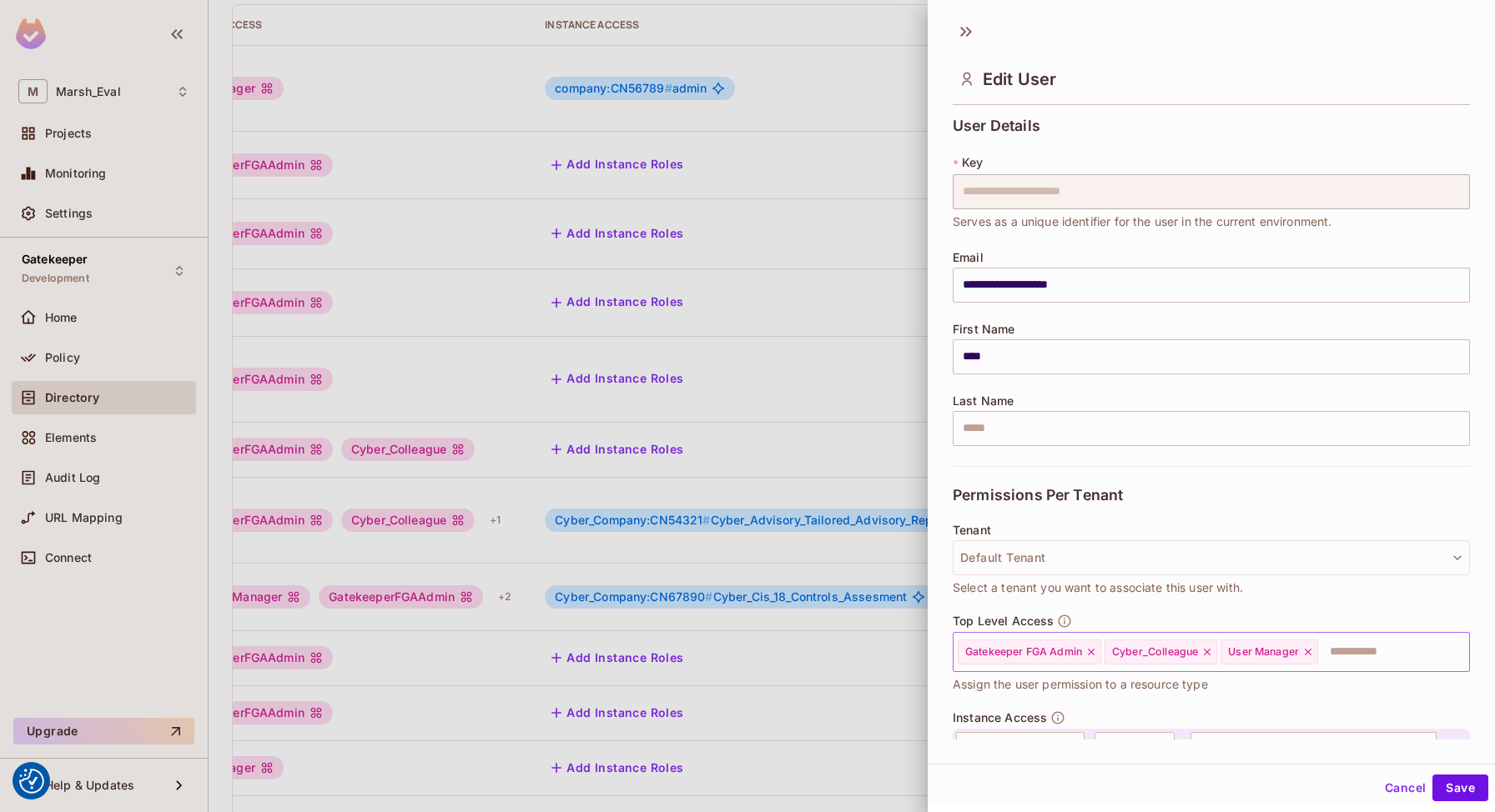
scroll to position [172, 0]
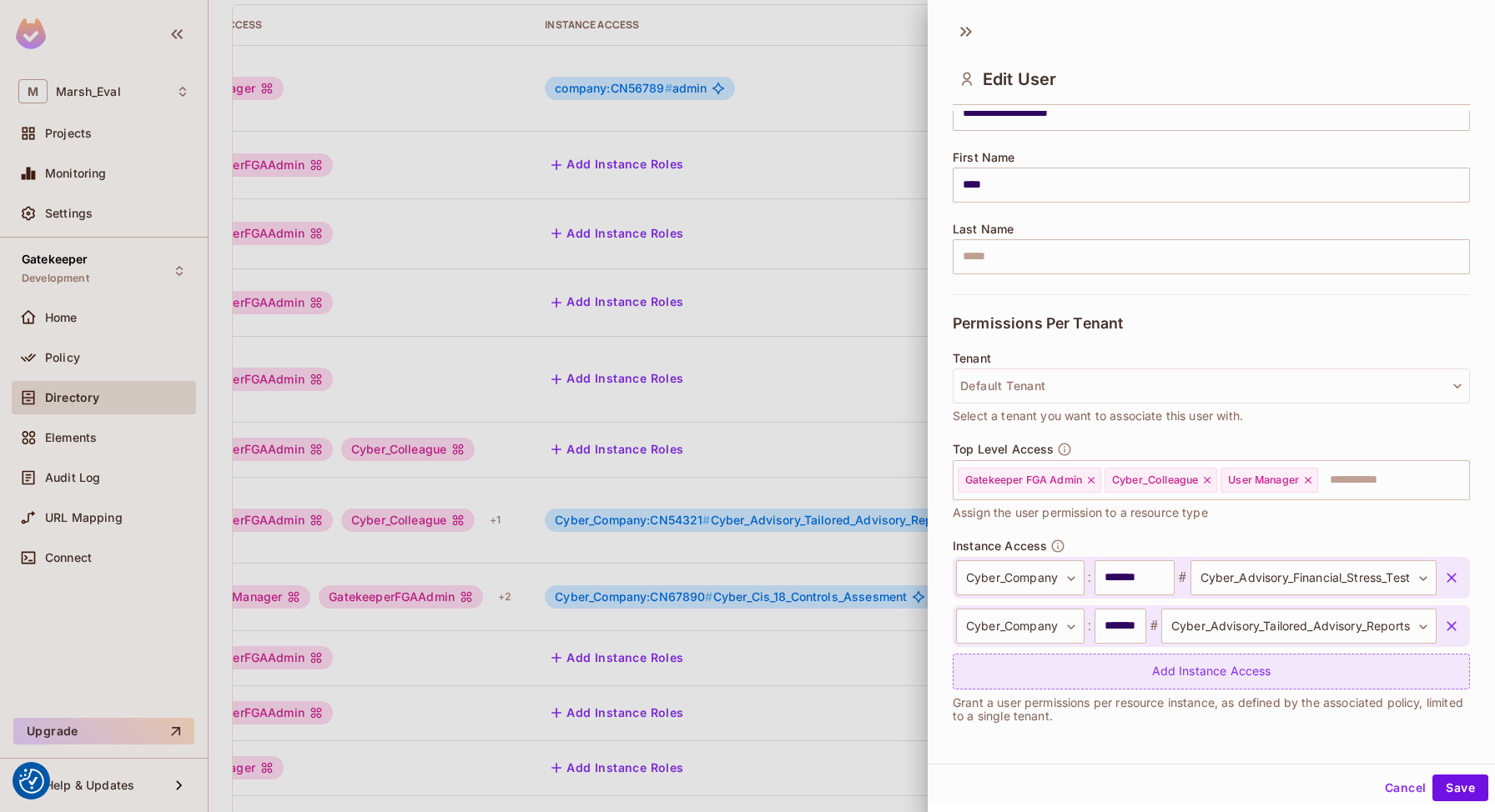
click at [1172, 672] on div "Add Instance Access" at bounding box center [1210, 671] width 517 height 36
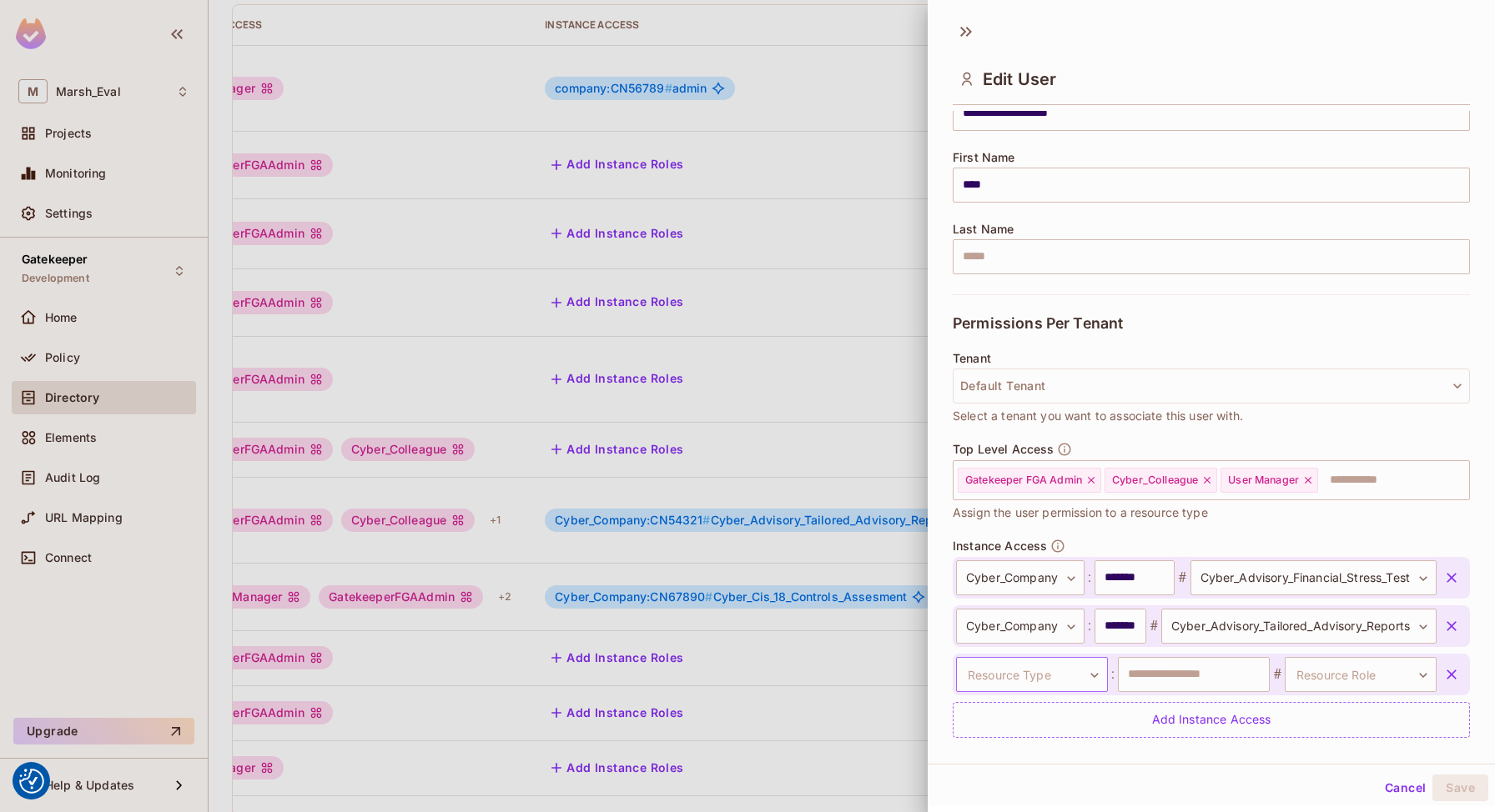
click at [1073, 688] on body "We use cookies to enhance your browsing experience, serve personalized ads or c…" at bounding box center [747, 406] width 1495 height 812
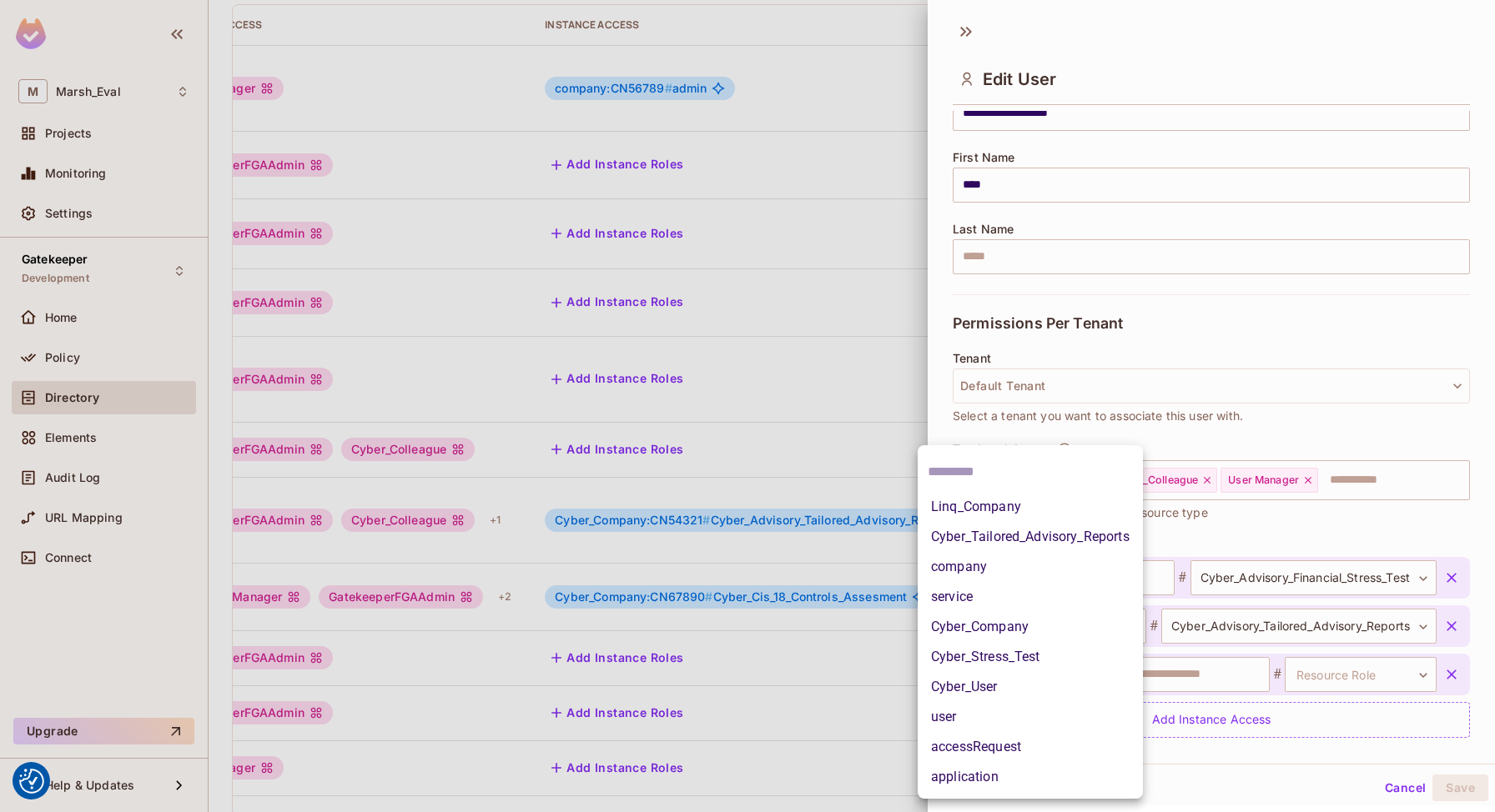
click at [1003, 621] on li "Cyber_Company" at bounding box center [1030, 627] width 225 height 30
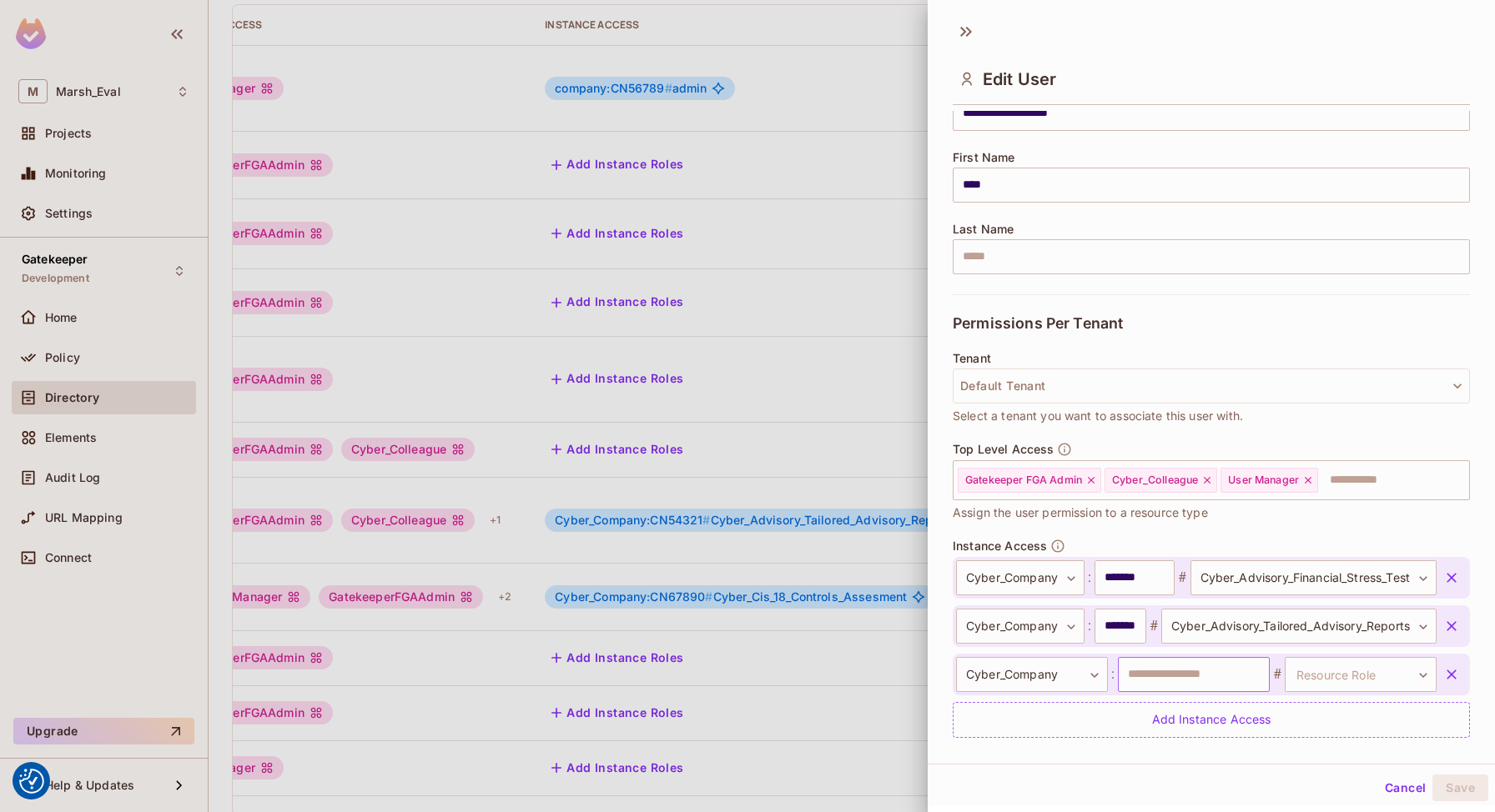
click at [1154, 666] on input "text" at bounding box center [1194, 675] width 152 height 35
click at [1364, 659] on body "We use cookies to enhance your browsing experience, serve personalized ads or c…" at bounding box center [747, 406] width 1495 height 812
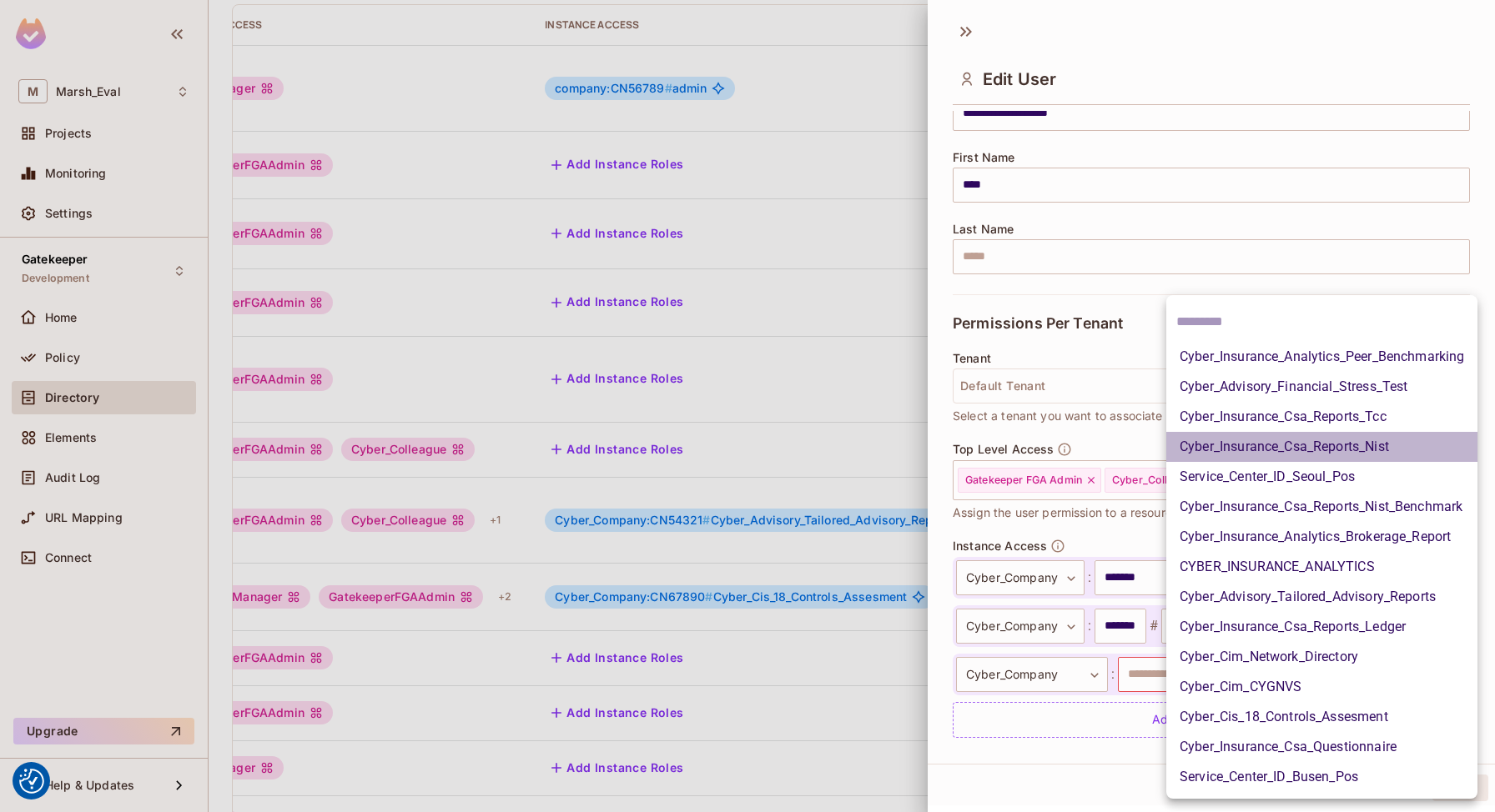
click at [1225, 434] on li "Cyber_Insurance_Csa_Reports_Nist" at bounding box center [1322, 447] width 311 height 30
type input "**********"
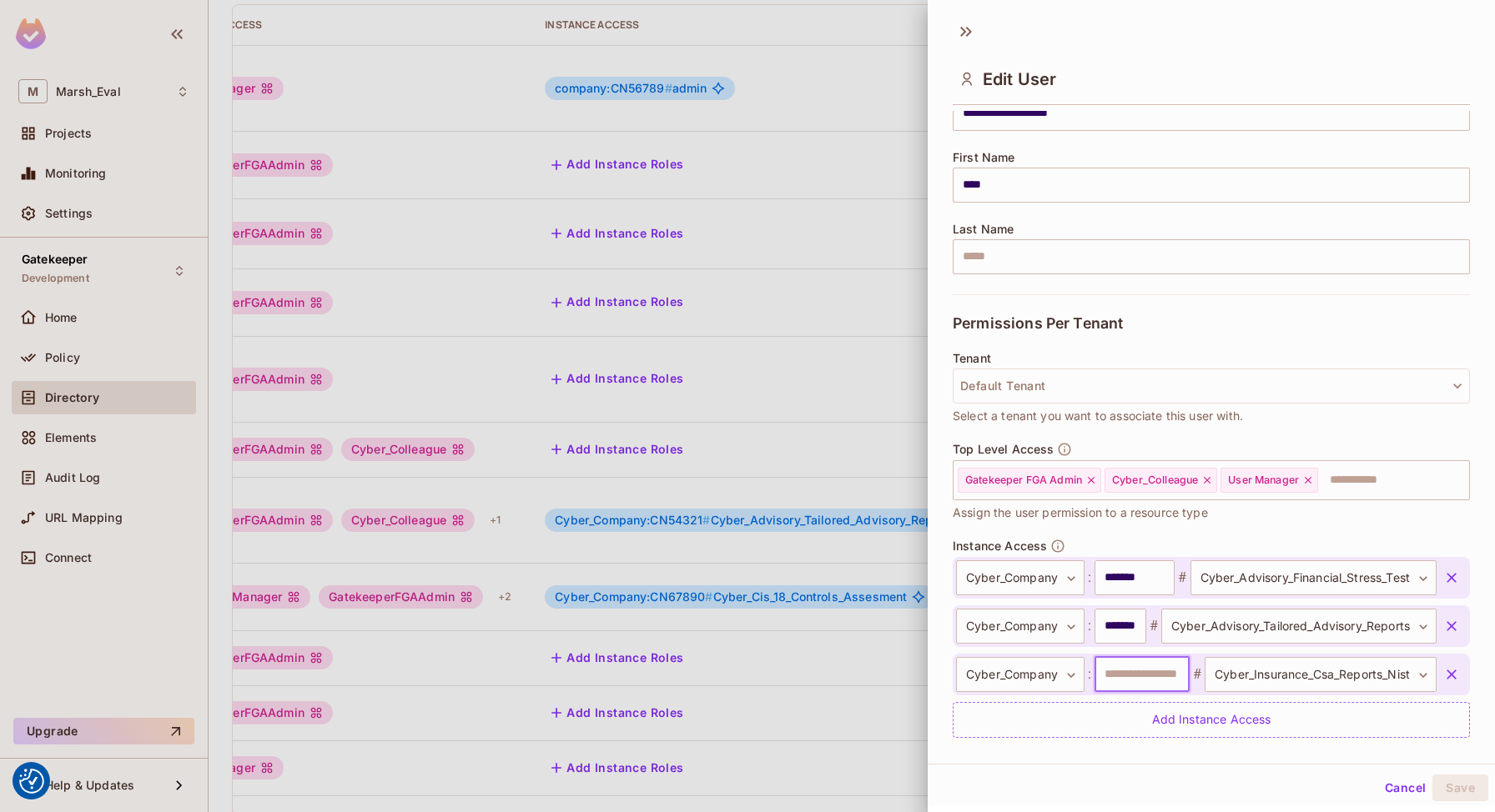
click at [1157, 657] on input "text" at bounding box center [1142, 675] width 95 height 35
click at [1209, 539] on div "**********" at bounding box center [1210, 639] width 517 height 200
click at [1146, 686] on input "text" at bounding box center [1142, 675] width 95 height 35
click at [1138, 533] on div "Top Level Access Gatekeeper FGA Admin Cyber_Colleague User Manager ​ Assign the…" at bounding box center [1210, 491] width 517 height 97
click at [862, 226] on div at bounding box center [747, 406] width 1495 height 812
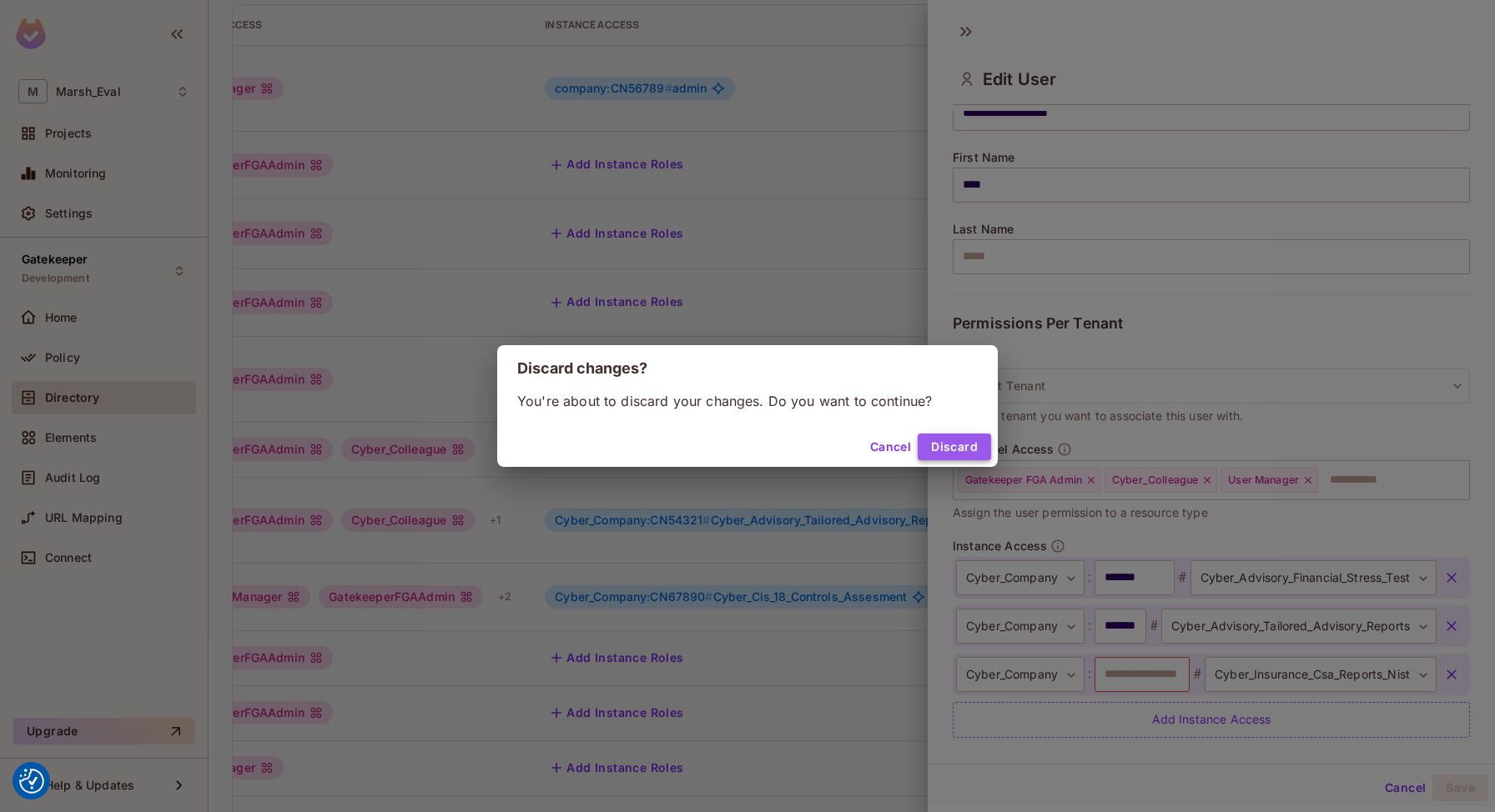
click at [987, 450] on button "Discard" at bounding box center [954, 447] width 73 height 27
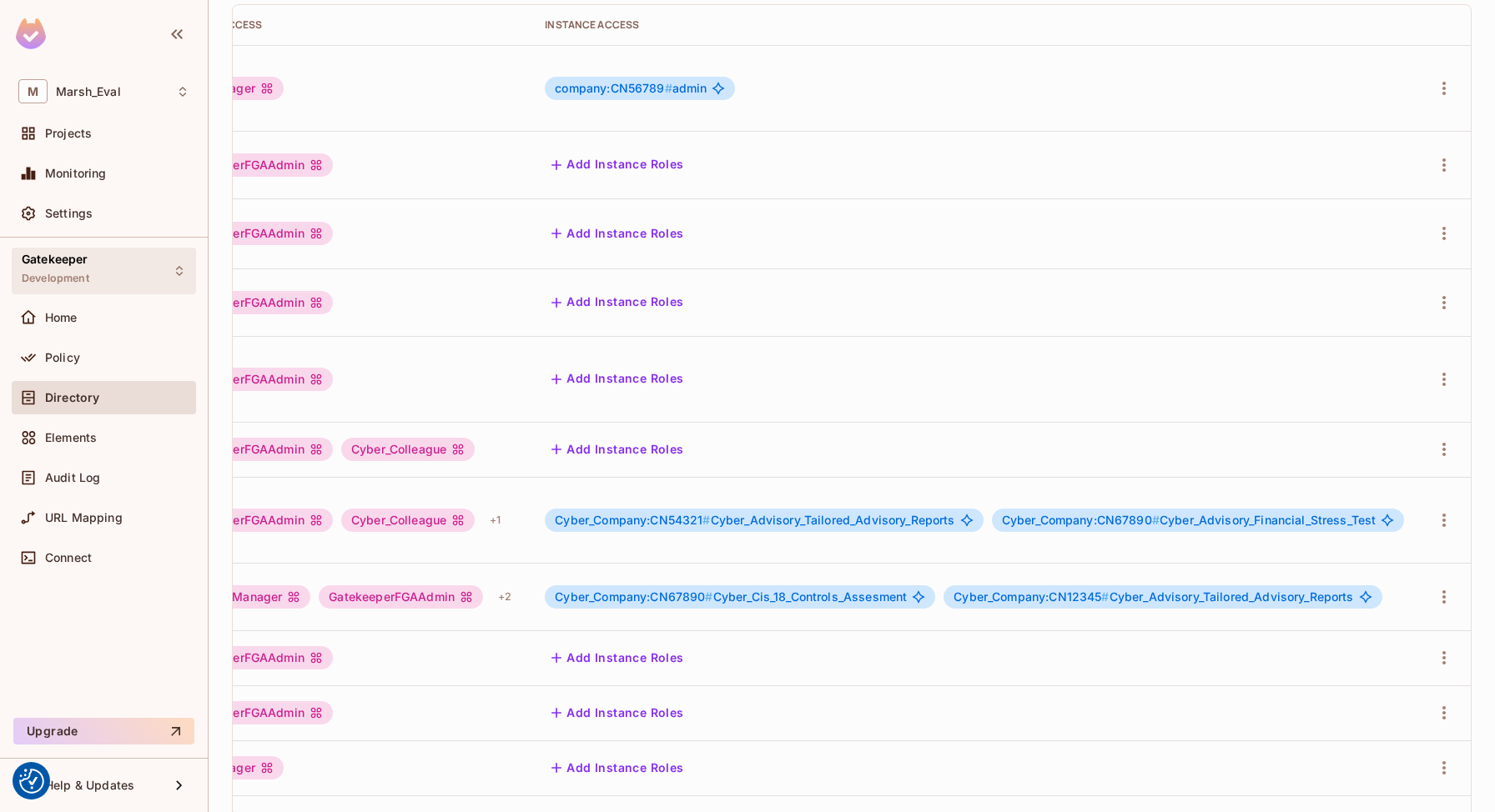
click at [91, 263] on div "Gatekeeper Development" at bounding box center [103, 271] width 184 height 46
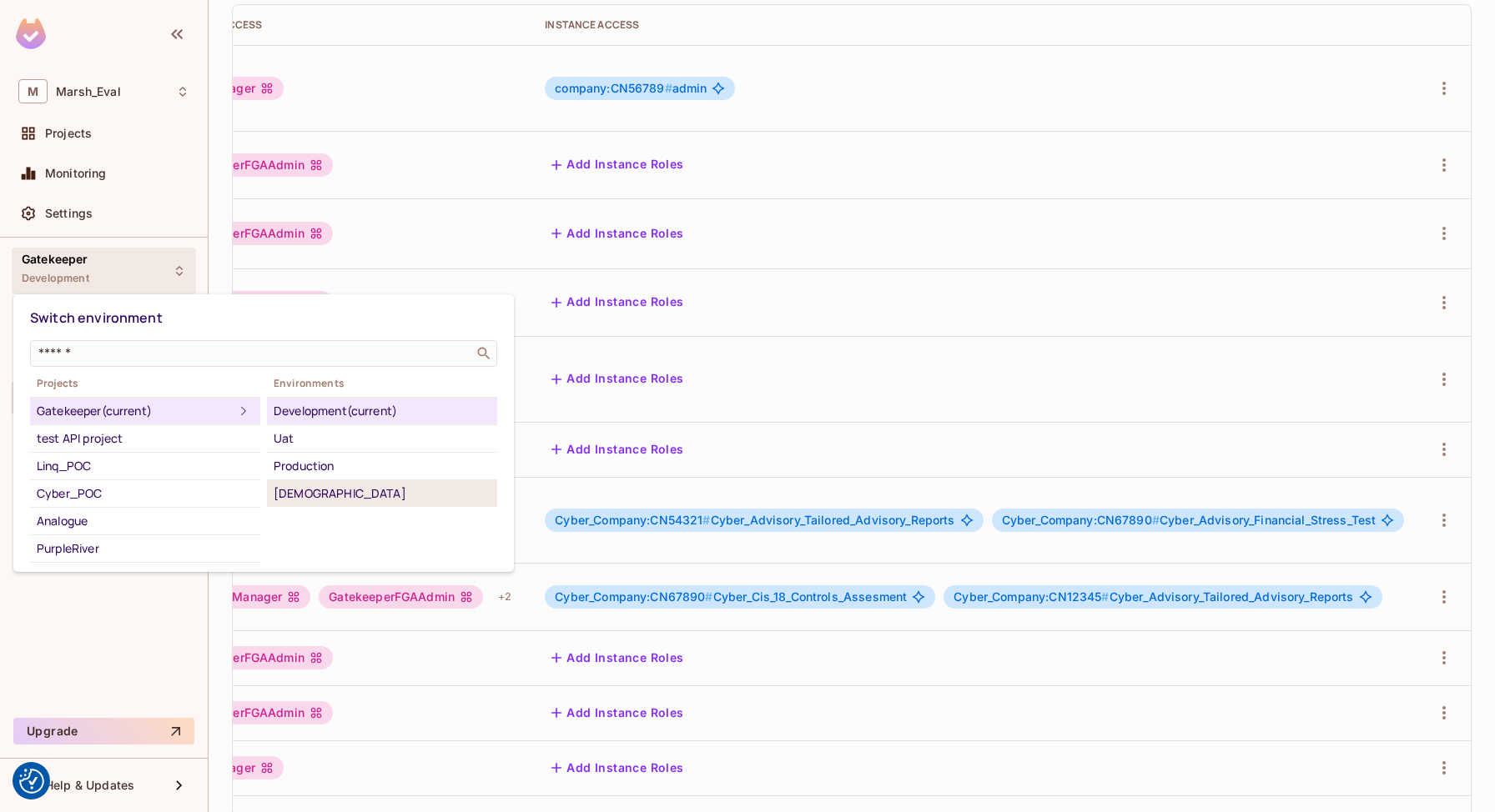
click at [303, 492] on div "[DEMOGRAPHIC_DATA]" at bounding box center [382, 493] width 217 height 20
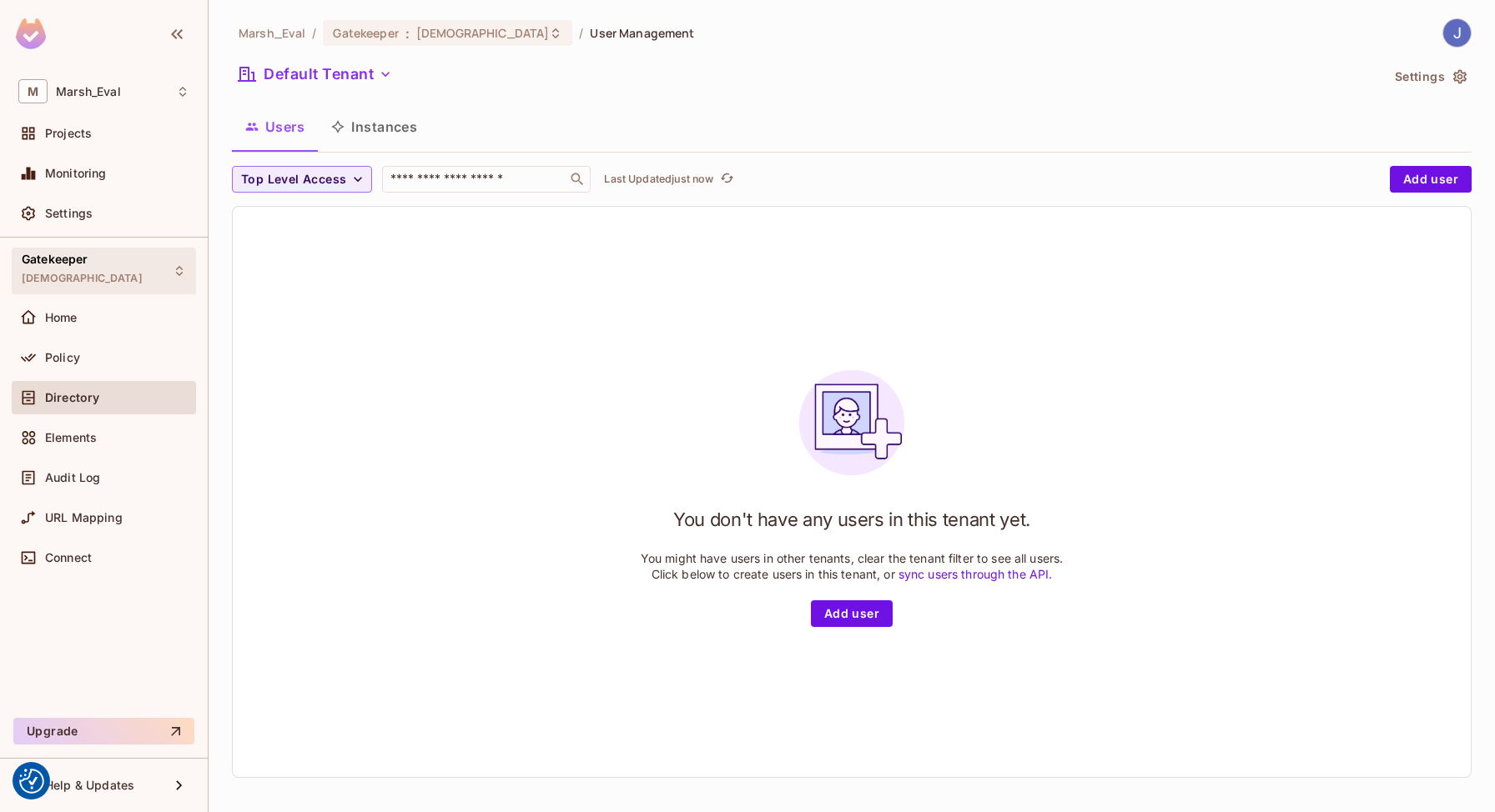
click at [48, 279] on span "[DEMOGRAPHIC_DATA]" at bounding box center [82, 278] width 121 height 14
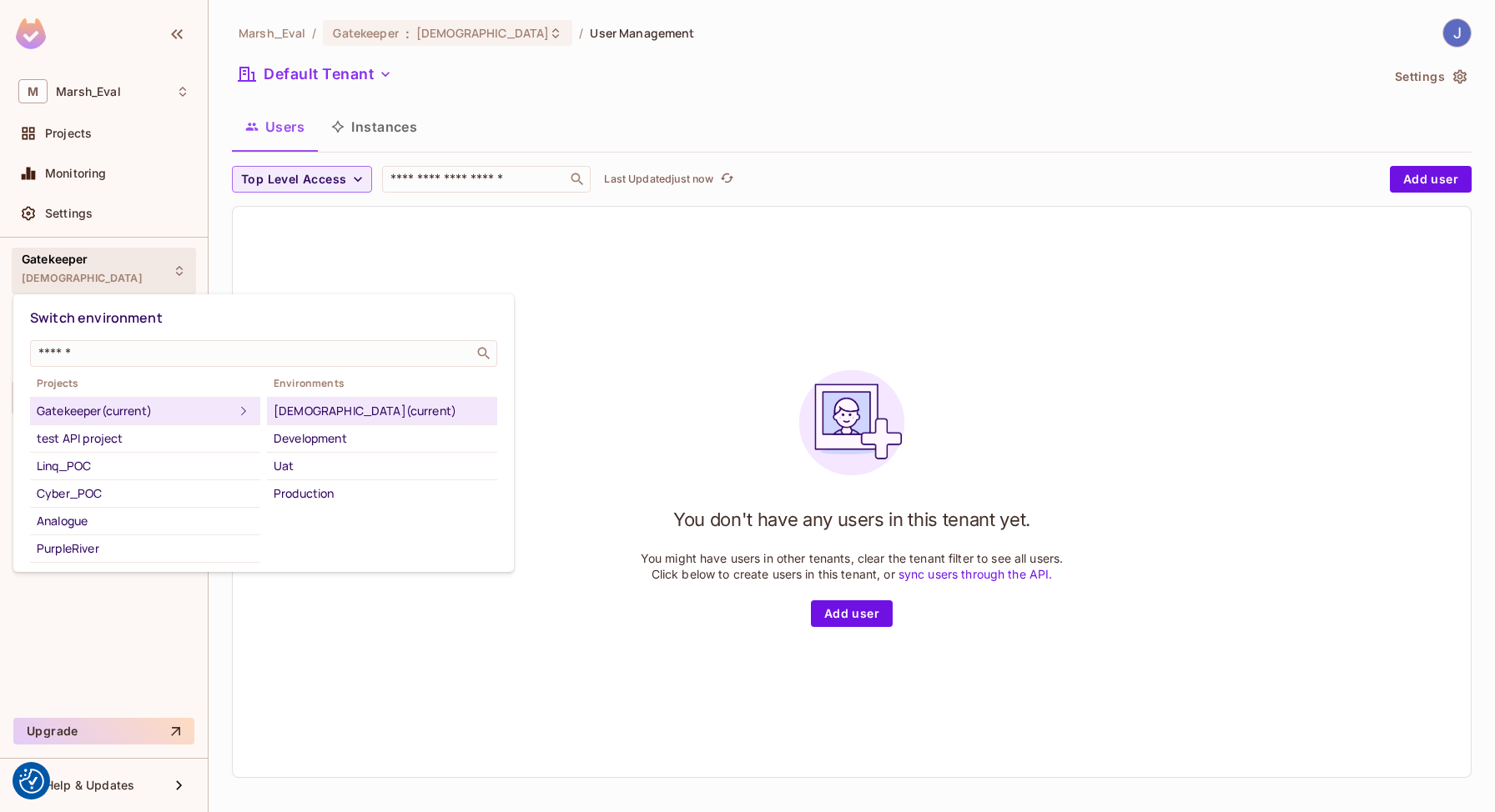
click at [395, 228] on div at bounding box center [747, 406] width 1495 height 812
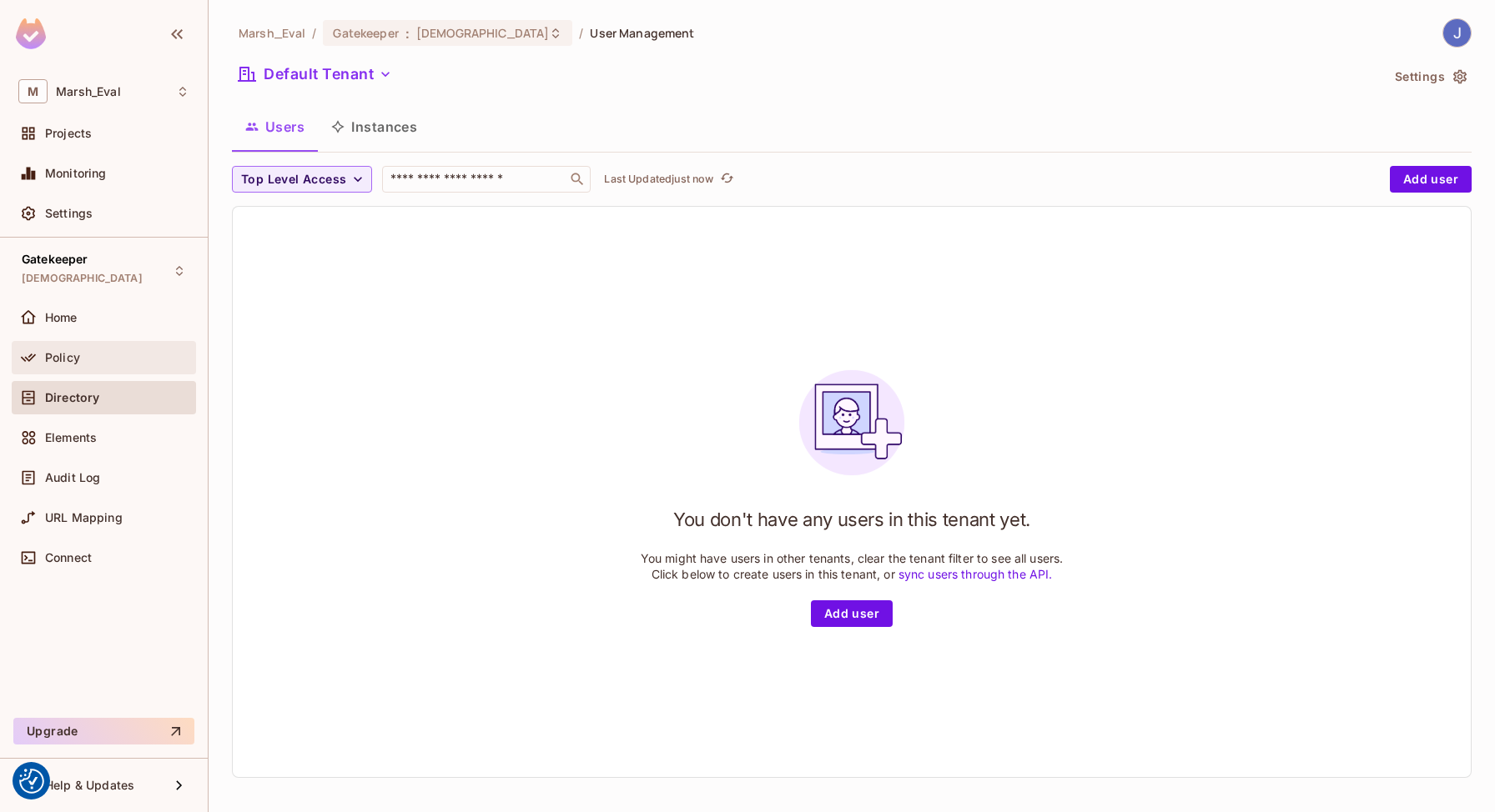
click at [94, 362] on div "Policy" at bounding box center [117, 358] width 145 height 14
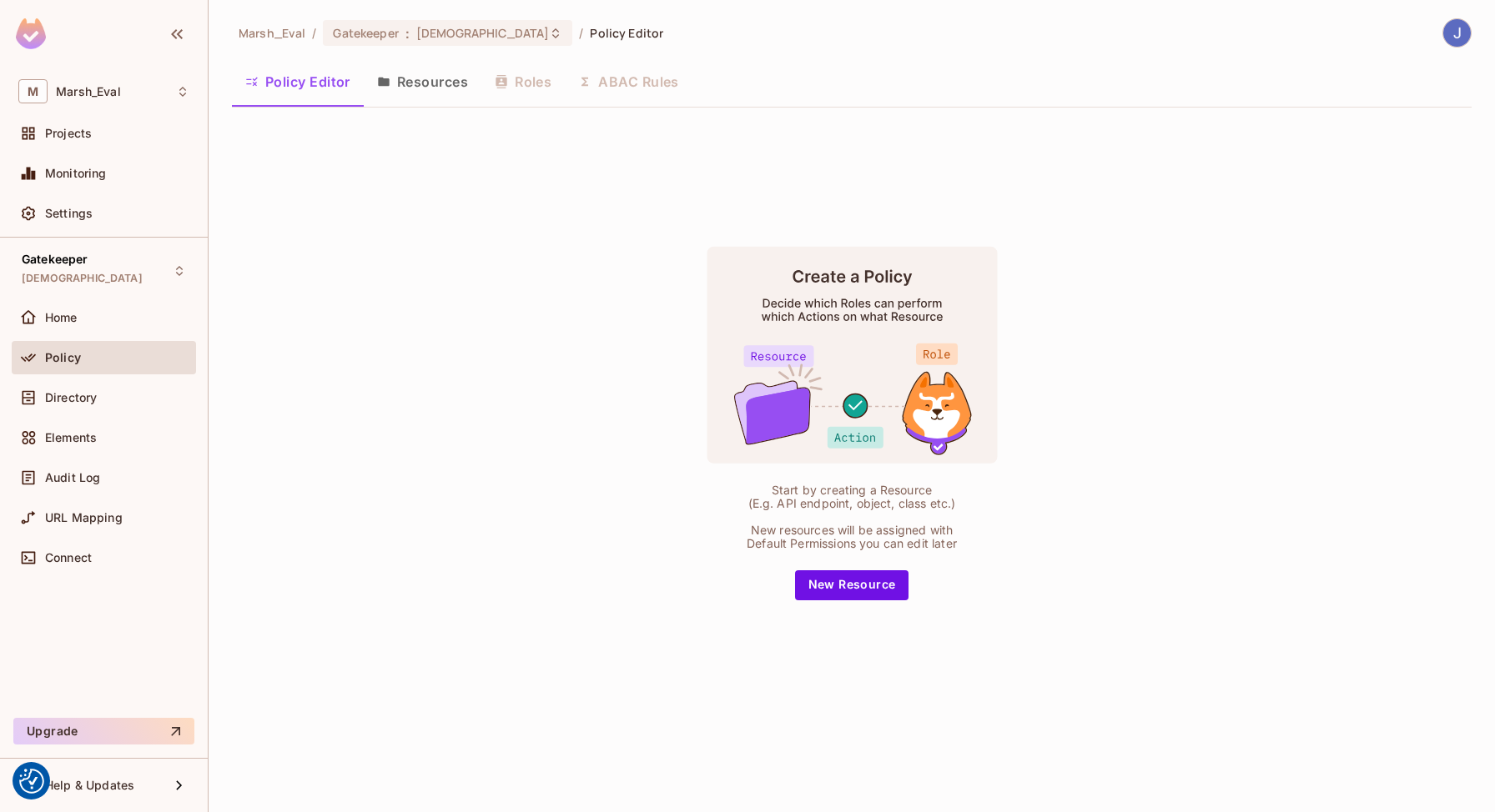
click at [404, 80] on button "Resources" at bounding box center [422, 82] width 117 height 42
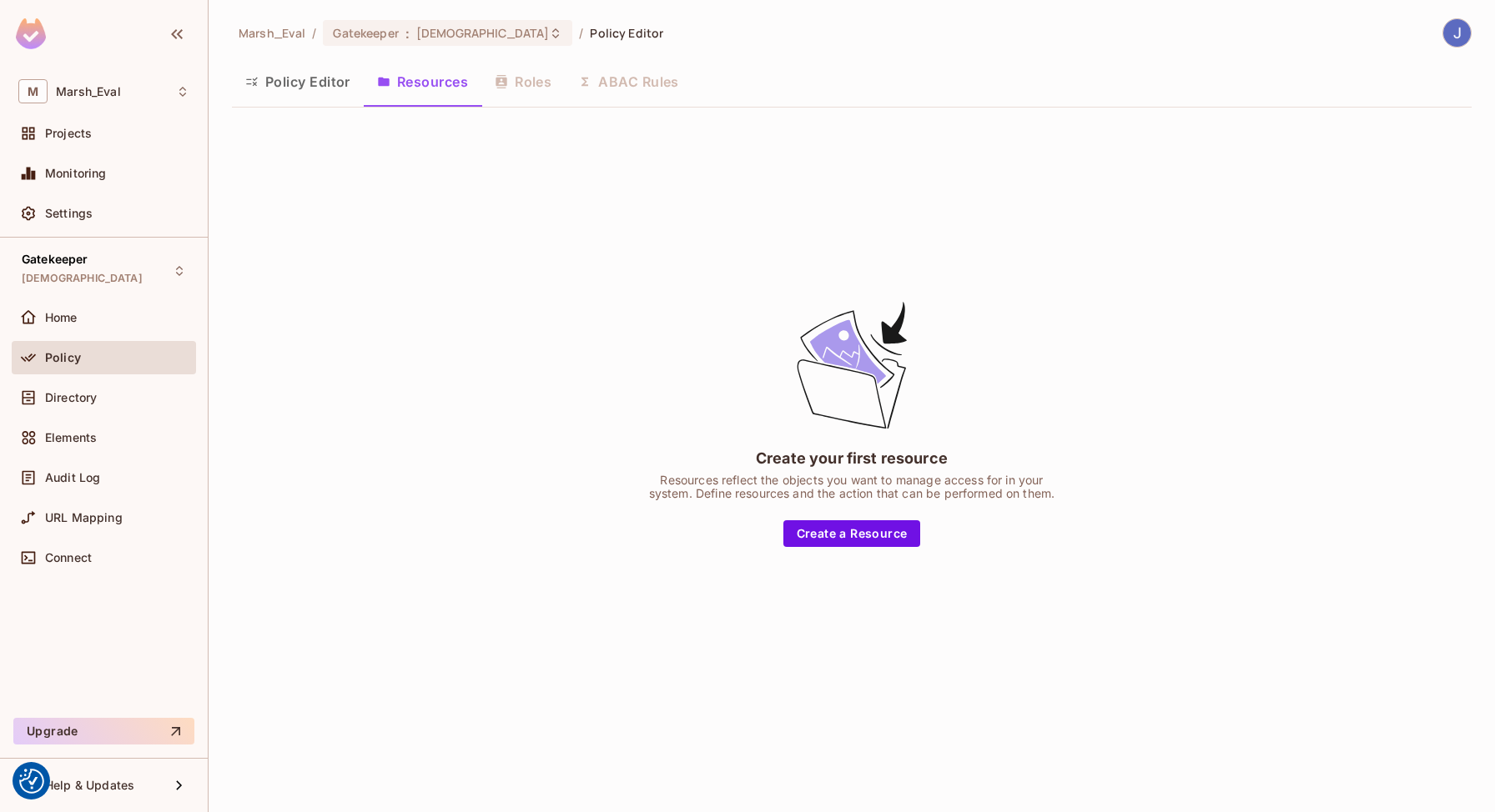
click at [330, 94] on button "Policy Editor" at bounding box center [298, 82] width 132 height 42
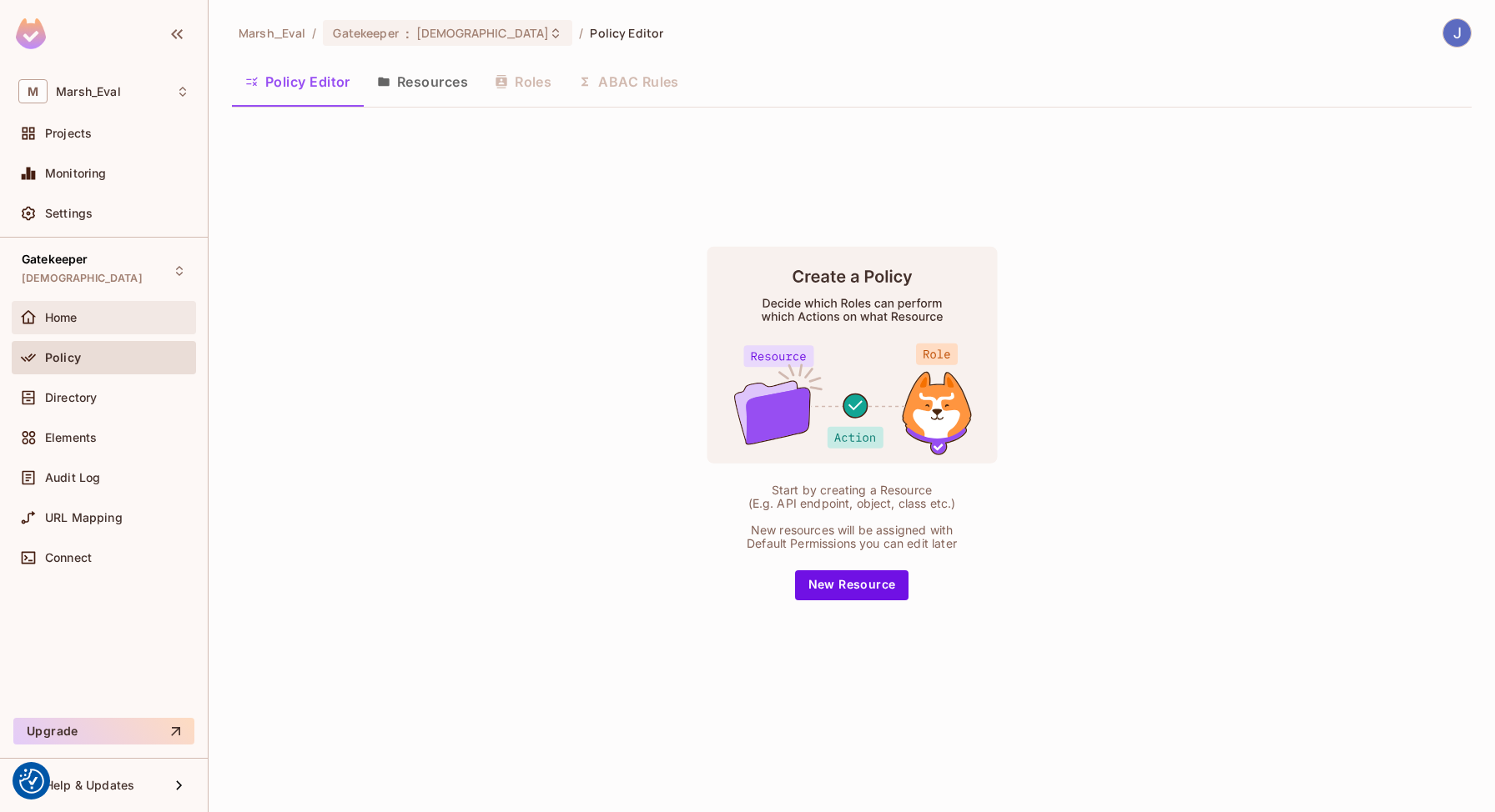
click at [123, 322] on div "Home" at bounding box center [117, 318] width 145 height 14
